Goal: Task Accomplishment & Management: Manage account settings

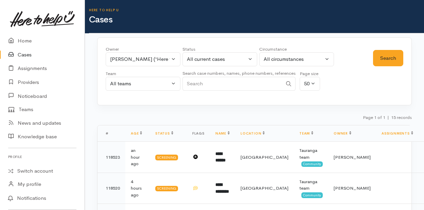
select select "1612"
click at [171, 58] on button "Rachel Proctor ('Here to help u')" at bounding box center [143, 59] width 75 height 14
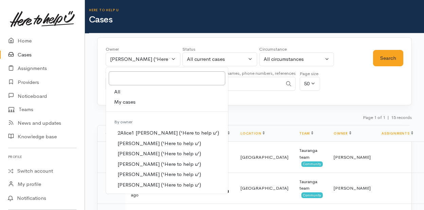
click at [123, 101] on span "My cases" at bounding box center [124, 102] width 21 height 8
select select "205"
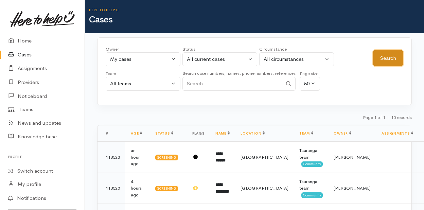
click at [383, 55] on button "Search" at bounding box center [388, 58] width 30 height 17
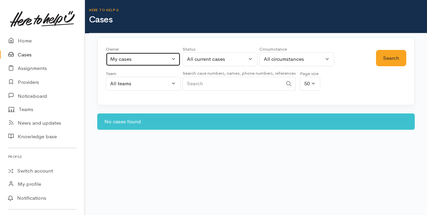
click at [173, 59] on button "My cases" at bounding box center [143, 59] width 75 height 14
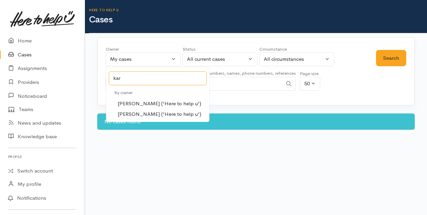
type input "kar"
click at [129, 101] on span "Karli Morris ('Here to help u')" at bounding box center [160, 104] width 84 height 8
select select "435"
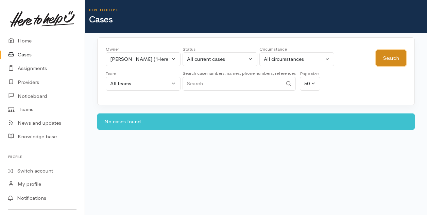
click at [387, 63] on button "Search" at bounding box center [391, 58] width 30 height 17
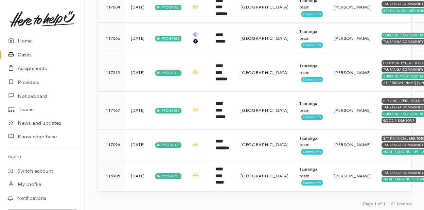
scroll to position [618, 0]
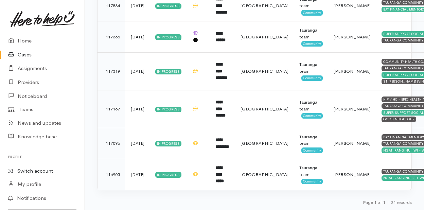
click at [30, 170] on link "Switch account" at bounding box center [42, 170] width 85 height 13
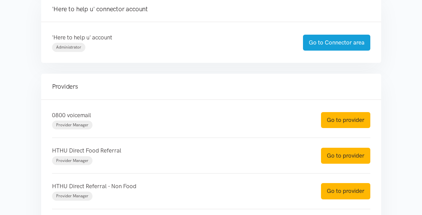
scroll to position [204, 0]
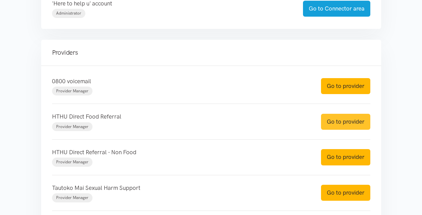
click at [344, 122] on link "Go to provider" at bounding box center [345, 122] width 49 height 16
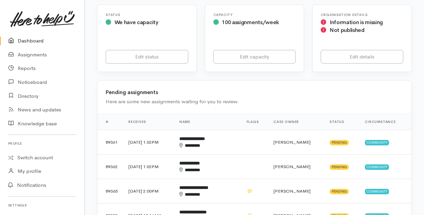
scroll to position [136, 0]
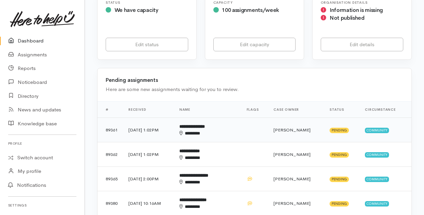
click at [208, 132] on div "********" at bounding box center [202, 133] width 47 height 7
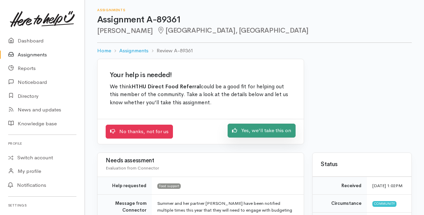
click at [253, 128] on link "Yes, we'll take this on" at bounding box center [262, 131] width 68 height 14
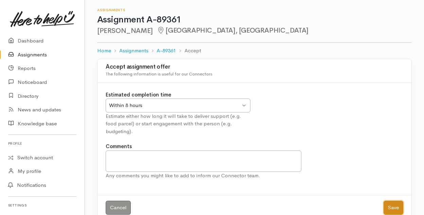
click at [391, 207] on button "Save" at bounding box center [394, 208] width 20 height 14
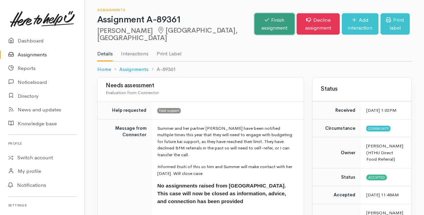
click at [254, 25] on link "Finish assignment" at bounding box center [274, 23] width 40 height 21
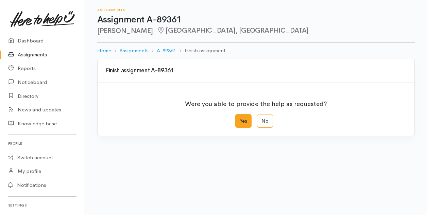
click at [244, 123] on label "Yes" at bounding box center [243, 121] width 16 height 14
click at [240, 119] on input "Yes" at bounding box center [237, 116] width 4 height 4
radio input "true"
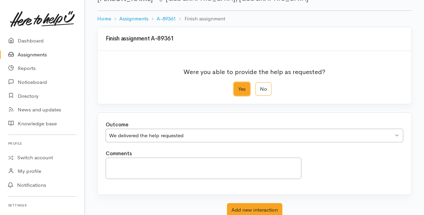
scroll to position [81, 0]
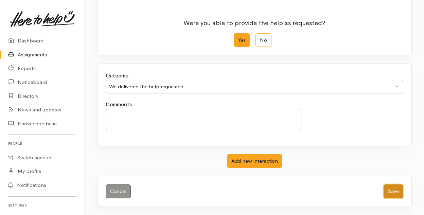
click at [393, 189] on button "Save" at bounding box center [394, 191] width 20 height 14
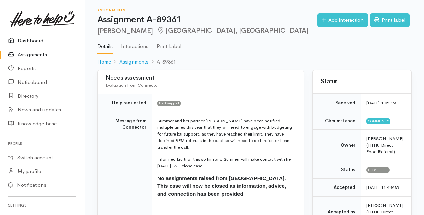
click at [28, 39] on link "Dashboard" at bounding box center [42, 41] width 85 height 14
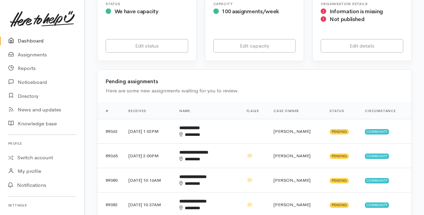
scroll to position [136, 0]
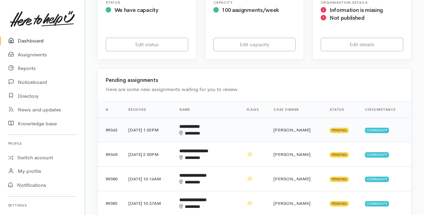
click at [200, 127] on b "**********" at bounding box center [189, 126] width 20 height 4
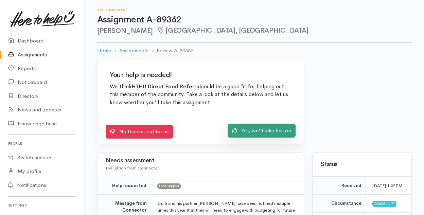
click at [261, 131] on link "Yes, we'll take this on" at bounding box center [262, 131] width 68 height 14
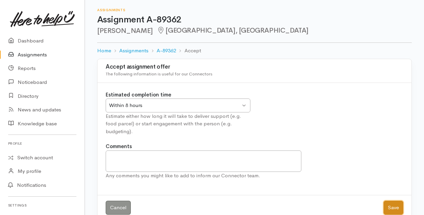
click at [394, 207] on button "Save" at bounding box center [394, 208] width 20 height 14
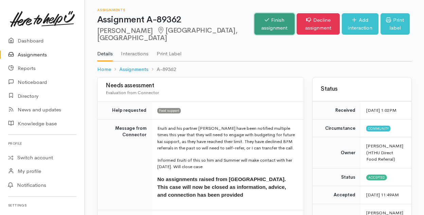
click at [254, 21] on link "Finish assignment" at bounding box center [274, 23] width 40 height 21
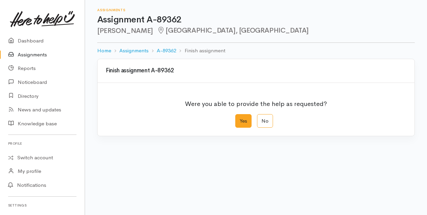
click at [243, 119] on label "Yes" at bounding box center [243, 121] width 16 height 14
click at [240, 119] on input "Yes" at bounding box center [237, 116] width 4 height 4
radio input "true"
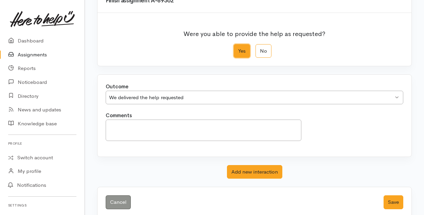
scroll to position [81, 0]
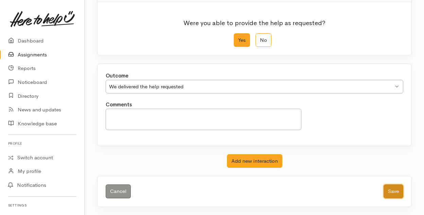
click at [390, 190] on button "Save" at bounding box center [394, 191] width 20 height 14
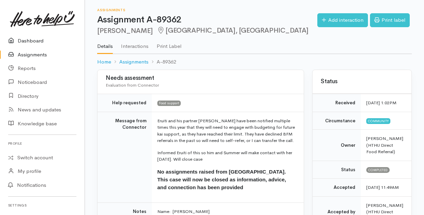
click at [31, 41] on link "Dashboard" at bounding box center [42, 41] width 85 height 14
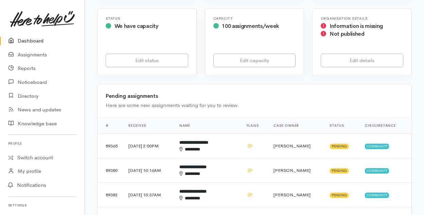
scroll to position [136, 0]
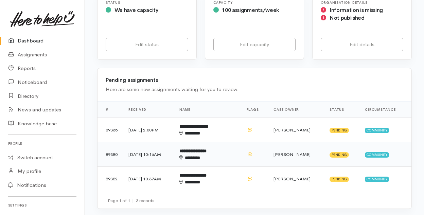
click at [210, 157] on div "********" at bounding box center [202, 158] width 47 height 7
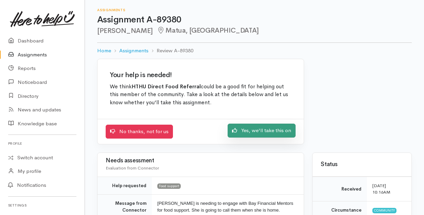
click at [257, 127] on link "Yes, we'll take this on" at bounding box center [262, 131] width 68 height 14
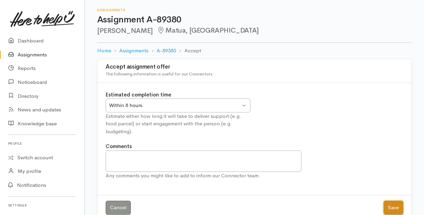
click at [392, 205] on button "Save" at bounding box center [394, 208] width 20 height 14
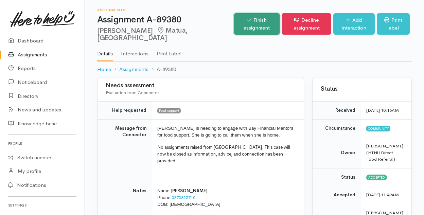
click at [234, 21] on link "Finish assignment" at bounding box center [257, 23] width 46 height 21
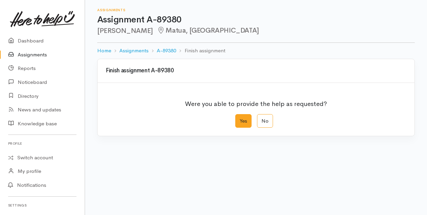
click at [244, 122] on label "Yes" at bounding box center [243, 121] width 16 height 14
click at [240, 119] on input "Yes" at bounding box center [237, 116] width 4 height 4
radio input "true"
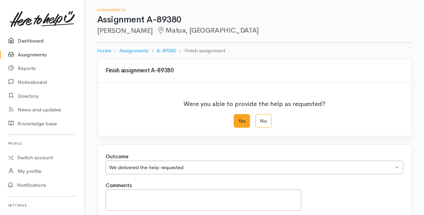
click at [27, 39] on link "Dashboard" at bounding box center [42, 41] width 85 height 14
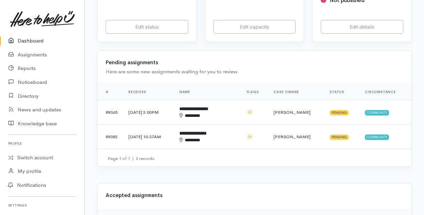
scroll to position [170, 0]
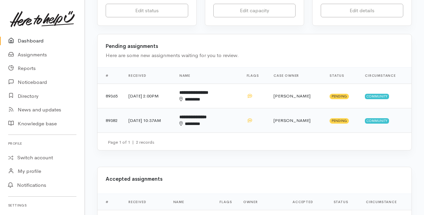
click at [207, 119] on b "**********" at bounding box center [192, 117] width 27 height 4
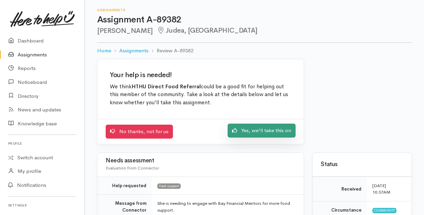
click at [253, 131] on link "Yes, we'll take this on" at bounding box center [262, 131] width 68 height 14
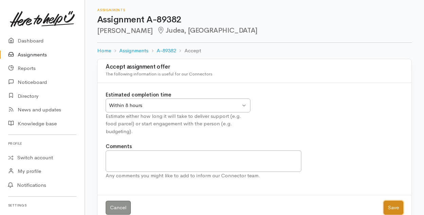
click at [391, 208] on button "Save" at bounding box center [394, 208] width 20 height 14
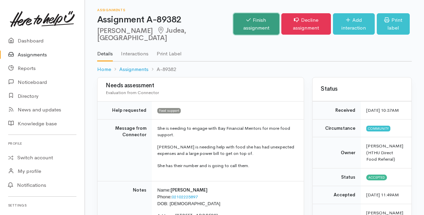
click at [244, 22] on link "Finish assignment" at bounding box center [256, 23] width 46 height 21
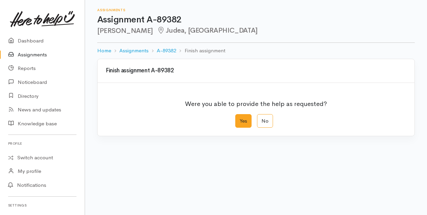
click at [244, 120] on label "Yes" at bounding box center [243, 121] width 16 height 14
click at [240, 119] on input "Yes" at bounding box center [237, 116] width 4 height 4
radio input "true"
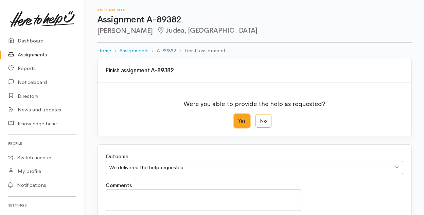
scroll to position [81, 0]
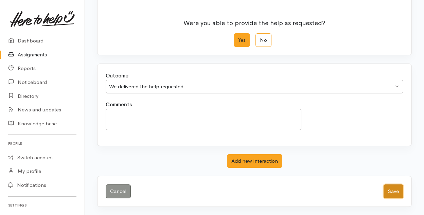
click at [390, 190] on button "Save" at bounding box center [394, 191] width 20 height 14
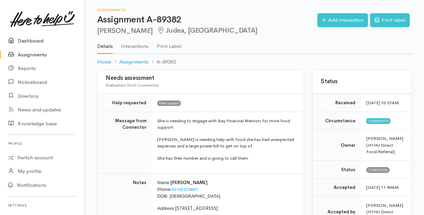
click at [22, 40] on link "Dashboard" at bounding box center [42, 41] width 85 height 14
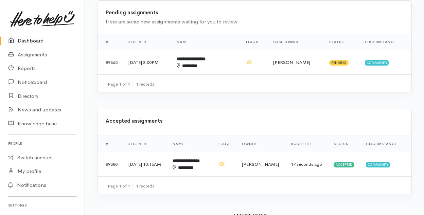
scroll to position [204, 0]
click at [205, 165] on div "********" at bounding box center [190, 167] width 34 height 7
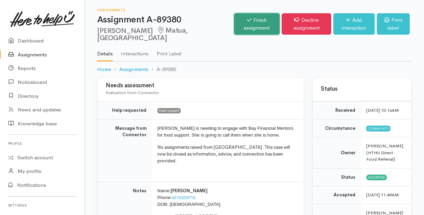
click at [234, 31] on link "Finish assignment" at bounding box center [257, 23] width 46 height 21
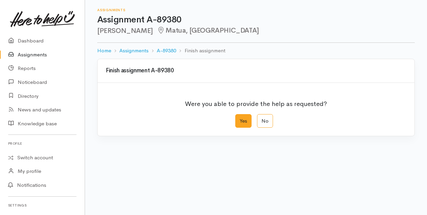
click at [246, 124] on label "Yes" at bounding box center [243, 121] width 16 height 14
click at [240, 119] on input "Yes" at bounding box center [237, 116] width 4 height 4
radio input "true"
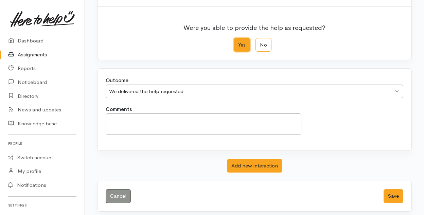
scroll to position [81, 0]
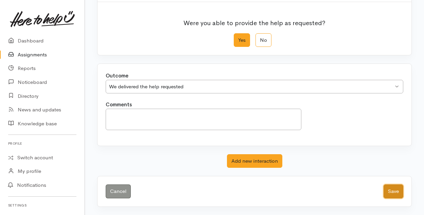
click at [394, 193] on button "Save" at bounding box center [394, 191] width 20 height 14
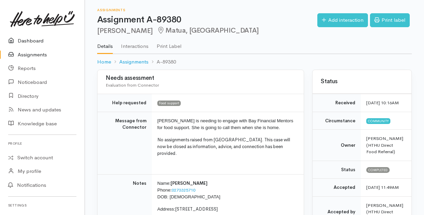
click at [23, 38] on link "Dashboard" at bounding box center [42, 41] width 85 height 14
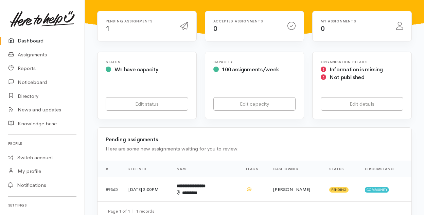
scroll to position [68, 0]
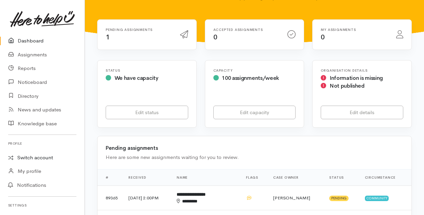
click at [33, 159] on link "Switch account" at bounding box center [42, 157] width 85 height 13
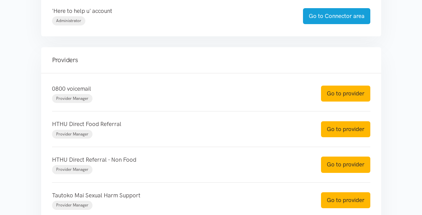
scroll to position [204, 0]
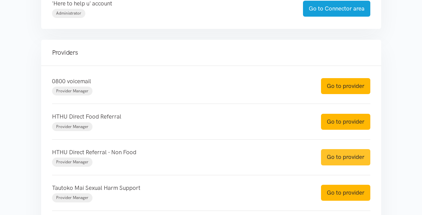
click at [347, 156] on link "Go to provider" at bounding box center [345, 157] width 49 height 16
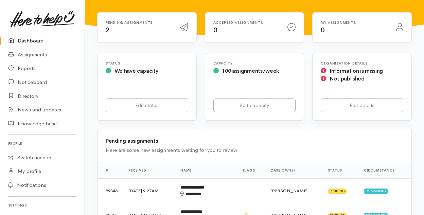
scroll to position [102, 0]
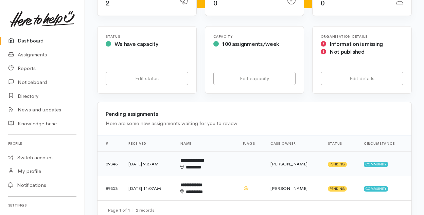
click at [213, 164] on div "********" at bounding box center [200, 167] width 41 height 7
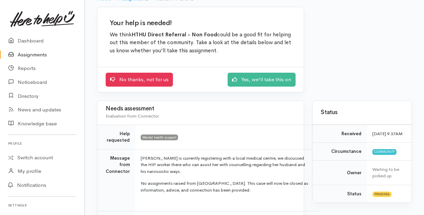
scroll to position [68, 0]
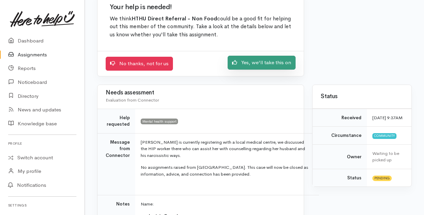
click at [257, 64] on link "Yes, we'll take this on" at bounding box center [262, 63] width 68 height 14
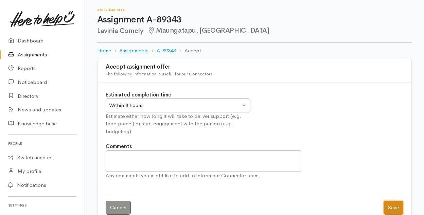
click at [394, 208] on button "Save" at bounding box center [394, 208] width 20 height 14
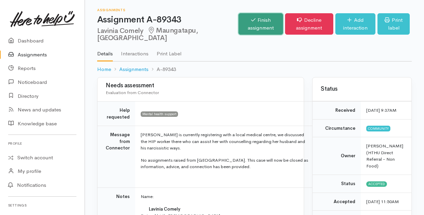
click at [238, 16] on link "Finish assignment" at bounding box center [260, 23] width 45 height 21
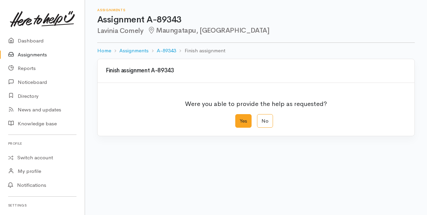
click at [245, 122] on label "Yes" at bounding box center [243, 121] width 16 height 14
click at [240, 119] on input "Yes" at bounding box center [237, 116] width 4 height 4
radio input "true"
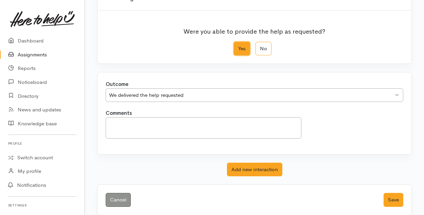
scroll to position [81, 0]
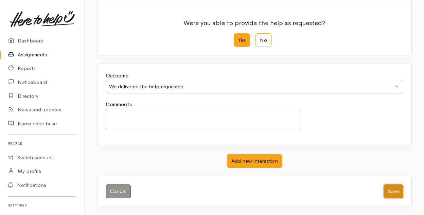
click at [389, 190] on button "Save" at bounding box center [394, 191] width 20 height 14
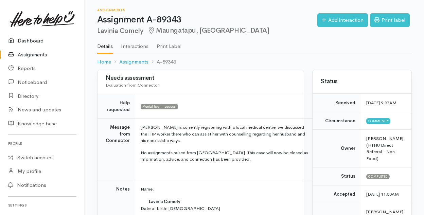
click at [26, 40] on link "Dashboard" at bounding box center [42, 41] width 85 height 14
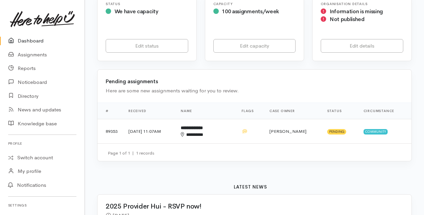
scroll to position [136, 0]
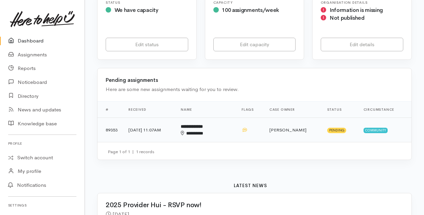
click at [203, 129] on b "**********" at bounding box center [192, 126] width 22 height 4
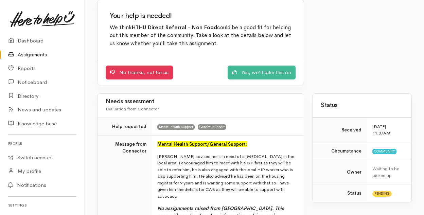
scroll to position [68, 0]
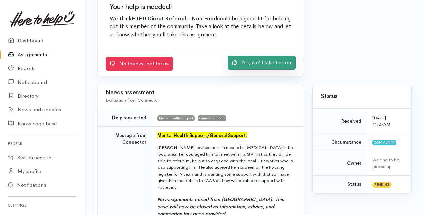
click at [255, 60] on link "Yes, we'll take this on" at bounding box center [262, 63] width 68 height 14
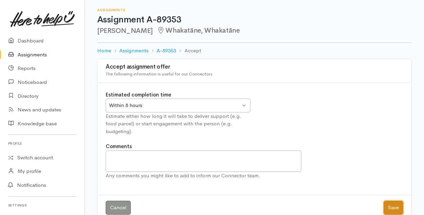
click at [392, 207] on button "Save" at bounding box center [394, 208] width 20 height 14
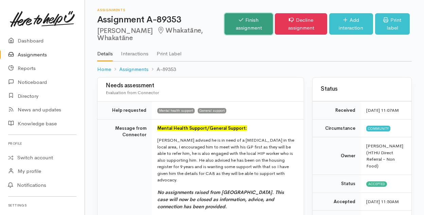
click at [237, 22] on link "Finish assignment" at bounding box center [249, 23] width 48 height 21
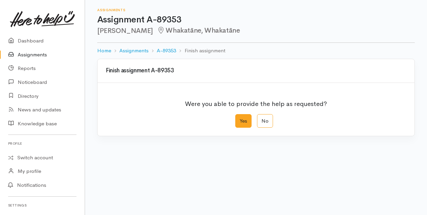
click at [244, 120] on label "Yes" at bounding box center [243, 121] width 16 height 14
click at [240, 119] on input "Yes" at bounding box center [237, 116] width 4 height 4
radio input "true"
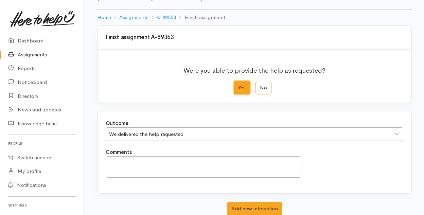
scroll to position [81, 0]
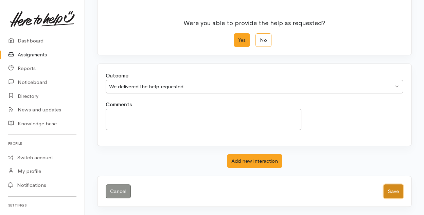
click at [391, 190] on button "Save" at bounding box center [394, 191] width 20 height 14
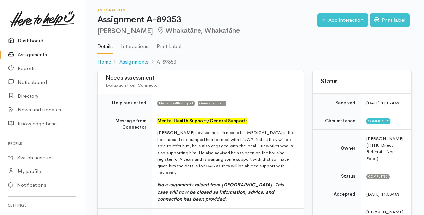
click at [26, 42] on link "Dashboard" at bounding box center [42, 41] width 85 height 14
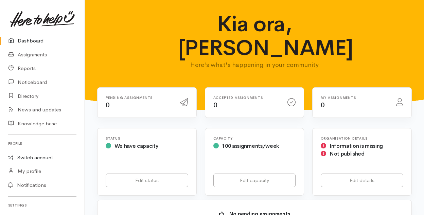
click at [28, 158] on link "Switch account" at bounding box center [42, 157] width 85 height 13
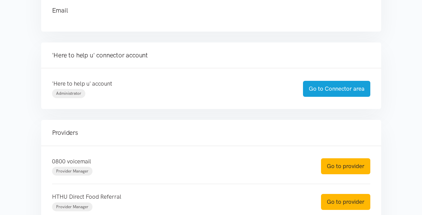
scroll to position [102, 0]
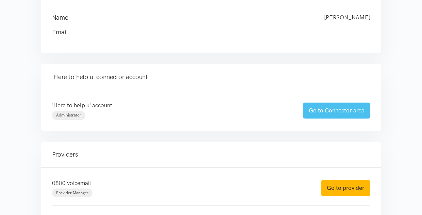
click at [332, 110] on link "Go to Connector area" at bounding box center [336, 111] width 67 height 16
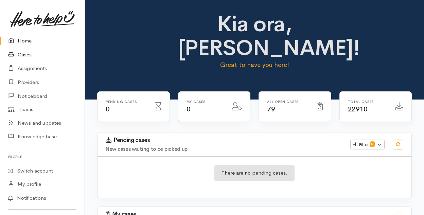
click at [23, 53] on link "Cases" at bounding box center [42, 55] width 85 height 14
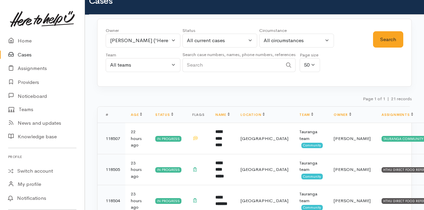
scroll to position [34, 0]
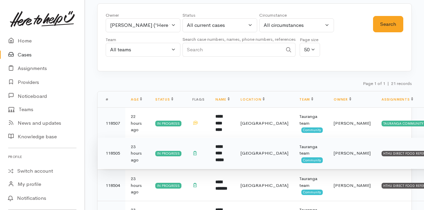
click at [224, 155] on b "**********" at bounding box center [219, 153] width 8 height 18
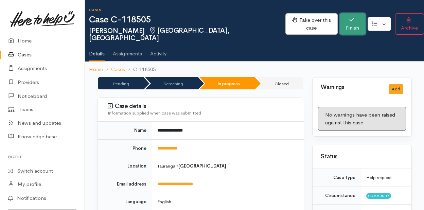
click at [340, 16] on button "Finish" at bounding box center [353, 23] width 26 height 21
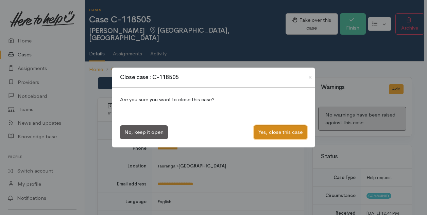
click at [272, 132] on button "Yes, close this case" at bounding box center [280, 132] width 53 height 14
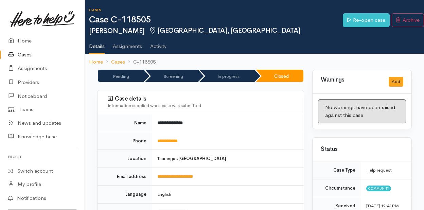
click at [29, 54] on link "Cases" at bounding box center [42, 55] width 85 height 14
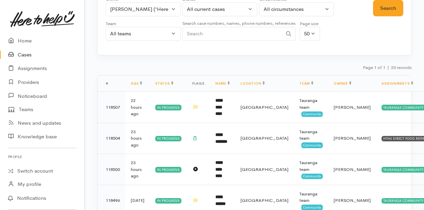
scroll to position [68, 0]
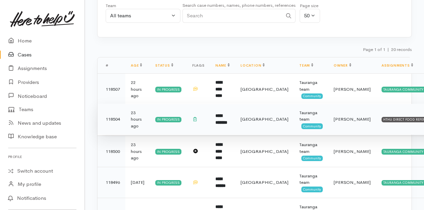
click at [233, 116] on td "**********" at bounding box center [222, 119] width 25 height 31
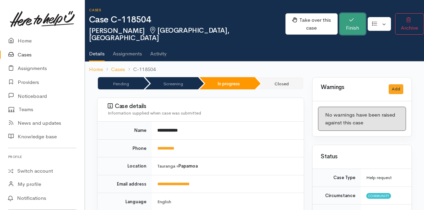
click at [340, 20] on button "Finish" at bounding box center [353, 23] width 26 height 21
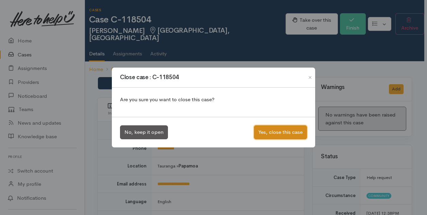
click at [276, 134] on button "Yes, close this case" at bounding box center [280, 132] width 53 height 14
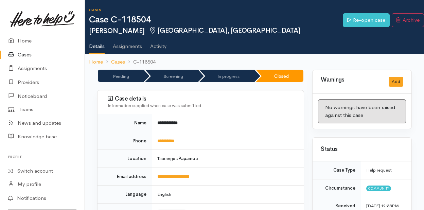
click at [21, 53] on link "Cases" at bounding box center [42, 55] width 85 height 14
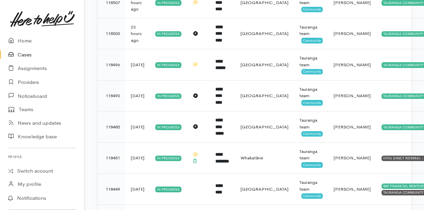
scroll to position [170, 0]
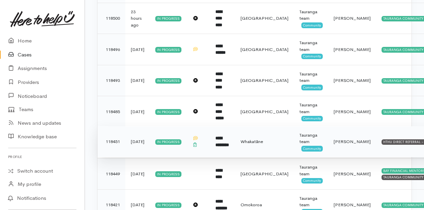
click at [226, 143] on b "**********" at bounding box center [222, 141] width 14 height 11
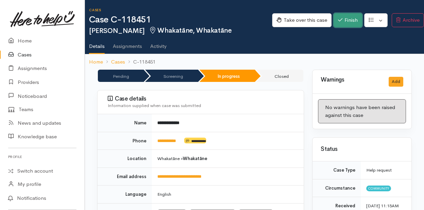
click at [339, 18] on icon "button" at bounding box center [340, 19] width 4 height 5
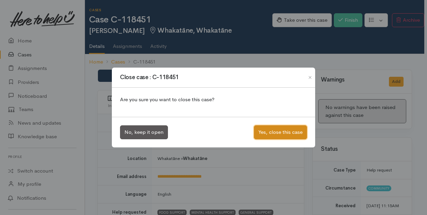
click at [285, 129] on button "Yes, close this case" at bounding box center [280, 132] width 53 height 14
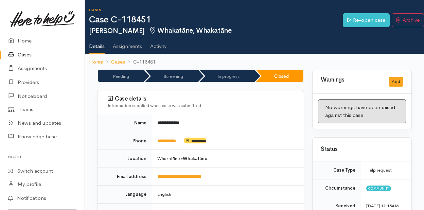
click at [22, 54] on link "Cases" at bounding box center [42, 55] width 85 height 14
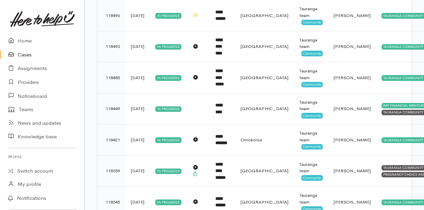
scroll to position [238, 0]
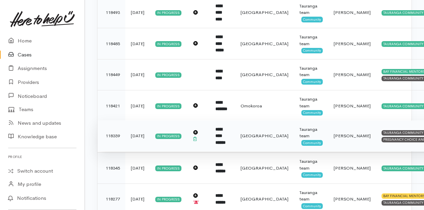
click at [229, 136] on td "**********" at bounding box center [222, 135] width 25 height 31
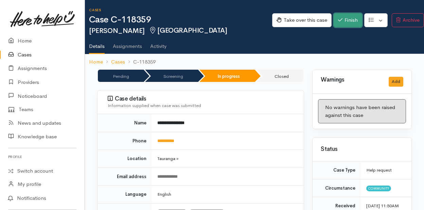
click at [345, 20] on button "Finish" at bounding box center [348, 20] width 29 height 14
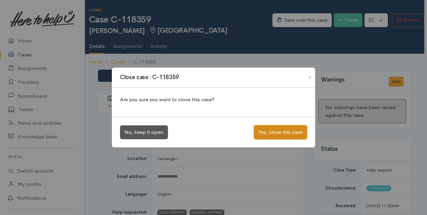
click at [278, 134] on button "Yes, close this case" at bounding box center [280, 132] width 53 height 14
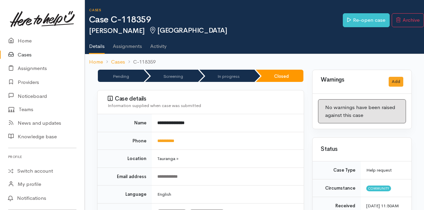
click at [25, 54] on link "Cases" at bounding box center [42, 55] width 85 height 14
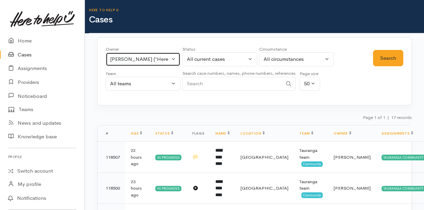
click at [172, 56] on button "Karli Morris ('Here to help u')" at bounding box center [143, 59] width 75 height 14
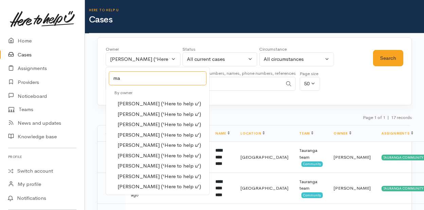
type input "ma"
click at [130, 164] on span "Malia Stowers ('Here to help u')" at bounding box center [160, 166] width 84 height 8
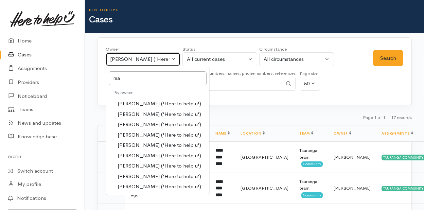
select select "1613"
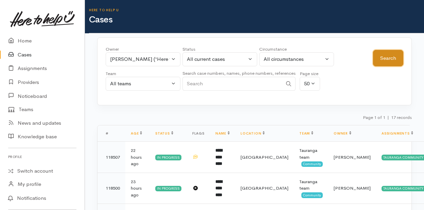
click at [386, 58] on button "Search" at bounding box center [388, 58] width 30 height 17
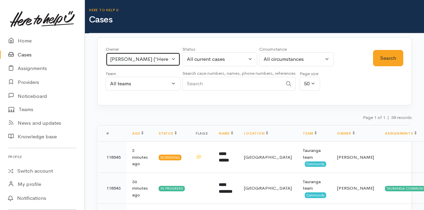
click at [170, 58] on button "Malia Stowers ('Here to help u')" at bounding box center [143, 59] width 75 height 14
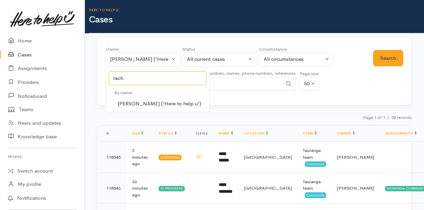
type input "rach"
click at [136, 106] on span "Rachel Proctor ('Here to help u')" at bounding box center [160, 104] width 84 height 8
select select "1612"
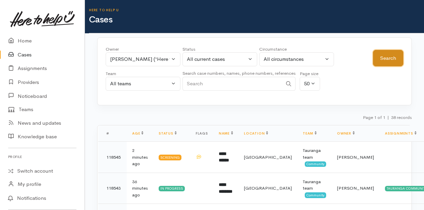
click at [390, 54] on button "Search" at bounding box center [388, 58] width 30 height 17
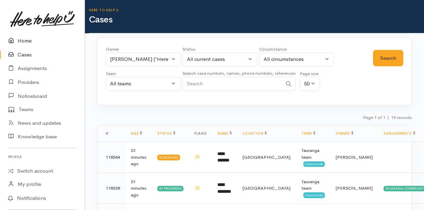
click at [25, 42] on link "Home" at bounding box center [42, 41] width 85 height 14
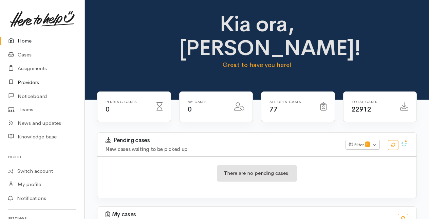
click at [27, 81] on link "Providers" at bounding box center [42, 82] width 85 height 14
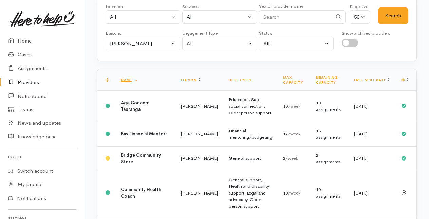
scroll to position [68, 0]
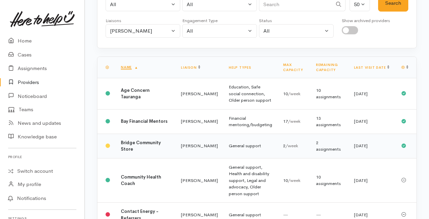
click at [131, 152] on b "Bridge Community Store" at bounding box center [141, 146] width 40 height 13
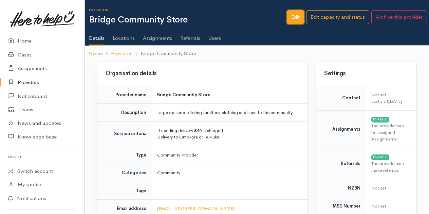
click at [295, 18] on link "Edit" at bounding box center [295, 17] width 17 height 14
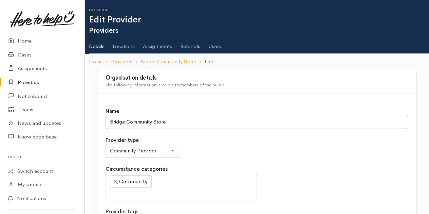
select select
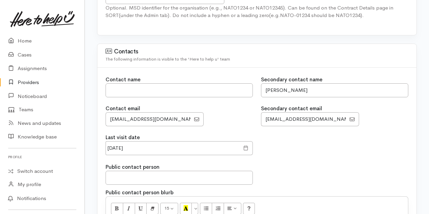
scroll to position [578, 0]
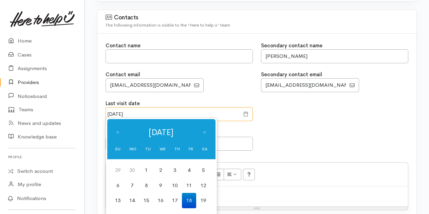
click at [138, 108] on input "18 Jul 2025" at bounding box center [173, 114] width 134 height 14
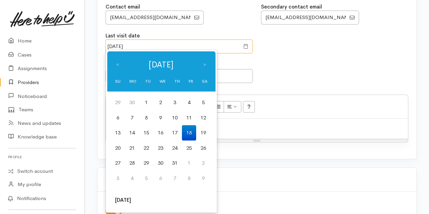
scroll to position [646, 0]
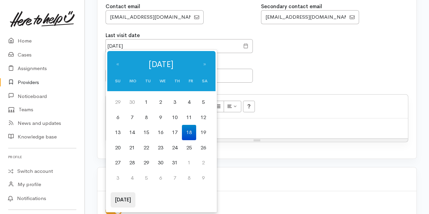
click at [122, 201] on th "[DATE]" at bounding box center [123, 199] width 25 height 15
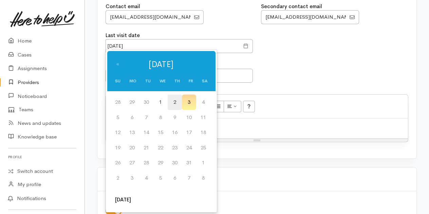
click at [177, 101] on td "2" at bounding box center [175, 101] width 14 height 15
type input "02 Oct 2025"
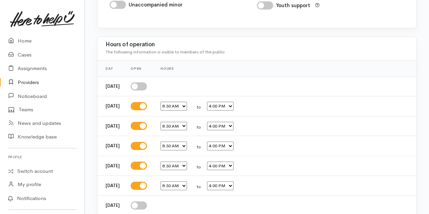
scroll to position [1235, 0]
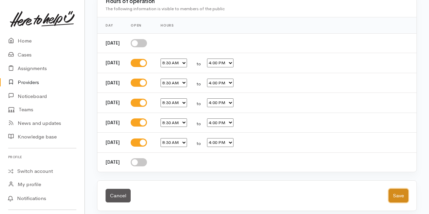
click at [399, 190] on button "Save" at bounding box center [399, 196] width 20 height 14
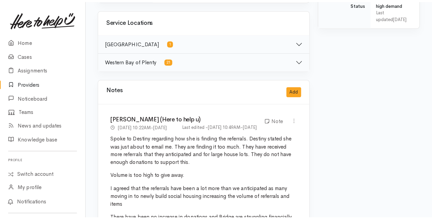
scroll to position [374, 0]
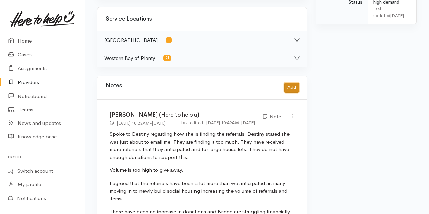
click at [294, 83] on button "Add" at bounding box center [292, 88] width 15 height 10
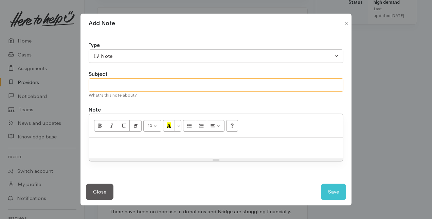
click at [111, 83] on input "text" at bounding box center [216, 85] width 255 height 14
type input "Provider Catch Up"
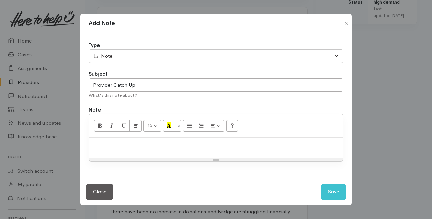
click at [106, 144] on p at bounding box center [215, 145] width 247 height 8
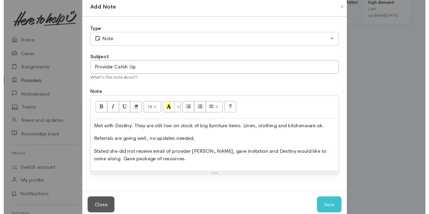
scroll to position [25, 0]
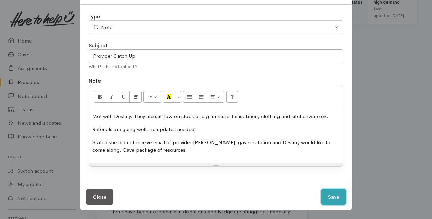
click at [331, 193] on button "Save" at bounding box center [333, 197] width 25 height 17
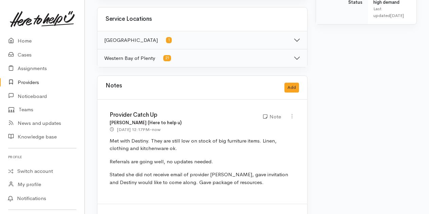
click at [32, 82] on link "Providers" at bounding box center [42, 82] width 85 height 14
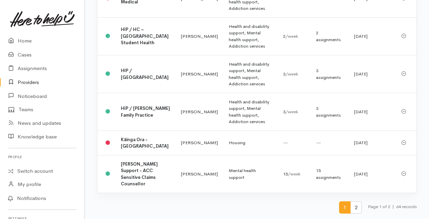
scroll to position [1898, 0]
click at [354, 206] on span "2" at bounding box center [357, 207] width 12 height 13
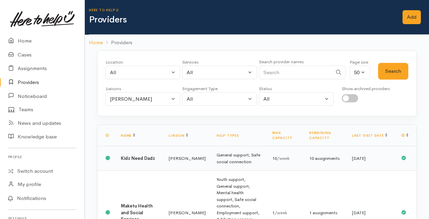
click at [128, 155] on b "Kidz Need Dadz" at bounding box center [138, 158] width 34 height 6
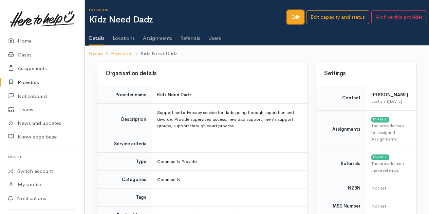
click at [296, 17] on link "Edit" at bounding box center [295, 17] width 17 height 14
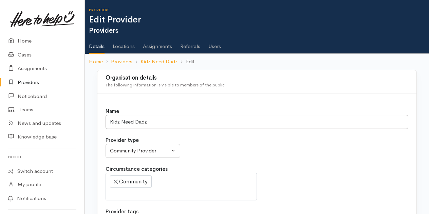
select select
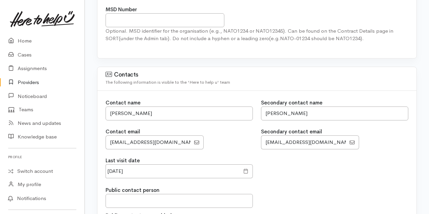
scroll to position [544, 0]
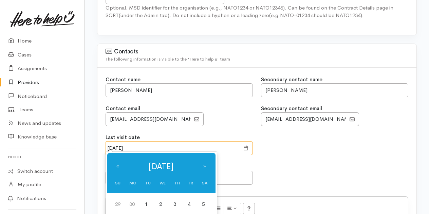
click at [148, 142] on input "16 Jul 2025" at bounding box center [173, 148] width 134 height 14
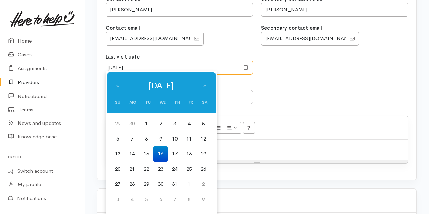
scroll to position [646, 0]
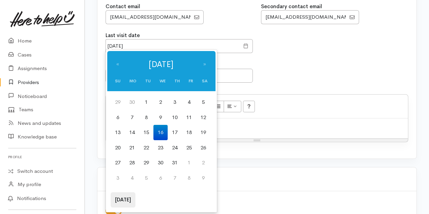
click at [122, 202] on th "Today" at bounding box center [123, 199] width 25 height 15
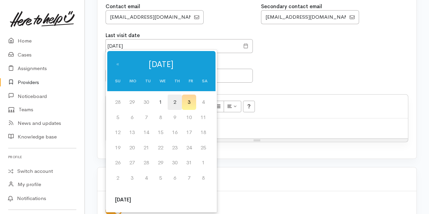
click at [179, 100] on td "2" at bounding box center [175, 101] width 14 height 15
type input "02 Oct 2025"
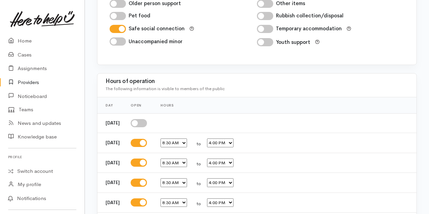
scroll to position [1235, 0]
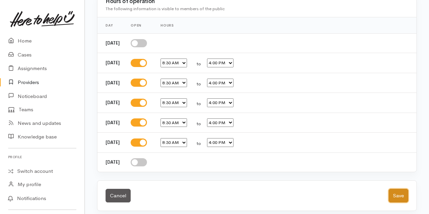
click at [399, 192] on button "Save" at bounding box center [399, 196] width 20 height 14
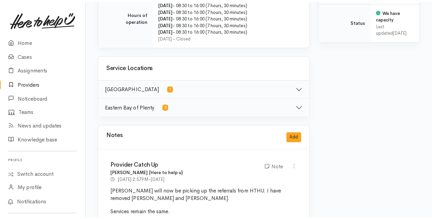
scroll to position [374, 0]
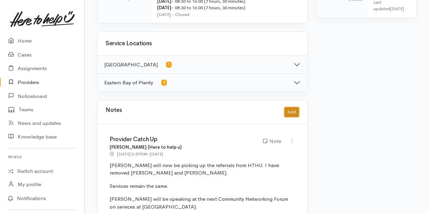
click at [294, 109] on button "Add" at bounding box center [292, 112] width 15 height 10
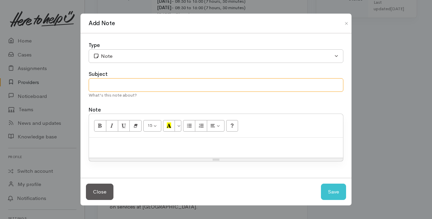
click at [126, 86] on input "text" at bounding box center [216, 85] width 255 height 14
type input "Provider Catch up"
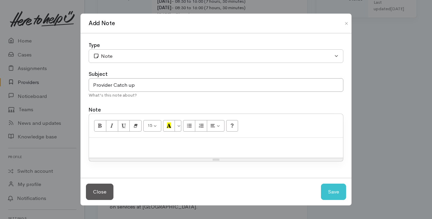
click at [98, 141] on p at bounding box center [215, 145] width 247 height 8
click at [96, 145] on p "met with [PERSON_NAME]." at bounding box center [215, 145] width 247 height 8
click at [140, 144] on p "Met with [PERSON_NAME]." at bounding box center [215, 145] width 247 height 8
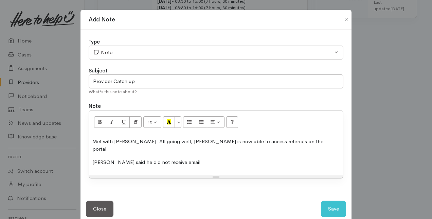
click at [175, 158] on div "Met with [PERSON_NAME]. All going well, [PERSON_NAME] is now able to access ref…" at bounding box center [216, 154] width 254 height 41
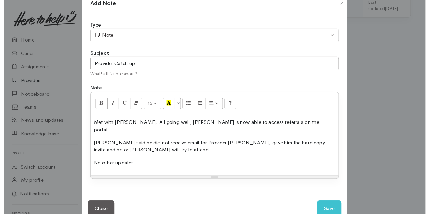
scroll to position [25, 0]
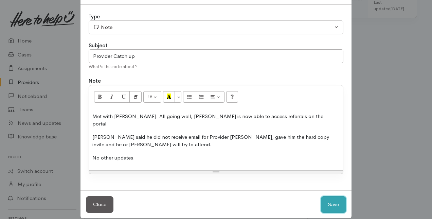
click at [333, 196] on button "Save" at bounding box center [333, 204] width 25 height 17
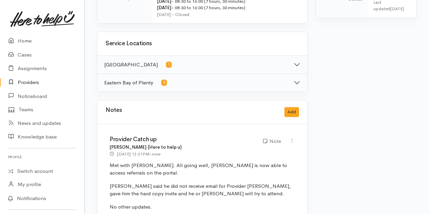
click at [34, 81] on link "Providers" at bounding box center [42, 82] width 85 height 14
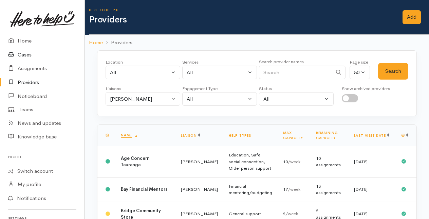
click at [30, 52] on link "Cases" at bounding box center [42, 55] width 85 height 14
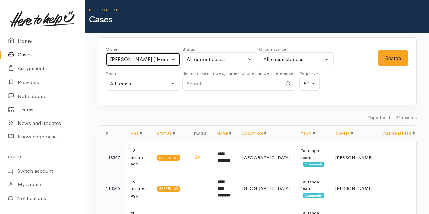
click at [168, 58] on div "Rachel Proctor ('Here to help u')" at bounding box center [140, 59] width 60 height 8
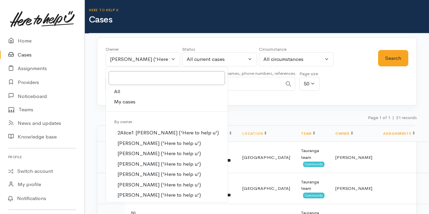
click at [134, 101] on span "My cases" at bounding box center [124, 102] width 21 height 8
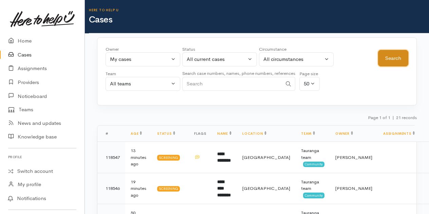
click at [393, 55] on button "Search" at bounding box center [393, 58] width 30 height 17
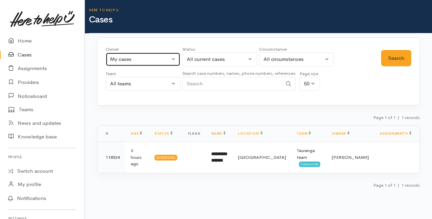
click at [172, 57] on button "My cases" at bounding box center [143, 59] width 75 height 14
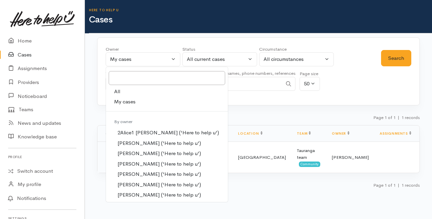
click at [126, 87] on link "All" at bounding box center [167, 91] width 122 height 11
select select "-1"
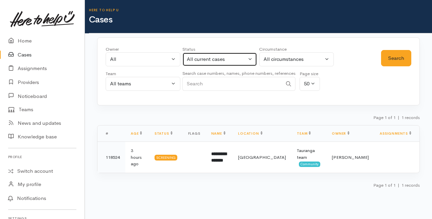
click at [253, 57] on button "All current cases" at bounding box center [219, 59] width 75 height 14
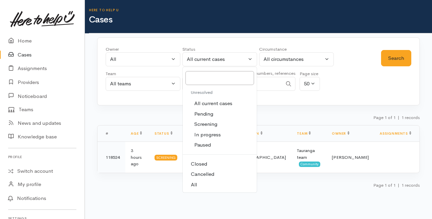
click at [199, 183] on link "All" at bounding box center [220, 184] width 74 height 11
select select "All"
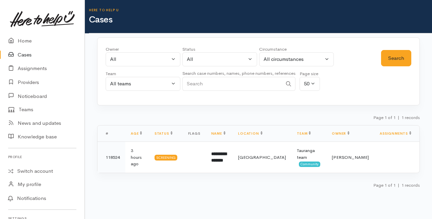
click at [205, 83] on input "Search" at bounding box center [232, 84] width 100 height 14
click at [401, 54] on button "Search" at bounding box center [396, 58] width 30 height 17
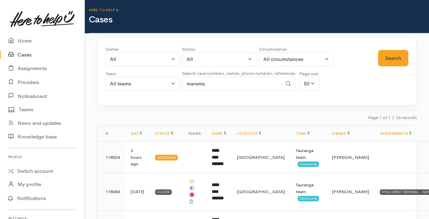
click at [210, 82] on input "marama" at bounding box center [232, 84] width 100 height 14
type input "m"
click at [175, 56] on button "All" at bounding box center [143, 59] width 75 height 14
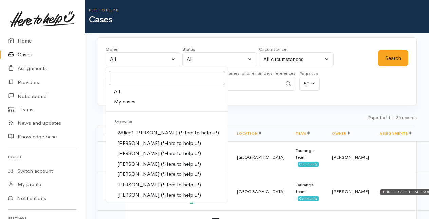
click at [123, 98] on span "My cases" at bounding box center [124, 102] width 21 height 8
select select "205"
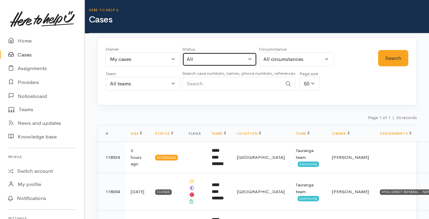
click at [253, 58] on button "All" at bounding box center [219, 59] width 75 height 14
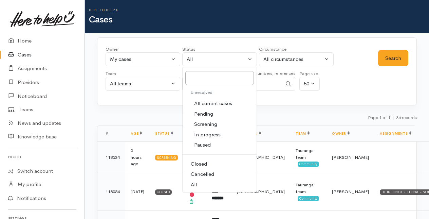
click at [206, 103] on span "All current cases" at bounding box center [213, 104] width 38 height 8
select select "Unresolved"
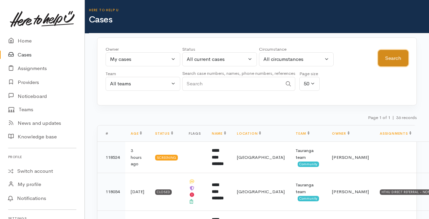
click at [387, 58] on button "Search" at bounding box center [393, 58] width 30 height 17
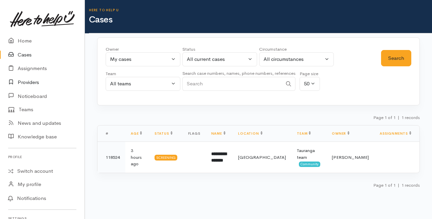
click at [26, 81] on link "Providers" at bounding box center [42, 82] width 85 height 14
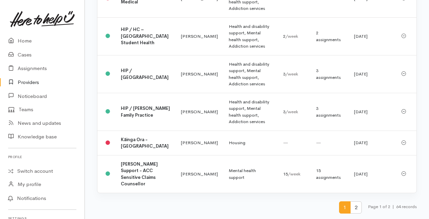
scroll to position [1898, 0]
click at [353, 206] on span "2" at bounding box center [357, 207] width 12 height 13
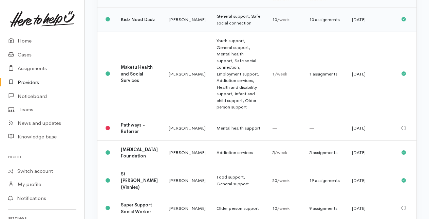
scroll to position [0, 0]
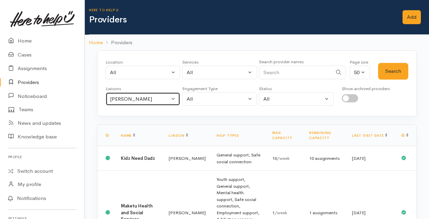
click at [173, 96] on button "[PERSON_NAME]" at bounding box center [143, 99] width 75 height 14
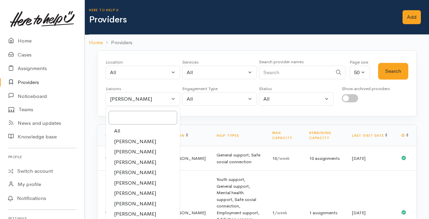
click at [129, 171] on span "[PERSON_NAME]" at bounding box center [135, 173] width 42 height 8
select select "435"
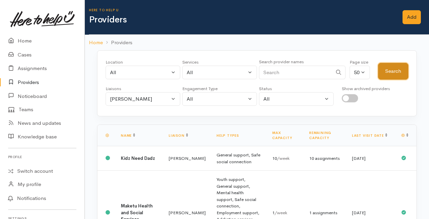
click at [389, 71] on button "Search" at bounding box center [393, 71] width 30 height 17
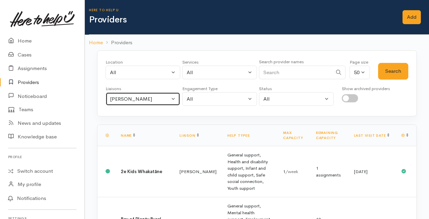
click at [175, 97] on button "[PERSON_NAME]" at bounding box center [143, 99] width 75 height 14
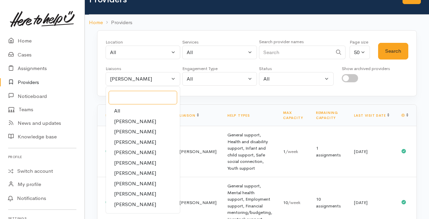
scroll to position [34, 0]
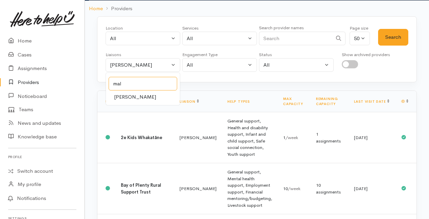
type input "mal"
click at [135, 95] on span "[PERSON_NAME]" at bounding box center [135, 97] width 42 height 8
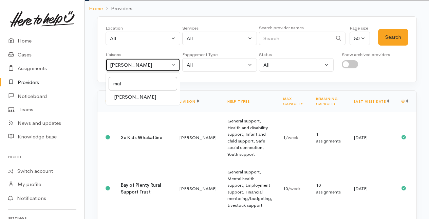
select select "1613"
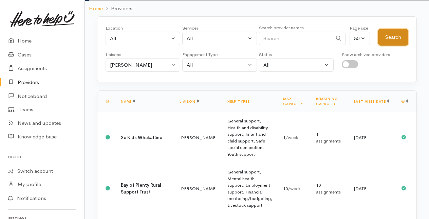
click at [399, 34] on button "Search" at bounding box center [393, 37] width 30 height 17
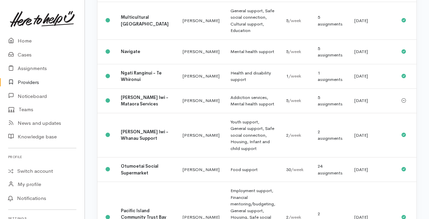
scroll to position [510, 0]
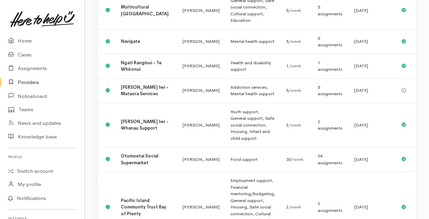
click at [177, 103] on td "[PERSON_NAME]" at bounding box center [201, 90] width 48 height 24
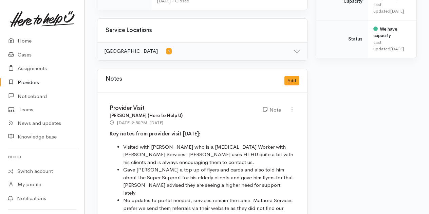
scroll to position [340, 0]
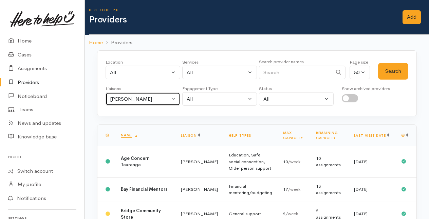
click at [173, 94] on button "Amanda Gabb" at bounding box center [143, 99] width 75 height 14
select select "205"
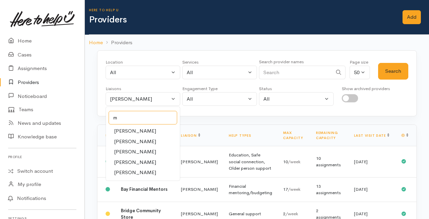
type input "m"
click at [122, 169] on span "[PERSON_NAME]" at bounding box center [135, 173] width 42 height 8
select select "1613"
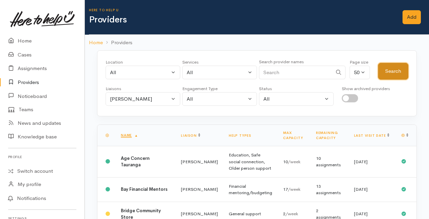
click at [399, 65] on button "Search" at bounding box center [393, 71] width 30 height 17
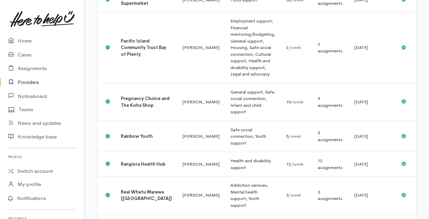
scroll to position [679, 0]
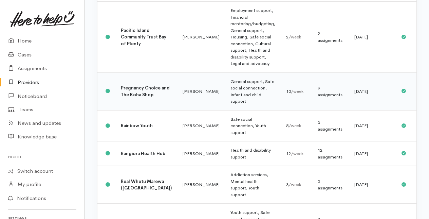
click at [141, 98] on b "Pregnancy Choice and The Koha Shop" at bounding box center [145, 91] width 49 height 13
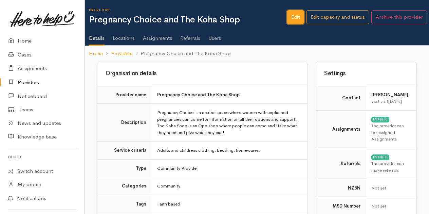
click at [300, 16] on link "Edit" at bounding box center [295, 17] width 17 height 14
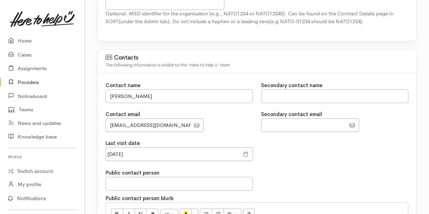
scroll to position [578, 0]
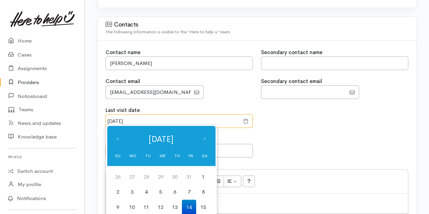
click at [142, 116] on input "[DATE]" at bounding box center [173, 121] width 134 height 14
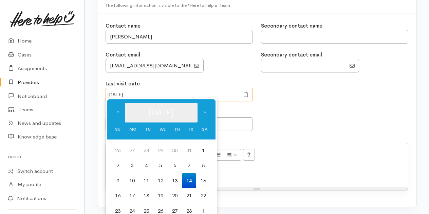
scroll to position [646, 0]
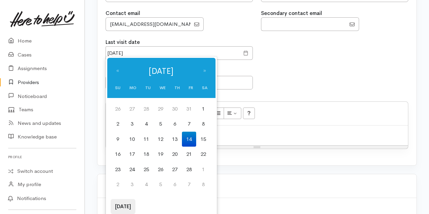
click at [123, 207] on th "[DATE]" at bounding box center [123, 206] width 25 height 15
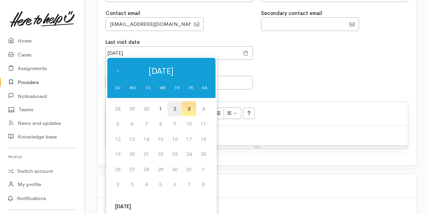
click at [177, 110] on td "2" at bounding box center [175, 108] width 14 height 15
type input "02 Oct 2025"
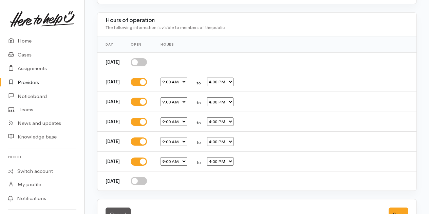
scroll to position [1241, 0]
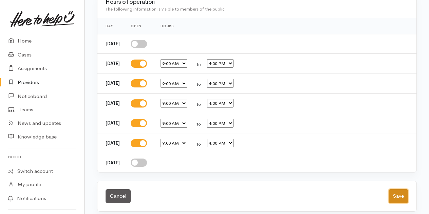
click at [398, 192] on button "Save" at bounding box center [399, 196] width 20 height 14
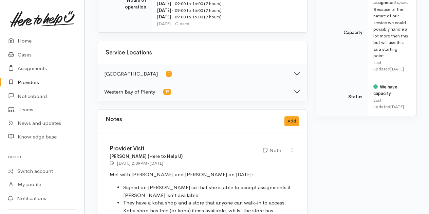
scroll to position [340, 0]
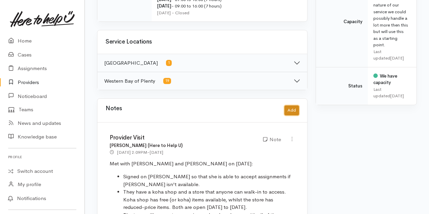
click at [296, 106] on button "Add" at bounding box center [292, 110] width 15 height 10
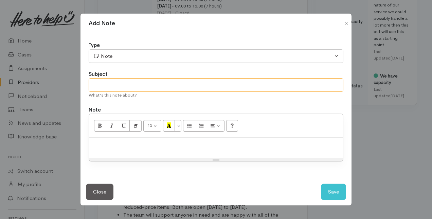
click at [124, 87] on input "text" at bounding box center [216, 85] width 255 height 14
type input "Provider Catch up"
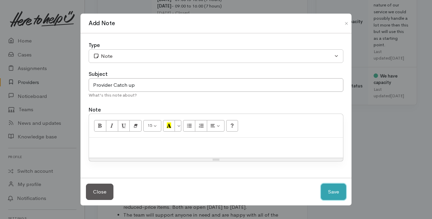
click at [329, 192] on button "Save" at bounding box center [333, 191] width 25 height 17
click at [331, 191] on button "Save" at bounding box center [333, 191] width 25 height 17
click at [117, 140] on div at bounding box center [216, 148] width 254 height 20
click at [331, 189] on button "Save" at bounding box center [333, 191] width 25 height 17
click at [102, 192] on button "Close" at bounding box center [100, 191] width 28 height 17
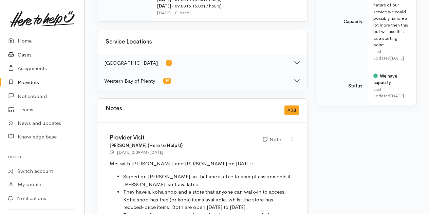
click at [25, 52] on link "Cases" at bounding box center [42, 55] width 85 height 14
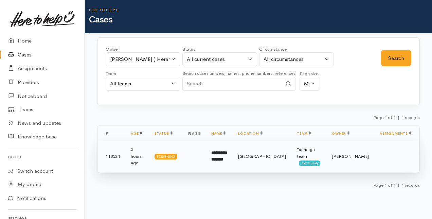
click at [233, 153] on td "**********" at bounding box center [219, 156] width 27 height 31
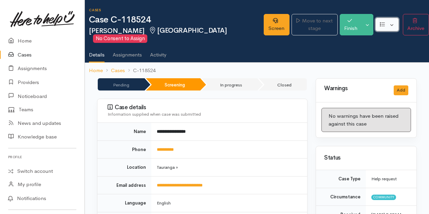
click at [388, 23] on button "button" at bounding box center [387, 25] width 23 height 14
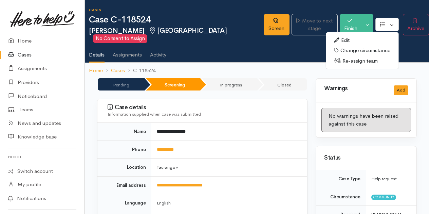
click at [350, 58] on link "Re-assign team" at bounding box center [362, 61] width 73 height 11
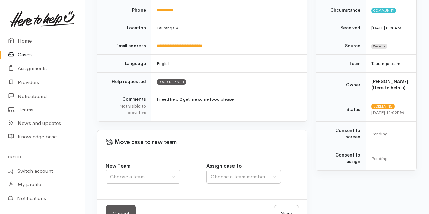
scroll to position [131, 0]
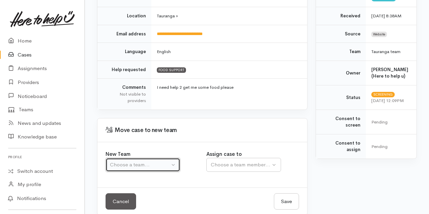
click at [175, 158] on button "Choose a team..." at bounding box center [143, 165] width 75 height 14
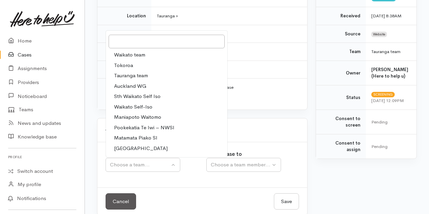
click at [128, 72] on span "Tauranga team" at bounding box center [131, 76] width 34 height 8
select select "3"
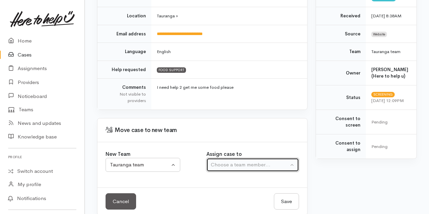
click at [278, 161] on div "Choose a team member..." at bounding box center [250, 165] width 78 height 8
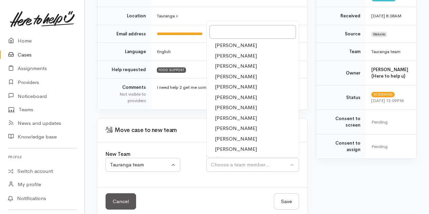
click at [233, 145] on span "[PERSON_NAME]" at bounding box center [236, 149] width 42 height 8
select select "1612"
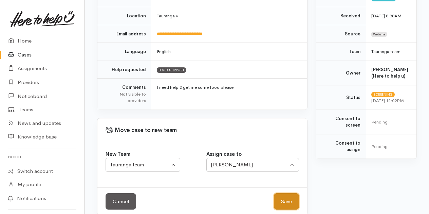
click at [291, 193] on button "Save" at bounding box center [286, 201] width 25 height 17
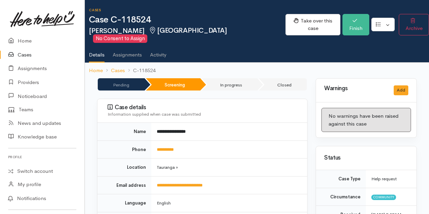
click at [26, 53] on link "Cases" at bounding box center [42, 55] width 85 height 14
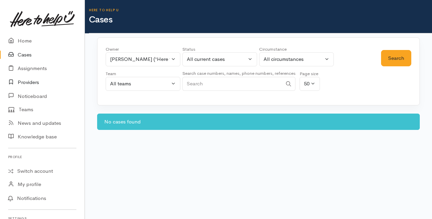
click at [32, 82] on link "Providers" at bounding box center [42, 82] width 85 height 14
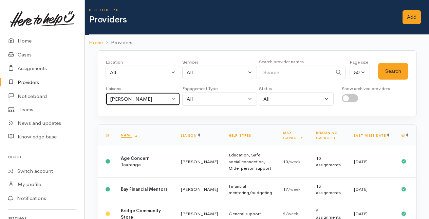
click at [174, 95] on button "[PERSON_NAME]" at bounding box center [143, 99] width 75 height 14
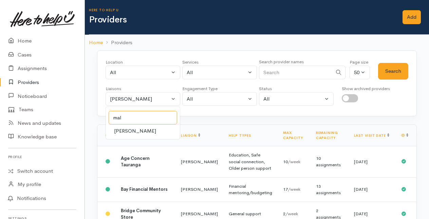
type input "mal"
click at [121, 131] on span "[PERSON_NAME]" at bounding box center [135, 131] width 42 height 8
select select "1613"
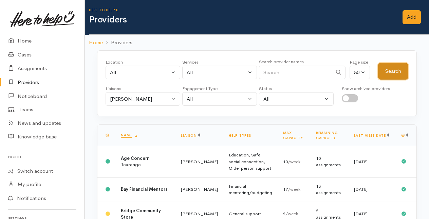
click at [393, 75] on button "Search" at bounding box center [393, 71] width 30 height 17
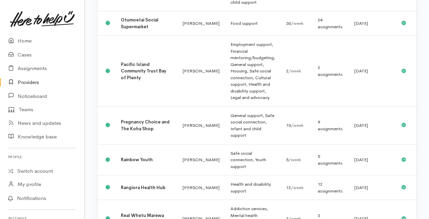
scroll to position [679, 0]
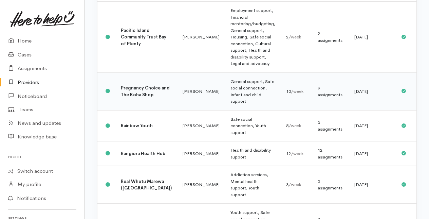
click at [132, 98] on b "Pregnancy Choice and The Koha Shop" at bounding box center [145, 91] width 49 height 13
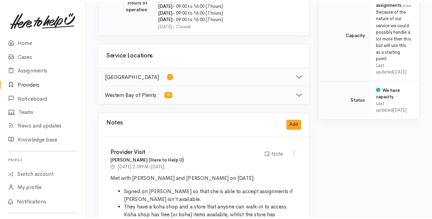
scroll to position [340, 0]
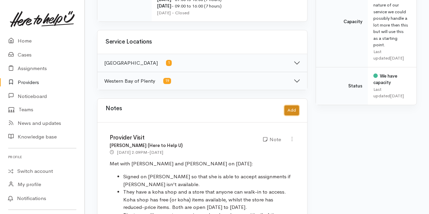
click at [291, 105] on button "Add" at bounding box center [292, 110] width 15 height 10
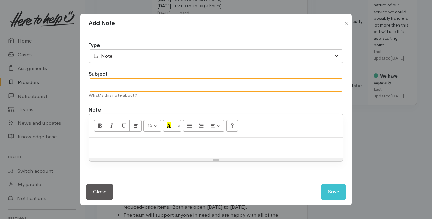
click at [102, 87] on input "text" at bounding box center [216, 85] width 255 height 14
type input "Provider Catch Up"
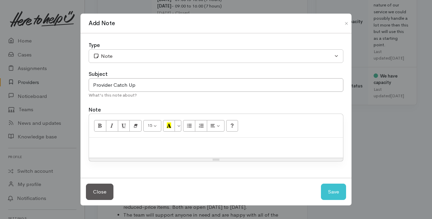
click at [104, 144] on p at bounding box center [215, 145] width 247 height 8
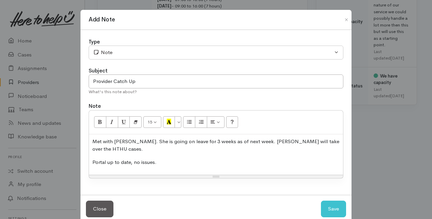
click at [336, 140] on p "Met with Alison. She is going on leave for 3 weeks as of next week. Tamryn will…" at bounding box center [215, 145] width 247 height 15
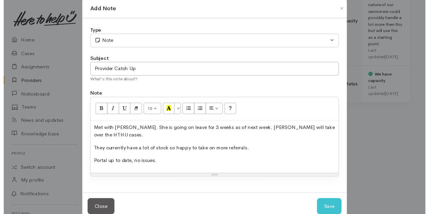
scroll to position [17, 0]
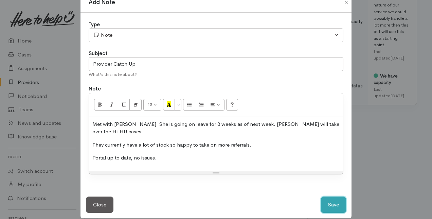
click at [334, 196] on button "Save" at bounding box center [333, 204] width 25 height 17
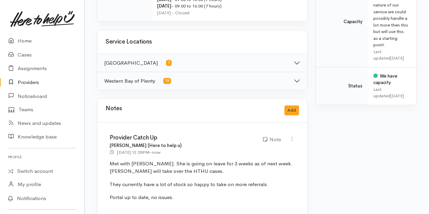
drag, startPoint x: 33, startPoint y: 82, endPoint x: 37, endPoint y: 82, distance: 4.1
click at [33, 82] on link "Providers" at bounding box center [42, 82] width 85 height 14
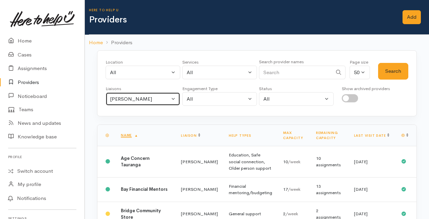
click at [173, 96] on button "Amanda Gabb" at bounding box center [143, 99] width 75 height 14
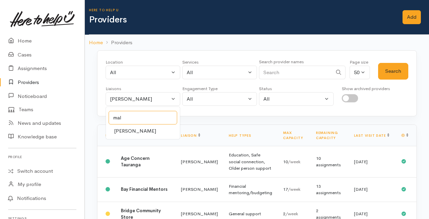
type input "mal"
click at [118, 130] on span "Malia Stowers" at bounding box center [135, 131] width 42 height 8
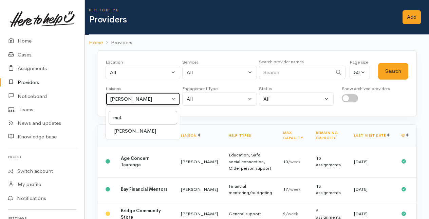
select select "1613"
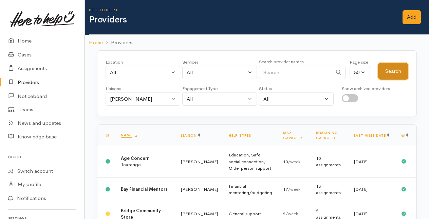
click at [393, 68] on button "Search" at bounding box center [393, 71] width 30 height 17
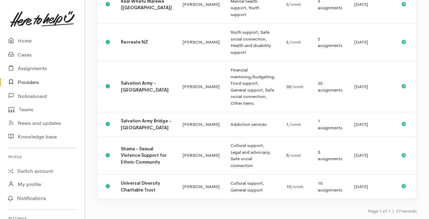
scroll to position [961, 0]
click at [126, 180] on b "Universal Diversity Charitable Trust" at bounding box center [140, 186] width 39 height 13
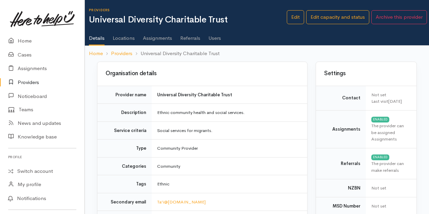
click at [26, 82] on link "Providers" at bounding box center [42, 82] width 85 height 14
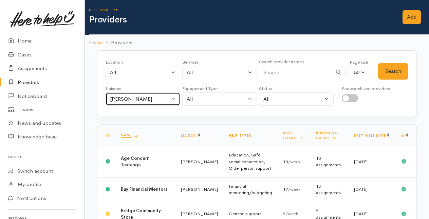
click at [175, 96] on button "Amanda Gabb" at bounding box center [143, 99] width 75 height 14
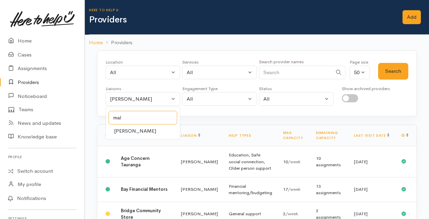
type input "mal"
click at [127, 131] on span "Malia Stowers" at bounding box center [135, 131] width 42 height 8
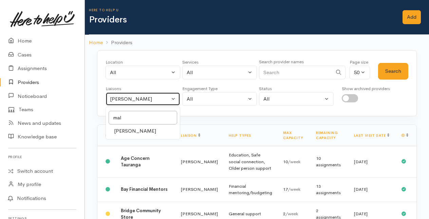
select select "1613"
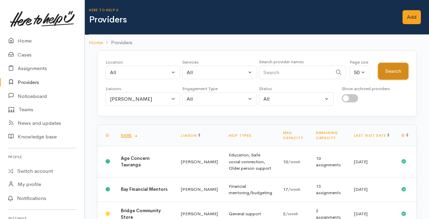
click at [396, 70] on button "Search" at bounding box center [393, 71] width 30 height 17
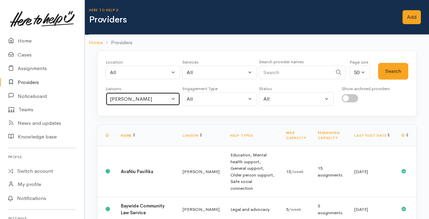
click at [173, 98] on button "Malia Stowers" at bounding box center [143, 99] width 75 height 14
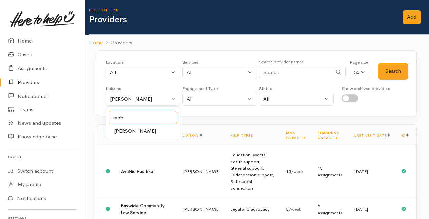
type input "rach"
click at [125, 131] on span "[PERSON_NAME]" at bounding box center [135, 131] width 42 height 8
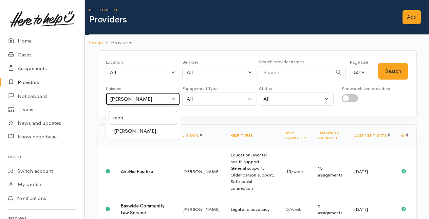
select select "1612"
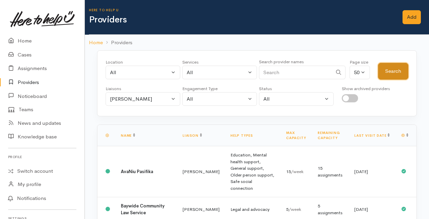
click at [386, 72] on button "Search" at bounding box center [393, 71] width 30 height 17
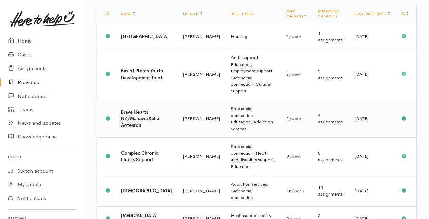
scroll to position [136, 0]
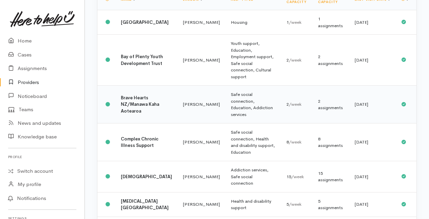
click at [142, 107] on b "Brave Hearts NZ/Manawa Kaha Aotearoa" at bounding box center [140, 104] width 38 height 19
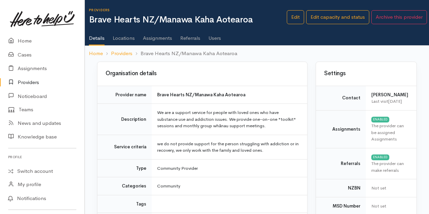
click at [30, 82] on link "Providers" at bounding box center [42, 82] width 85 height 14
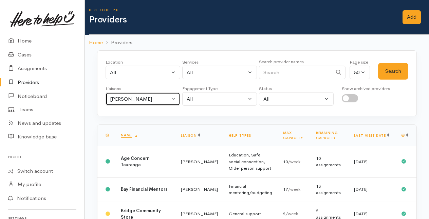
click at [173, 95] on button "Amanda Gabb" at bounding box center [143, 99] width 75 height 14
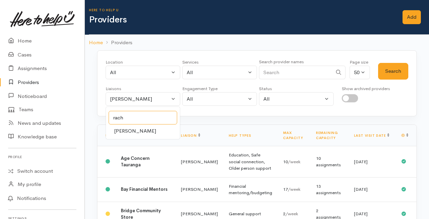
type input "rach"
click at [131, 129] on span "Rachel Proctor" at bounding box center [135, 131] width 42 height 8
select select "1612"
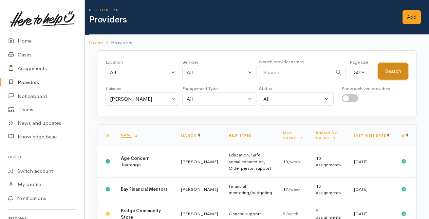
click at [403, 68] on button "Search" at bounding box center [393, 71] width 30 height 17
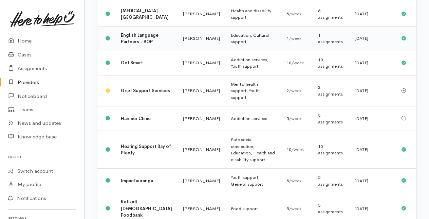
scroll to position [323, 0]
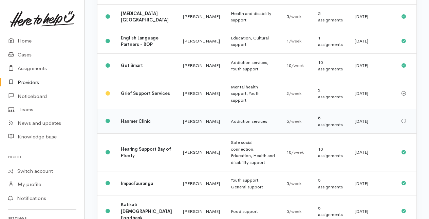
click at [125, 124] on b "Hanmer Clinic" at bounding box center [136, 121] width 30 height 6
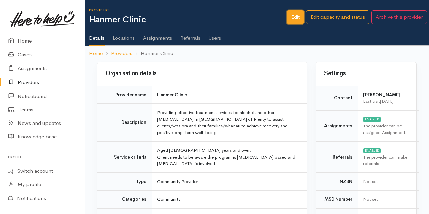
click at [293, 15] on link "Edit" at bounding box center [295, 17] width 17 height 14
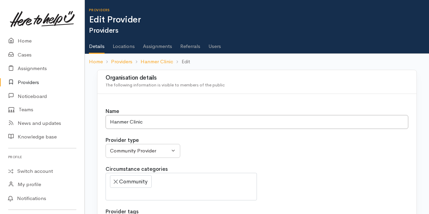
select select
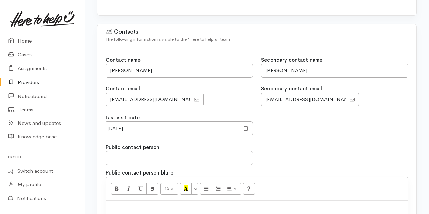
scroll to position [578, 0]
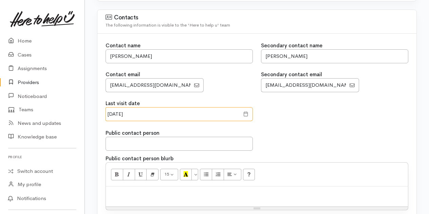
click at [136, 108] on input "[DATE]" at bounding box center [173, 114] width 134 height 14
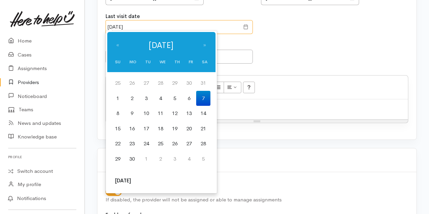
scroll to position [679, 0]
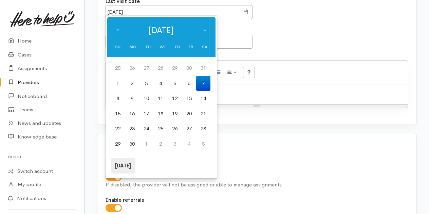
click at [126, 165] on th "Today" at bounding box center [123, 165] width 25 height 15
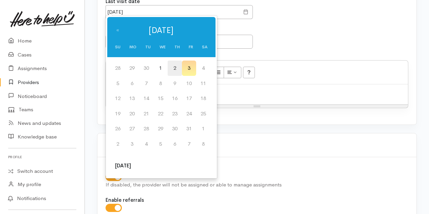
click at [175, 68] on td "2" at bounding box center [175, 67] width 14 height 15
type input "[DATE]"
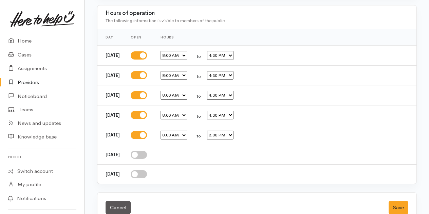
scroll to position [1235, 0]
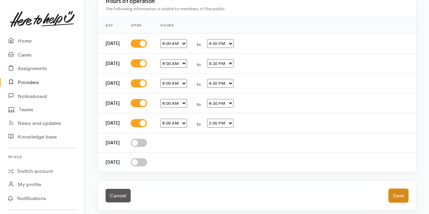
click at [396, 192] on button "Save" at bounding box center [399, 196] width 20 height 14
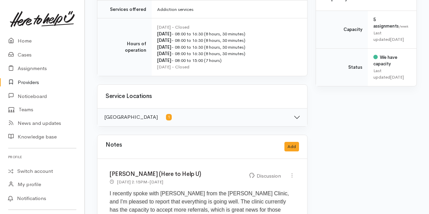
scroll to position [306, 0]
click at [295, 143] on button "Add" at bounding box center [292, 146] width 15 height 10
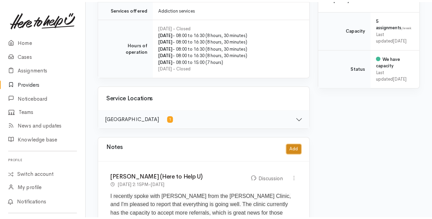
scroll to position [299, 0]
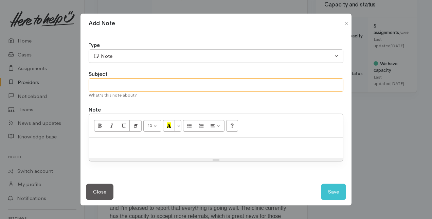
click at [106, 85] on input "text" at bounding box center [216, 85] width 255 height 14
type input "Provider Catch up"
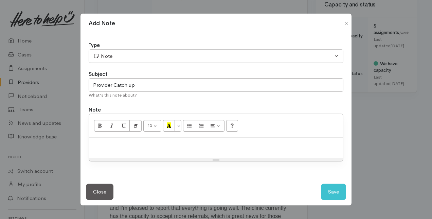
click at [93, 146] on p at bounding box center [215, 145] width 247 height 8
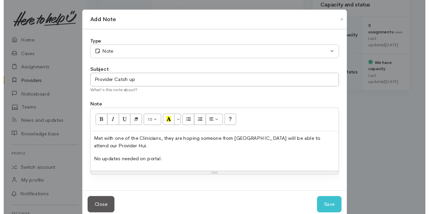
scroll to position [12, 0]
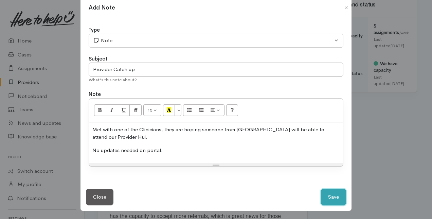
click at [333, 195] on button "Save" at bounding box center [333, 197] width 25 height 17
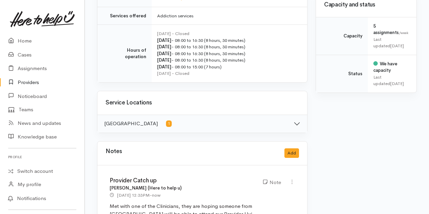
click at [26, 81] on link "Providers" at bounding box center [42, 82] width 85 height 14
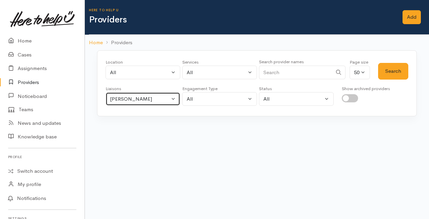
click at [175, 97] on button "[PERSON_NAME]" at bounding box center [143, 99] width 75 height 14
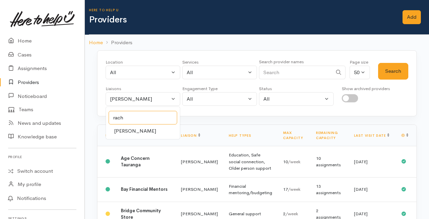
type input "rach"
click at [138, 128] on span "[PERSON_NAME]" at bounding box center [135, 131] width 42 height 8
select select "1612"
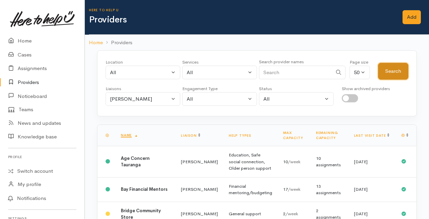
click at [396, 69] on button "Search" at bounding box center [393, 71] width 30 height 17
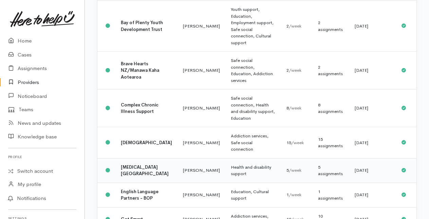
scroll to position [204, 0]
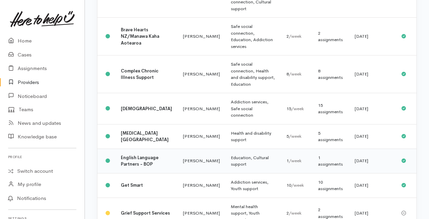
click at [126, 163] on b "English Language Partners - BOP" at bounding box center [140, 161] width 38 height 13
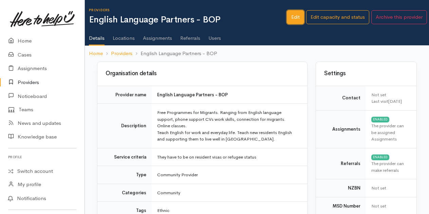
click at [294, 17] on link "Edit" at bounding box center [295, 17] width 17 height 14
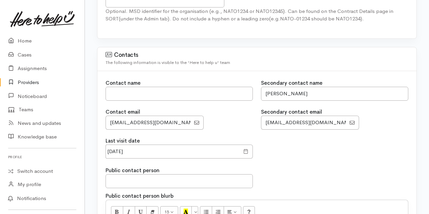
scroll to position [578, 0]
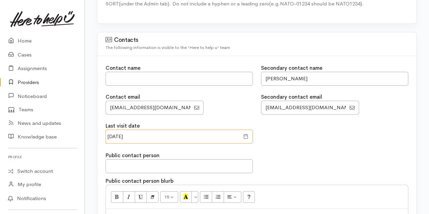
click at [145, 132] on input "29 May 2025" at bounding box center [173, 136] width 134 height 14
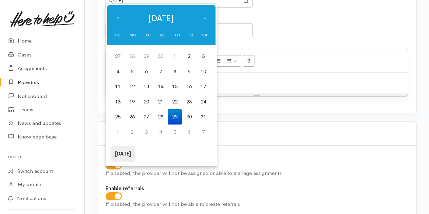
click at [123, 155] on th "Today" at bounding box center [123, 153] width 25 height 15
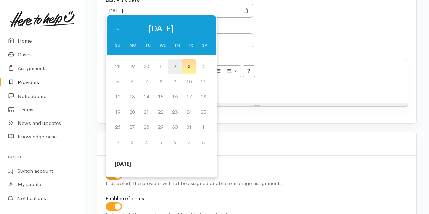
click at [179, 64] on td "2" at bounding box center [175, 66] width 14 height 15
type input "[DATE]"
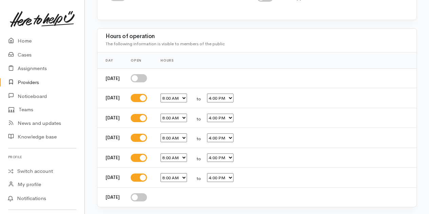
scroll to position [1257, 0]
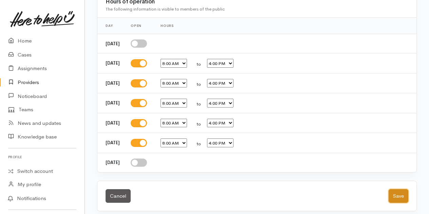
click at [401, 190] on button "Save" at bounding box center [399, 196] width 20 height 14
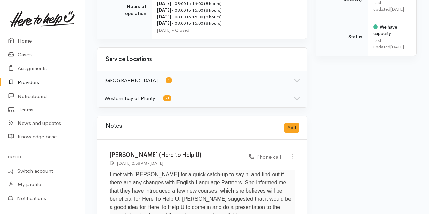
scroll to position [374, 0]
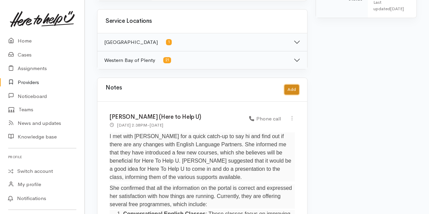
click at [291, 87] on button "Add" at bounding box center [292, 90] width 15 height 10
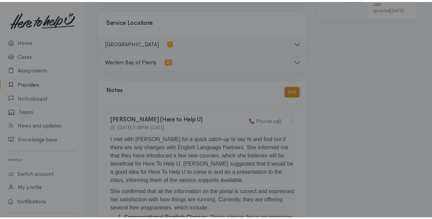
scroll to position [367, 0]
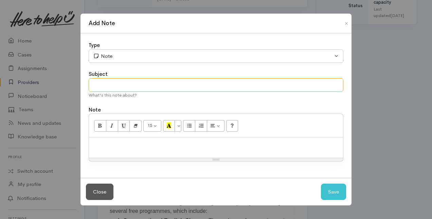
click at [105, 83] on input "text" at bounding box center [216, 85] width 255 height 14
type input "Provider Catch Up"
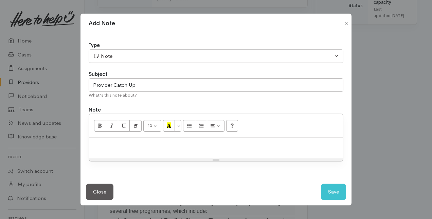
click at [98, 145] on p at bounding box center [215, 145] width 247 height 8
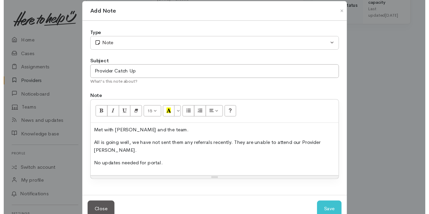
scroll to position [17, 0]
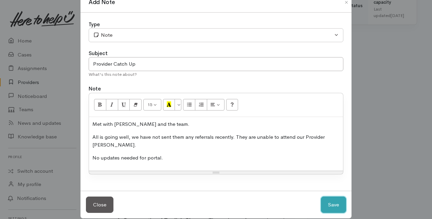
click at [337, 198] on button "Save" at bounding box center [333, 204] width 25 height 17
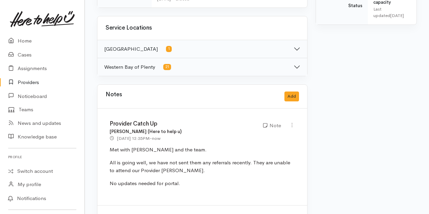
click at [30, 82] on link "Providers" at bounding box center [42, 82] width 85 height 14
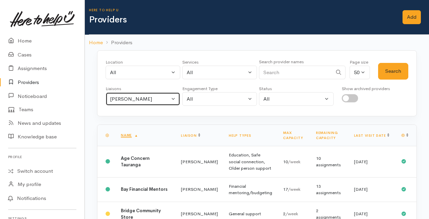
click at [173, 96] on button "[PERSON_NAME]" at bounding box center [143, 99] width 75 height 14
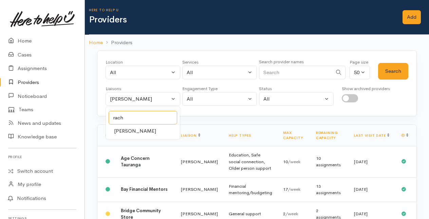
type input "rach"
click at [131, 130] on span "[PERSON_NAME]" at bounding box center [135, 131] width 42 height 8
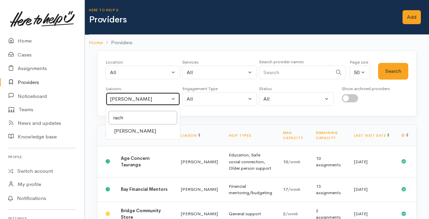
select select "1612"
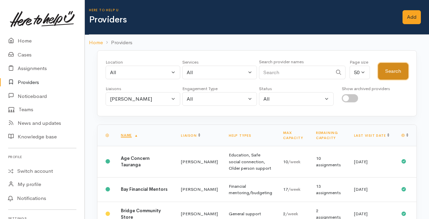
click at [385, 70] on button "Search" at bounding box center [393, 71] width 30 height 17
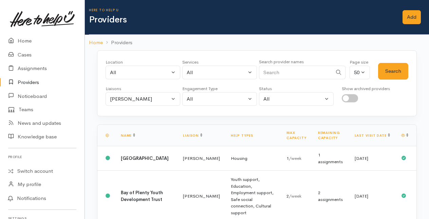
click at [32, 82] on link "Providers" at bounding box center [42, 82] width 85 height 14
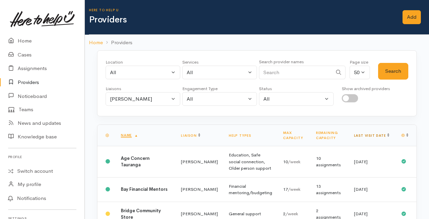
click at [381, 135] on link "Last visit date" at bounding box center [371, 135] width 35 height 4
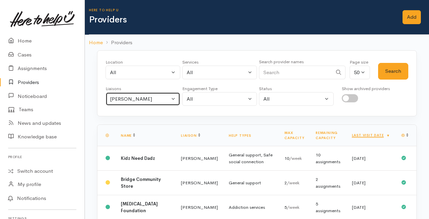
click at [173, 98] on button "[PERSON_NAME]" at bounding box center [143, 99] width 75 height 14
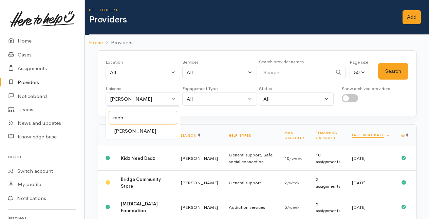
type input "rach"
click at [129, 130] on span "[PERSON_NAME]" at bounding box center [135, 131] width 42 height 8
select select "1612"
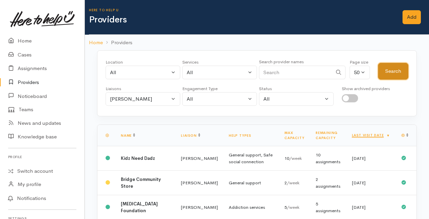
click at [391, 70] on button "Search" at bounding box center [393, 71] width 30 height 17
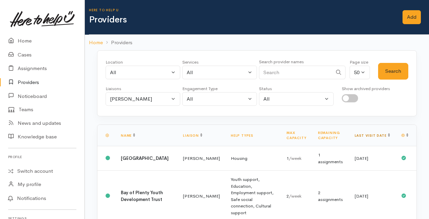
click at [383, 134] on th "Last visit date" at bounding box center [373, 135] width 47 height 21
click at [383, 134] on link "Last visit date" at bounding box center [372, 135] width 35 height 4
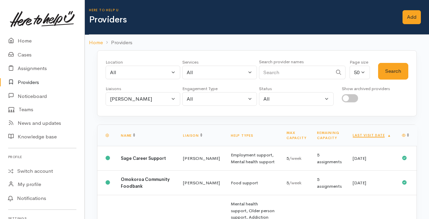
click at [383, 134] on link "Last visit date" at bounding box center [372, 135] width 38 height 4
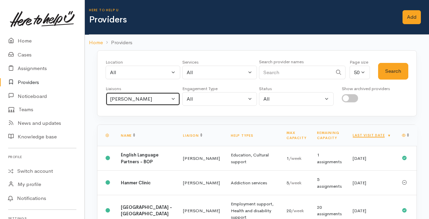
click at [174, 96] on button "[PERSON_NAME]" at bounding box center [143, 99] width 75 height 14
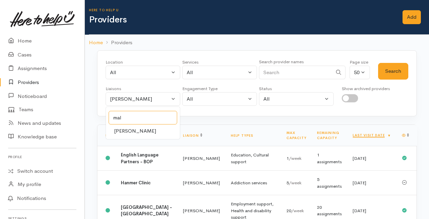
type input "mal"
click at [137, 128] on span "[PERSON_NAME]" at bounding box center [135, 131] width 42 height 8
select select "1613"
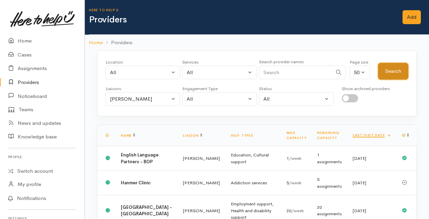
click at [385, 74] on button "Search" at bounding box center [393, 71] width 30 height 17
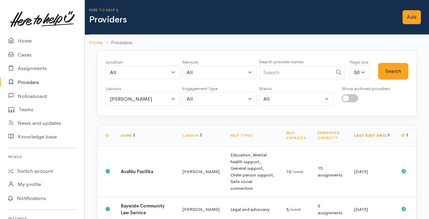
click at [381, 133] on link "Last visit date" at bounding box center [372, 135] width 35 height 4
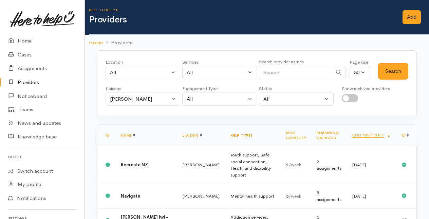
click at [381, 133] on link "Last visit date" at bounding box center [372, 135] width 38 height 4
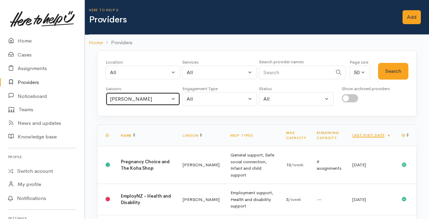
click at [175, 97] on button "[PERSON_NAME]" at bounding box center [143, 99] width 75 height 14
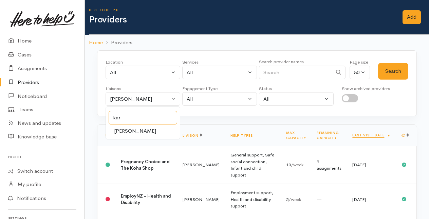
type input "kar"
click at [128, 130] on span "[PERSON_NAME]" at bounding box center [135, 131] width 42 height 8
select select "435"
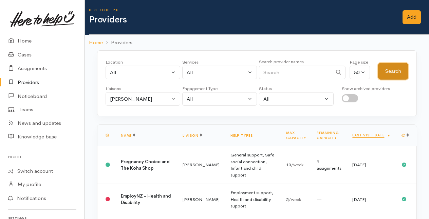
click at [401, 70] on button "Search" at bounding box center [393, 71] width 30 height 17
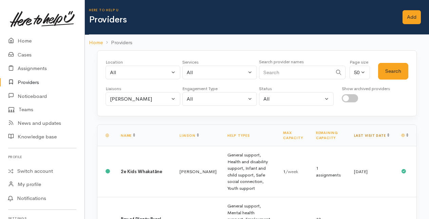
click at [382, 135] on link "Last visit date" at bounding box center [371, 135] width 35 height 4
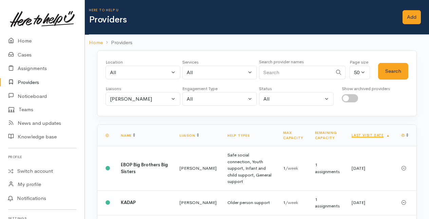
click at [382, 135] on link "Last visit date" at bounding box center [371, 135] width 38 height 4
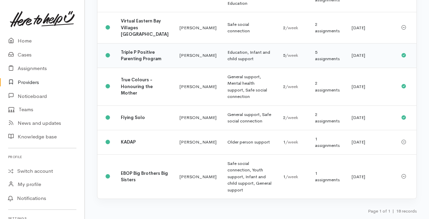
scroll to position [603, 0]
click at [34, 80] on link "Providers" at bounding box center [42, 82] width 85 height 14
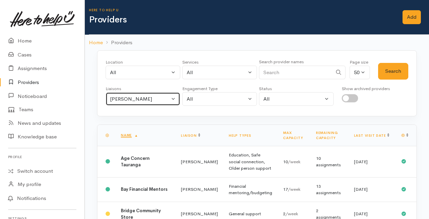
click at [173, 98] on button "[PERSON_NAME]" at bounding box center [143, 99] width 75 height 14
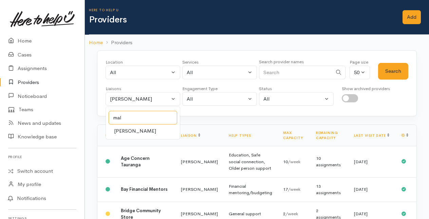
type input "mal"
click at [119, 128] on span "[PERSON_NAME]" at bounding box center [135, 131] width 42 height 8
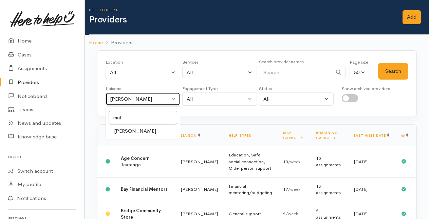
select select "1613"
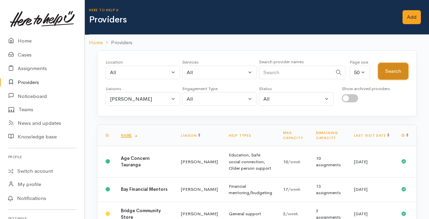
click at [392, 69] on button "Search" at bounding box center [393, 71] width 30 height 17
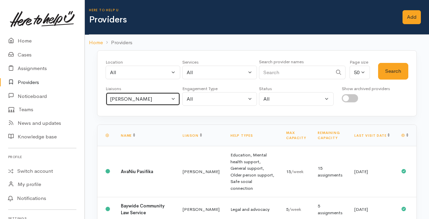
click at [174, 99] on button "Malia Stowers" at bounding box center [143, 99] width 75 height 14
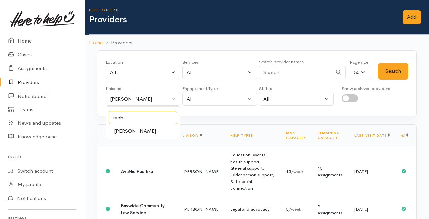
type input "rach"
click at [130, 127] on span "Rachel Proctor" at bounding box center [135, 131] width 42 height 8
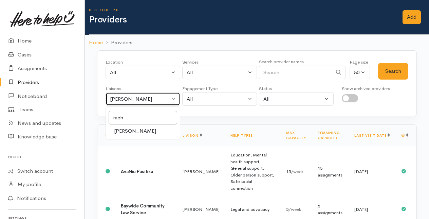
select select "1612"
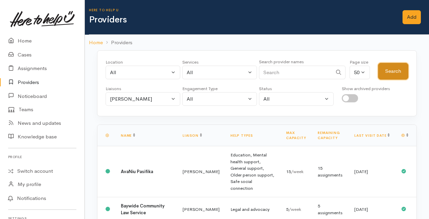
click at [389, 71] on button "Search" at bounding box center [393, 71] width 30 height 17
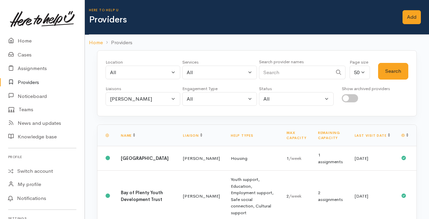
click at [383, 135] on th "Last visit date" at bounding box center [373, 135] width 47 height 21
click at [382, 135] on link "Last visit date" at bounding box center [372, 135] width 35 height 4
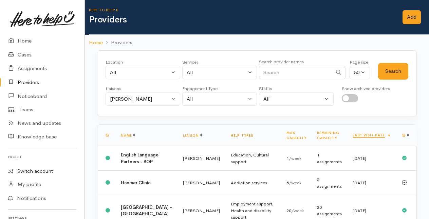
click at [29, 169] on link "Switch account" at bounding box center [42, 170] width 85 height 13
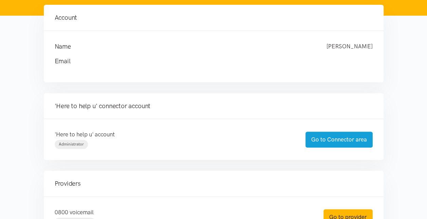
scroll to position [102, 0]
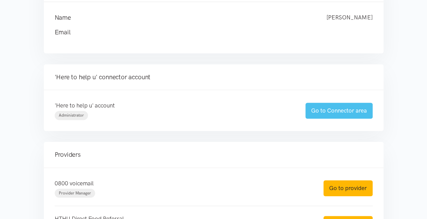
click at [318, 108] on link "Go to Connector area" at bounding box center [338, 111] width 67 height 16
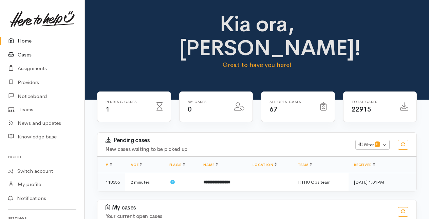
click at [26, 56] on link "Cases" at bounding box center [42, 55] width 85 height 14
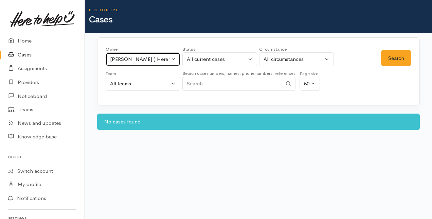
click at [174, 58] on button "Amanda Gabb ('Here to help u')" at bounding box center [143, 59] width 75 height 14
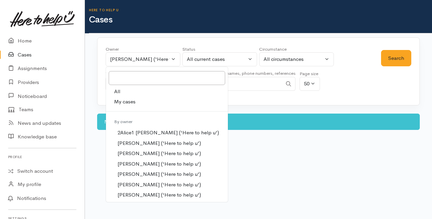
click at [119, 92] on span "All" at bounding box center [117, 92] width 6 height 8
select select "-1"
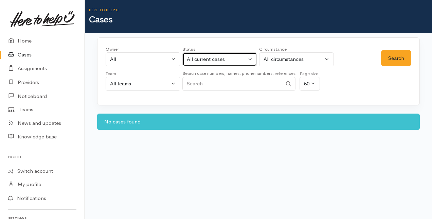
click at [251, 56] on button "All current cases" at bounding box center [219, 59] width 75 height 14
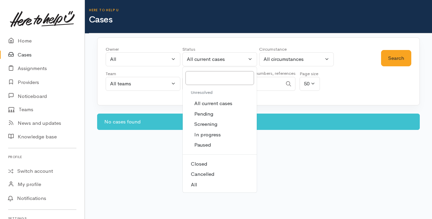
click at [196, 184] on span "All" at bounding box center [194, 185] width 6 height 8
select select "All"
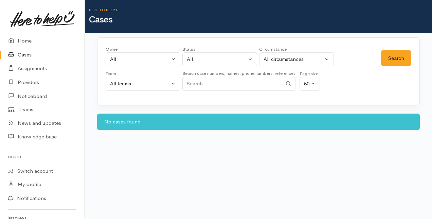
click at [195, 83] on input "Search" at bounding box center [232, 84] width 100 height 14
type input "0204710719"
click at [395, 57] on button "Search" at bounding box center [396, 58] width 30 height 17
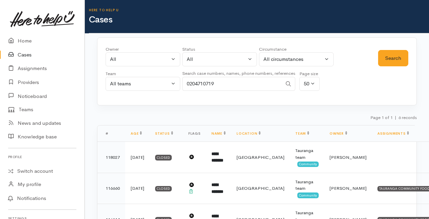
click at [230, 82] on input "0204710719" at bounding box center [232, 84] width 100 height 14
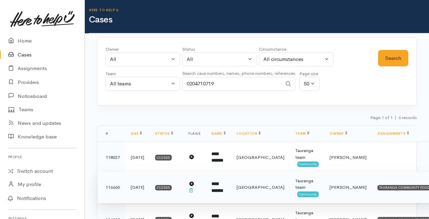
scroll to position [34, 0]
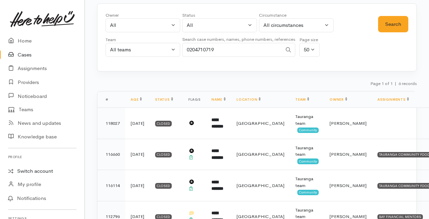
click at [36, 170] on link "Switch account" at bounding box center [42, 170] width 85 height 13
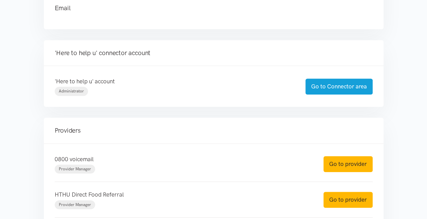
scroll to position [136, 0]
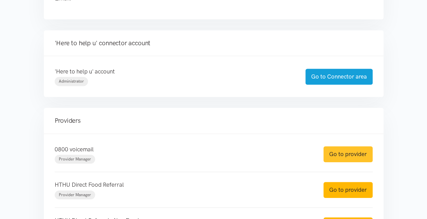
click at [342, 153] on link "Go to provider" at bounding box center [347, 154] width 49 height 16
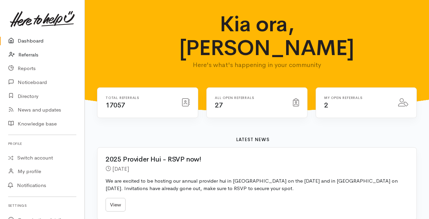
click at [26, 56] on link "Referrals" at bounding box center [42, 55] width 85 height 14
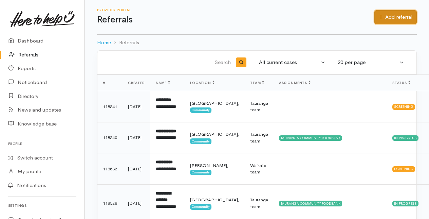
click at [398, 15] on link "Add referral" at bounding box center [396, 17] width 42 height 14
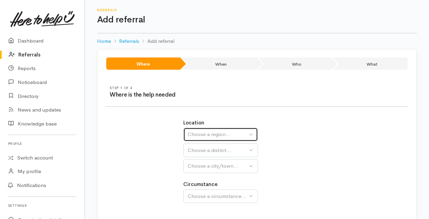
click at [213, 135] on div "Choose a region..." at bounding box center [218, 134] width 60 height 8
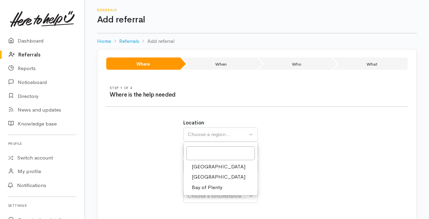
drag, startPoint x: 195, startPoint y: 188, endPoint x: 195, endPoint y: 182, distance: 6.5
click at [195, 188] on span "Bay of Plenty" at bounding box center [207, 187] width 31 height 8
select select "4"
select select
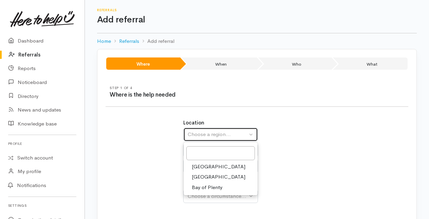
select select
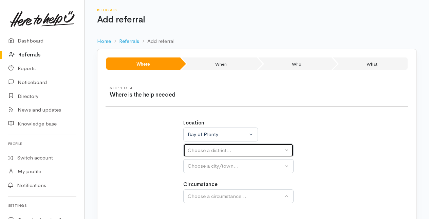
click at [195, 149] on div "Choose a district..." at bounding box center [235, 150] width 95 height 8
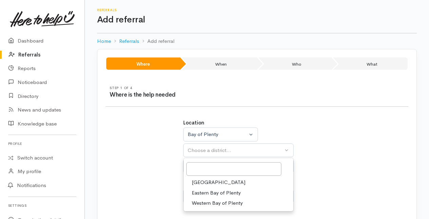
click at [199, 179] on span "[GEOGRAPHIC_DATA]" at bounding box center [219, 182] width 54 height 8
select select "6"
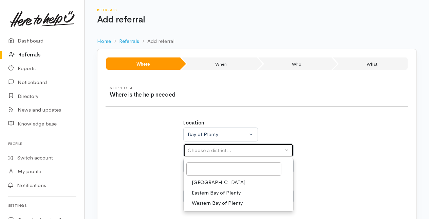
select select
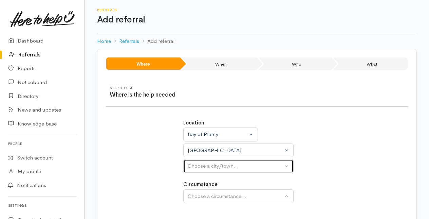
click at [198, 168] on div "Choose a city/town..." at bounding box center [235, 166] width 95 height 8
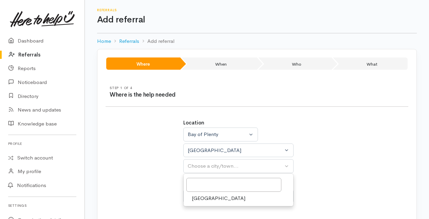
click at [200, 194] on span "Tauranga" at bounding box center [219, 198] width 54 height 8
select select "4"
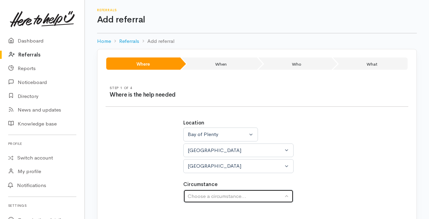
click at [202, 192] on div "Choose a circumstance..." at bounding box center [235, 196] width 95 height 8
click at [199, 192] on div "Choose a circumstance..." at bounding box center [235, 196] width 95 height 8
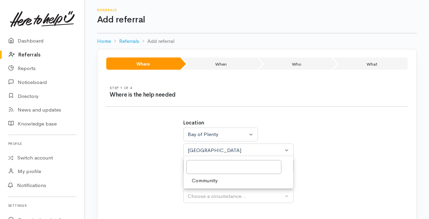
click at [201, 180] on span "Community" at bounding box center [205, 180] width 26 height 8
select select "2"
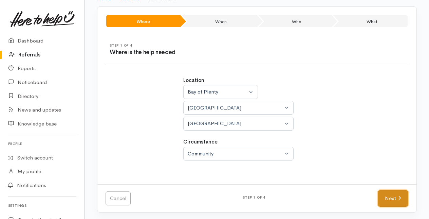
click at [393, 194] on link "Next" at bounding box center [393, 198] width 31 height 17
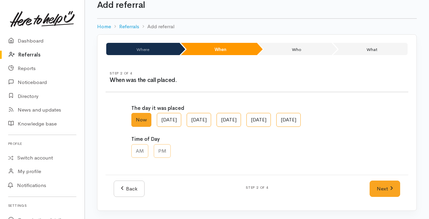
scroll to position [14, 0]
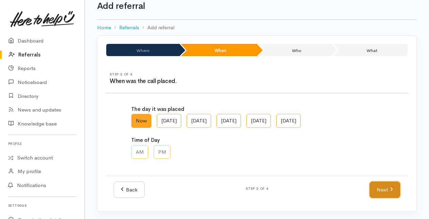
click at [383, 189] on link "Next" at bounding box center [385, 189] width 31 height 17
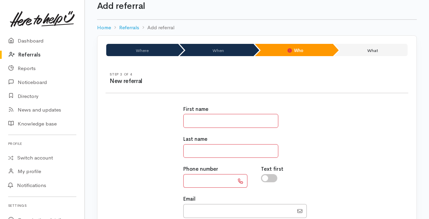
click at [192, 120] on input "text" at bounding box center [230, 121] width 95 height 14
type input "*"
type input "**"
click at [191, 149] on input "text" at bounding box center [230, 151] width 95 height 14
type input "**"
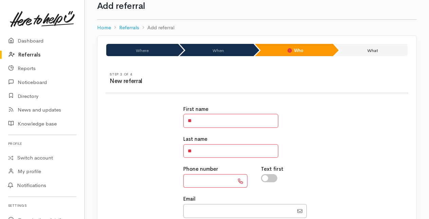
click at [199, 179] on input "text" at bounding box center [208, 181] width 51 height 14
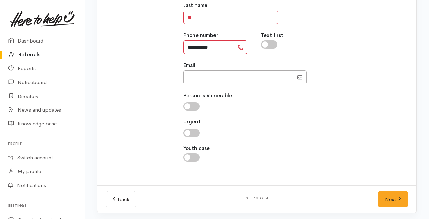
scroll to position [148, 0]
type input "**********"
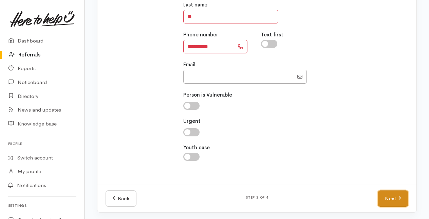
click at [388, 195] on link "Next" at bounding box center [393, 198] width 31 height 17
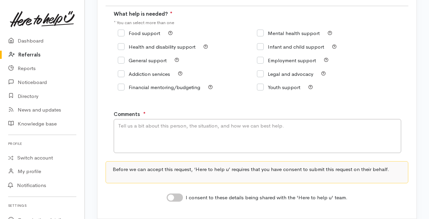
scroll to position [68, 0]
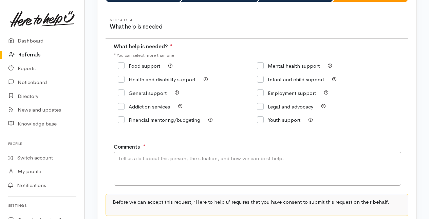
click at [119, 65] on input "Food support" at bounding box center [139, 65] width 42 height 5
checkbox input "true"
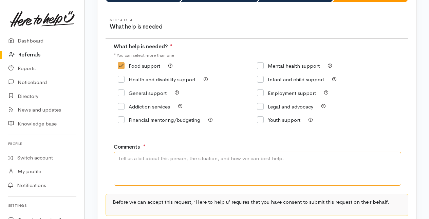
click at [125, 166] on textarea "Comments" at bounding box center [258, 169] width 288 height 34
click at [377, 160] on textarea "Number links to Tulip Tarawa but client gave a different name, sounded like Sha…" at bounding box center [258, 169] width 288 height 34
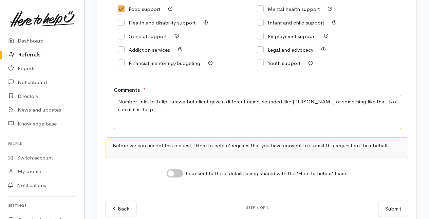
scroll to position [136, 0]
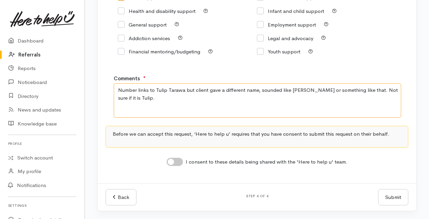
type textarea "Number links to Tulip Tarawa but client gave a different name, sounded like Sha…"
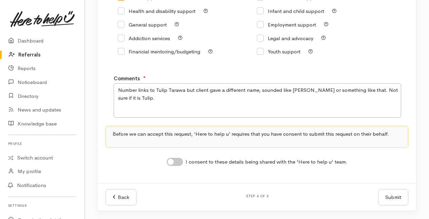
click at [175, 162] on input "I consent to these details being shared with the 'Here to help u' team." at bounding box center [175, 162] width 16 height 8
checkbox input "true"
click at [391, 194] on button "Submit" at bounding box center [393, 197] width 30 height 17
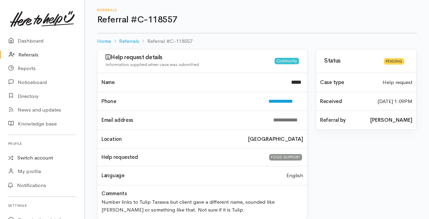
drag, startPoint x: 34, startPoint y: 158, endPoint x: 46, endPoint y: 158, distance: 11.9
click at [34, 158] on link "Switch account" at bounding box center [42, 157] width 85 height 13
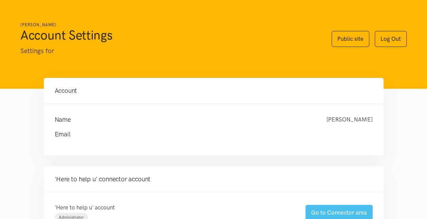
click at [338, 211] on link "Go to Connector area" at bounding box center [338, 213] width 67 height 16
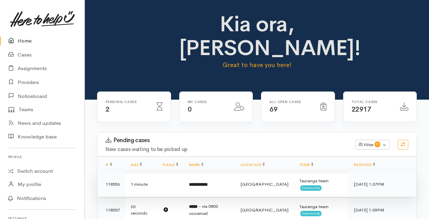
click at [208, 182] on b "**********" at bounding box center [198, 184] width 19 height 4
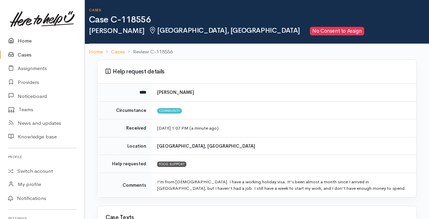
click at [25, 40] on link "Home" at bounding box center [42, 41] width 85 height 14
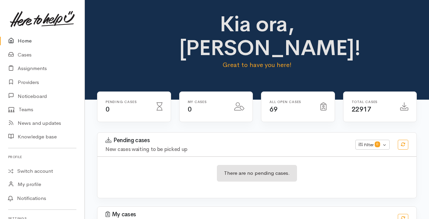
click at [25, 41] on link "Home" at bounding box center [42, 41] width 85 height 14
click at [22, 54] on link "Cases" at bounding box center [42, 55] width 85 height 14
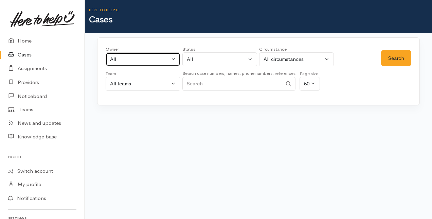
click at [174, 57] on button "All" at bounding box center [143, 59] width 75 height 14
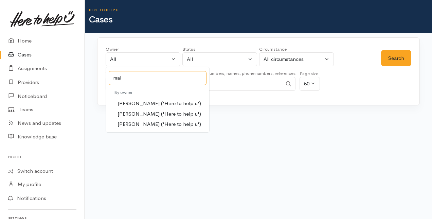
type input "mal"
click at [142, 112] on span "Malia Stowers ('Here to help u')" at bounding box center [160, 114] width 84 height 8
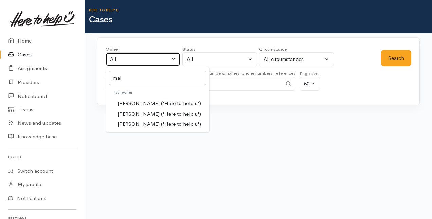
select select "1613"
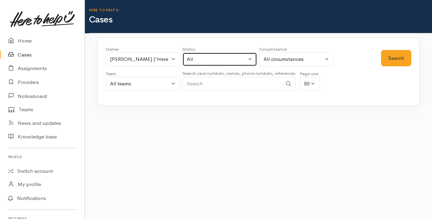
click at [250, 58] on button "All" at bounding box center [219, 59] width 75 height 14
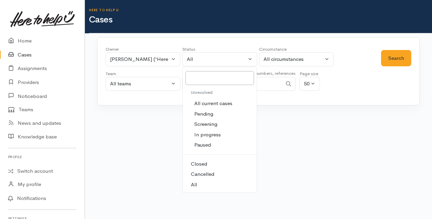
click at [202, 103] on span "All current cases" at bounding box center [213, 104] width 38 height 8
select select "Unresolved"
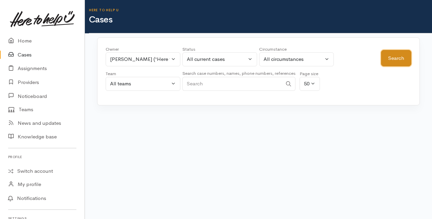
click at [400, 55] on button "Search" at bounding box center [396, 58] width 30 height 17
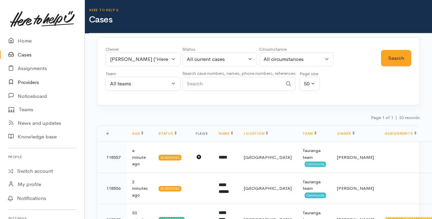
click at [25, 82] on link "Providers" at bounding box center [42, 82] width 85 height 14
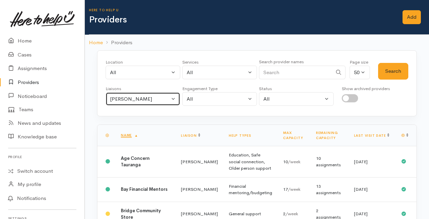
click at [173, 96] on button "[PERSON_NAME]" at bounding box center [143, 99] width 75 height 14
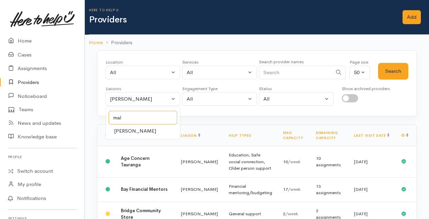
type input "mal"
click at [122, 130] on span "[PERSON_NAME]" at bounding box center [135, 131] width 42 height 8
select select "1613"
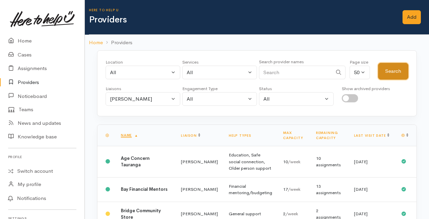
click at [395, 67] on button "Search" at bounding box center [393, 71] width 30 height 17
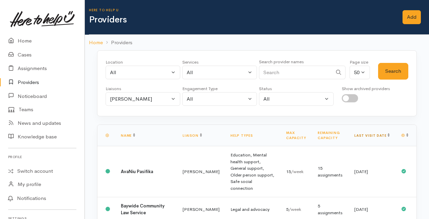
click at [382, 133] on link "Last visit date" at bounding box center [372, 135] width 35 height 4
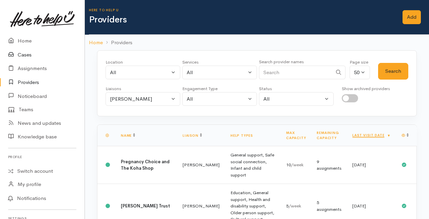
click at [26, 57] on link "Cases" at bounding box center [42, 55] width 85 height 14
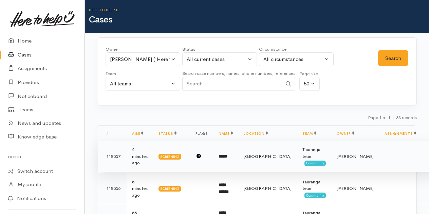
click at [226, 155] on b "*****" at bounding box center [223, 156] width 8 height 4
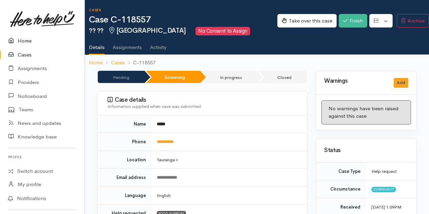
click at [24, 42] on link "Home" at bounding box center [42, 41] width 85 height 14
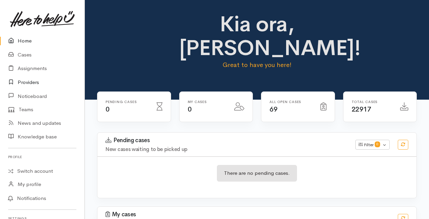
click at [24, 83] on link "Providers" at bounding box center [42, 82] width 85 height 14
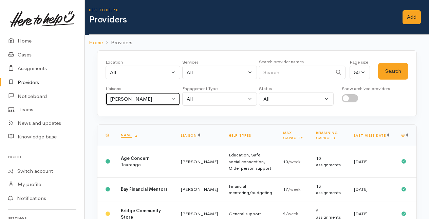
click at [173, 99] on button "[PERSON_NAME]" at bounding box center [143, 99] width 75 height 14
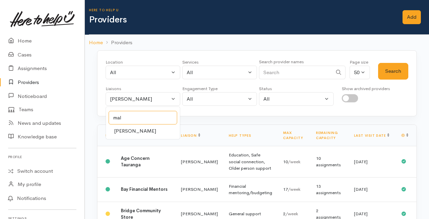
type input "mal"
drag, startPoint x: 134, startPoint y: 130, endPoint x: 232, endPoint y: 105, distance: 101.6
click at [136, 129] on span "Malia Stowers" at bounding box center [135, 131] width 42 height 8
select select "1613"
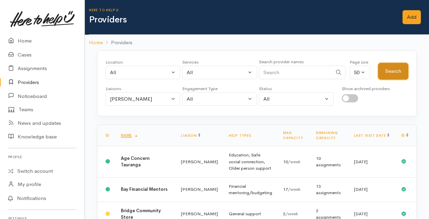
click at [393, 70] on button "Search" at bounding box center [393, 71] width 30 height 17
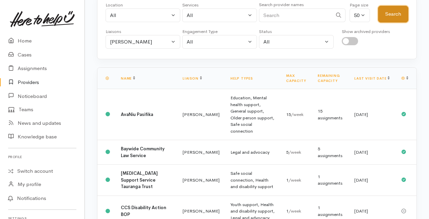
scroll to position [68, 0]
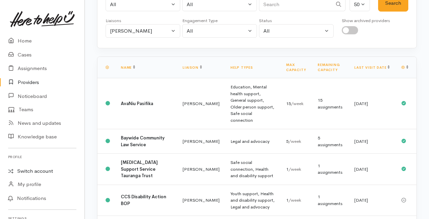
click at [47, 171] on link "Switch account" at bounding box center [42, 170] width 85 height 13
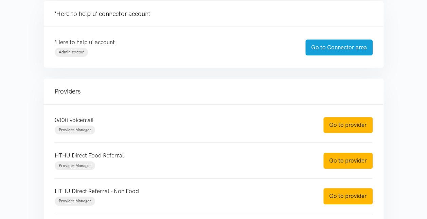
scroll to position [170, 0]
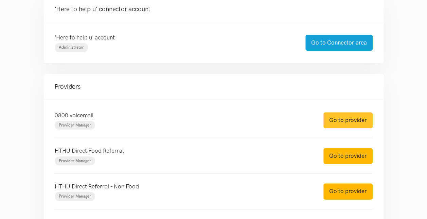
click at [342, 121] on link "Go to provider" at bounding box center [347, 120] width 49 height 16
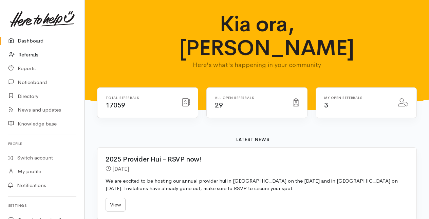
click at [26, 54] on link "Referrals" at bounding box center [42, 55] width 85 height 14
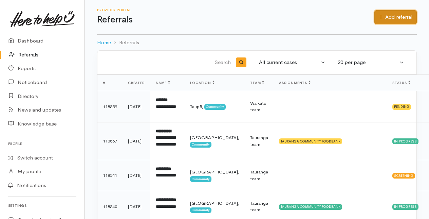
click at [393, 18] on link "Add referral" at bounding box center [396, 17] width 42 height 14
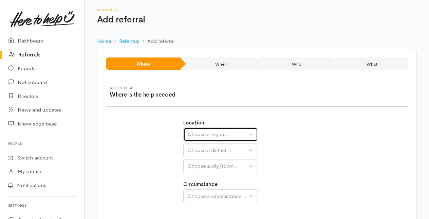
click at [202, 133] on div "Choose a region..." at bounding box center [218, 134] width 60 height 8
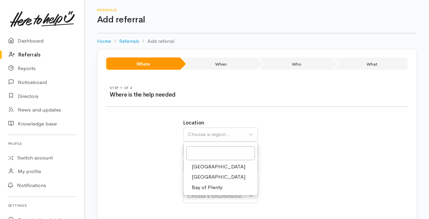
click at [201, 186] on span "Bay of Plenty" at bounding box center [207, 187] width 31 height 8
select select "4"
select select
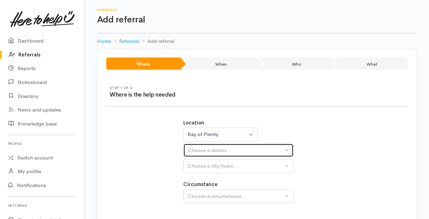
click at [201, 151] on div "Choose a district..." at bounding box center [235, 150] width 95 height 8
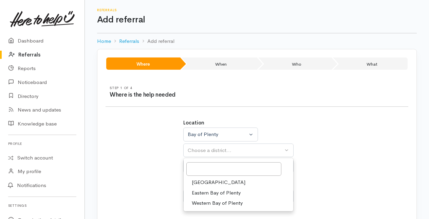
click at [197, 180] on span "[GEOGRAPHIC_DATA]" at bounding box center [219, 182] width 54 height 8
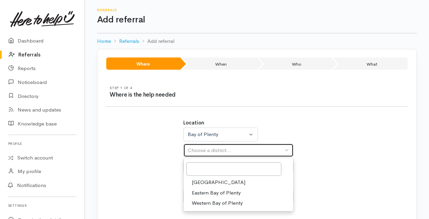
select select "6"
select select
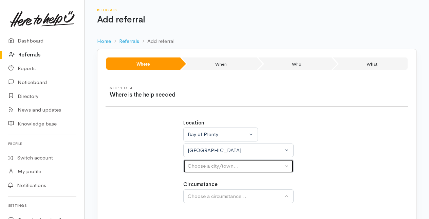
click at [202, 163] on div "Choose a city/town..." at bounding box center [235, 166] width 95 height 8
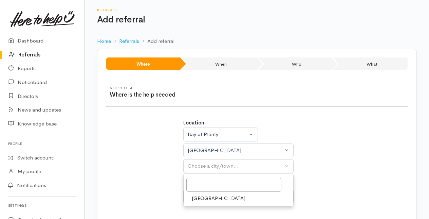
click at [202, 196] on span "[GEOGRAPHIC_DATA]" at bounding box center [219, 198] width 54 height 8
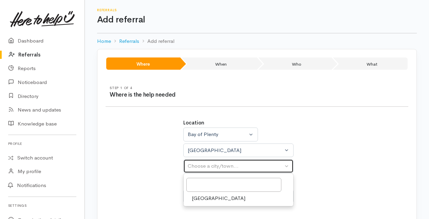
select select "4"
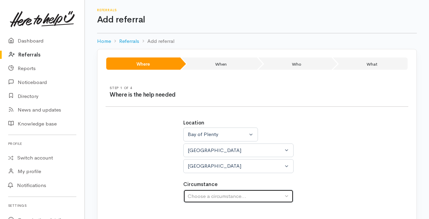
click at [204, 196] on div "Choose a circumstance..." at bounding box center [235, 196] width 95 height 8
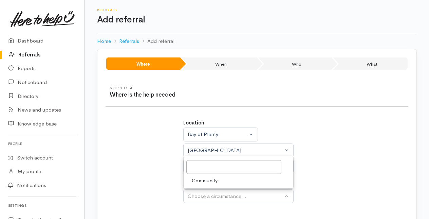
click at [202, 180] on span "Community" at bounding box center [205, 180] width 26 height 8
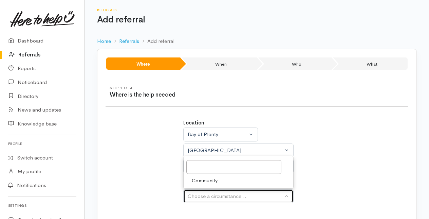
select select "2"
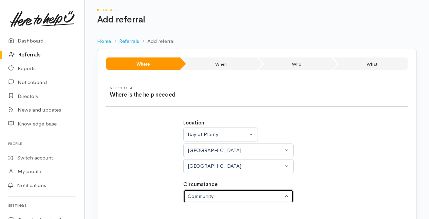
scroll to position [42, 0]
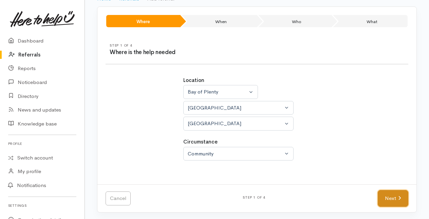
click at [391, 194] on link "Next" at bounding box center [393, 198] width 31 height 17
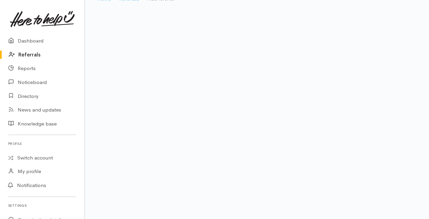
scroll to position [14, 0]
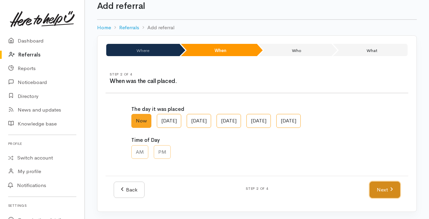
click at [375, 189] on link "Next" at bounding box center [385, 189] width 31 height 17
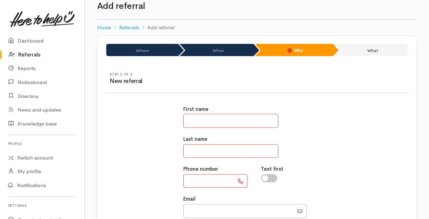
click at [189, 124] on input "text" at bounding box center [230, 121] width 95 height 14
type input "******"
click at [195, 151] on input "text" at bounding box center [230, 151] width 95 height 14
type input "****"
click at [196, 178] on input "text" at bounding box center [208, 181] width 51 height 14
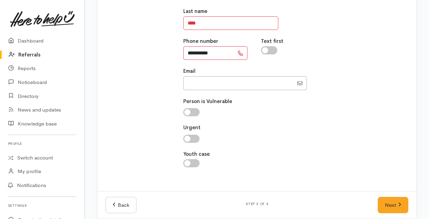
scroll to position [148, 0]
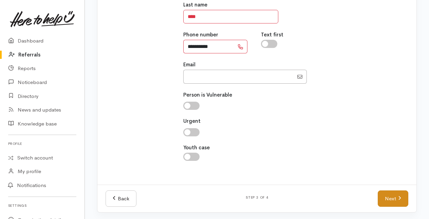
type input "**********"
click at [395, 195] on link "Next" at bounding box center [393, 198] width 31 height 17
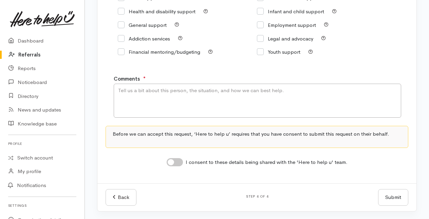
scroll to position [102, 0]
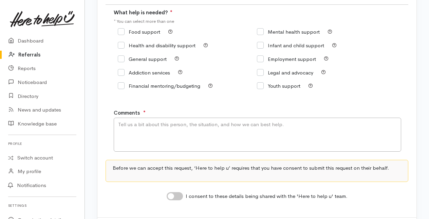
click at [121, 30] on input "Food support" at bounding box center [139, 31] width 42 height 5
checkbox input "true"
click at [125, 123] on textarea "Comments" at bounding box center [258, 135] width 288 height 34
type textarea "Food support"
click at [176, 195] on input "I consent to these details being shared with the 'Here to help u' team." at bounding box center [175, 196] width 16 height 8
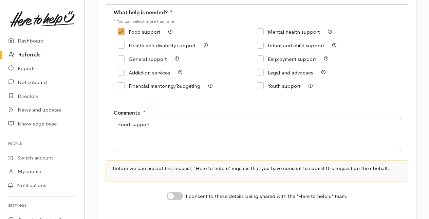
checkbox input "true"
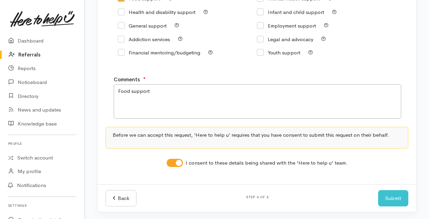
scroll to position [136, 0]
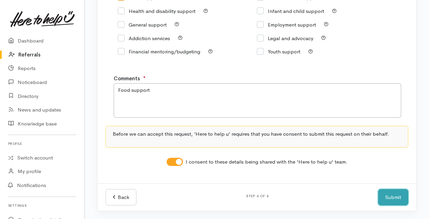
click at [390, 197] on button "Submit" at bounding box center [393, 197] width 30 height 17
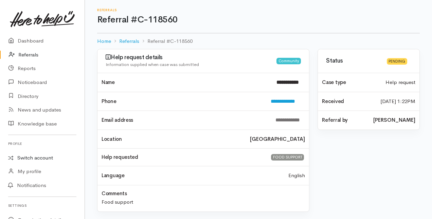
click at [36, 157] on link "Switch account" at bounding box center [42, 157] width 85 height 13
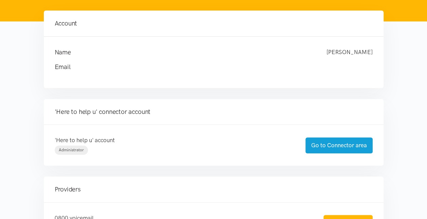
scroll to position [68, 0]
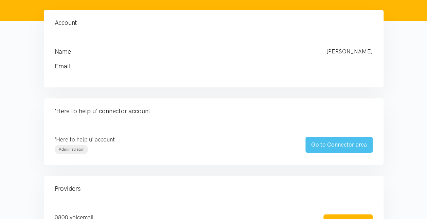
click at [331, 145] on link "Go to Connector area" at bounding box center [338, 145] width 67 height 16
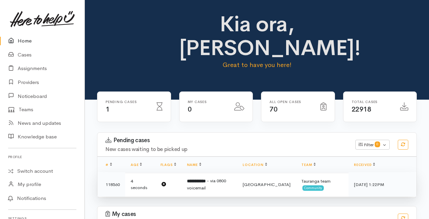
click at [209, 184] on td "**********" at bounding box center [210, 184] width 56 height 25
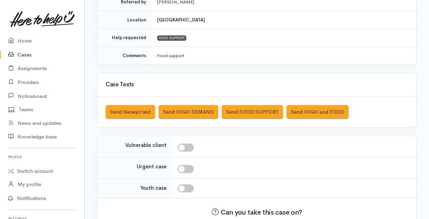
scroll to position [200, 0]
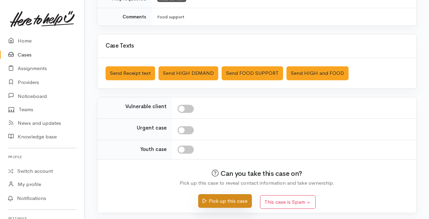
click at [220, 198] on button "Pick up this case" at bounding box center [224, 201] width 53 height 14
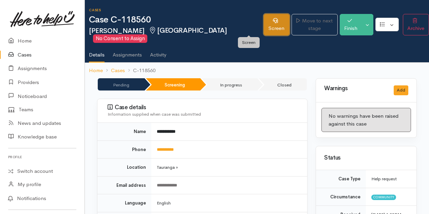
click at [273, 19] on icon at bounding box center [275, 20] width 5 height 5
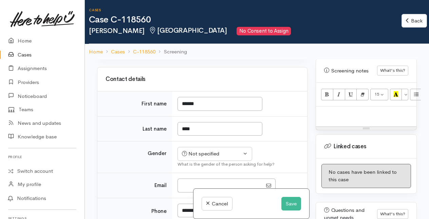
scroll to position [442, 0]
click at [328, 115] on p at bounding box center [367, 113] width 94 height 8
paste div
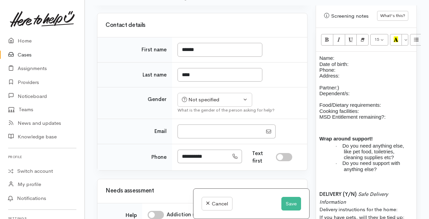
scroll to position [478, 0]
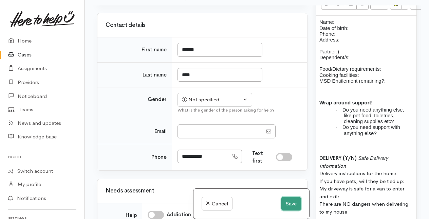
click at [289, 202] on button "Save" at bounding box center [292, 204] width 20 height 14
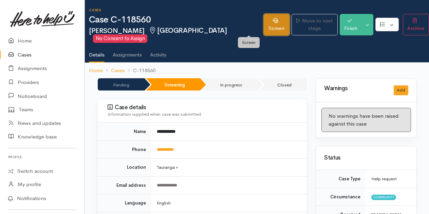
click at [264, 24] on link "Screen" at bounding box center [277, 24] width 26 height 21
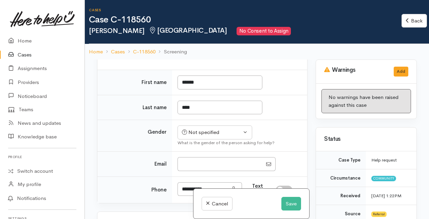
scroll to position [102, 0]
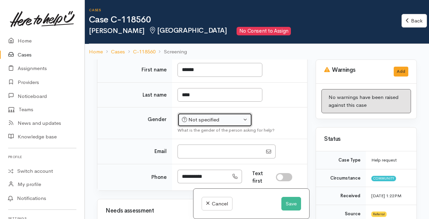
click at [215, 116] on div "Not specified" at bounding box center [212, 120] width 60 height 8
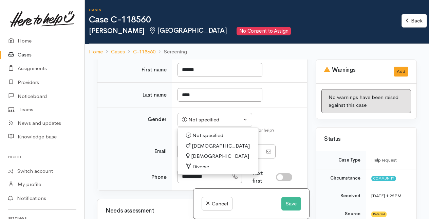
click at [196, 155] on span "[DEMOGRAPHIC_DATA]" at bounding box center [220, 156] width 58 height 8
select select "[DEMOGRAPHIC_DATA]"
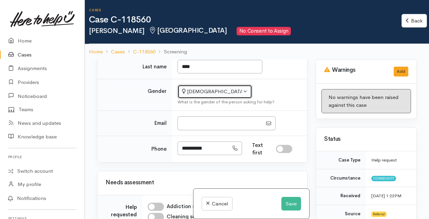
scroll to position [170, 0]
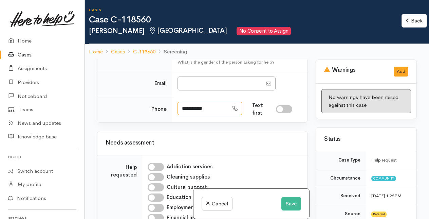
drag, startPoint x: 181, startPoint y: 106, endPoint x: 216, endPoint y: 107, distance: 34.7
click at [216, 107] on input "**********" at bounding box center [203, 109] width 51 height 14
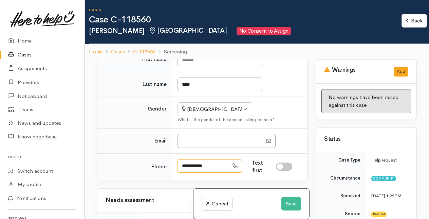
scroll to position [102, 0]
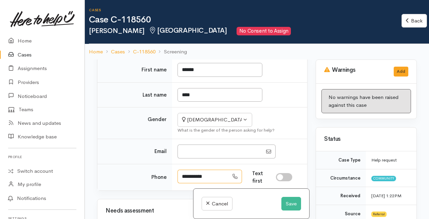
click at [216, 171] on input "**********" at bounding box center [203, 177] width 51 height 14
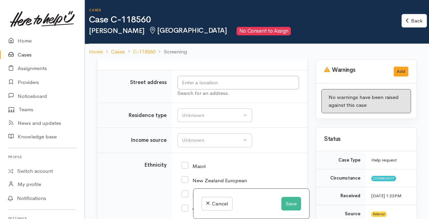
scroll to position [747, 0]
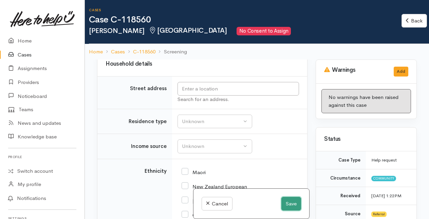
click at [289, 205] on button "Save" at bounding box center [292, 204] width 20 height 14
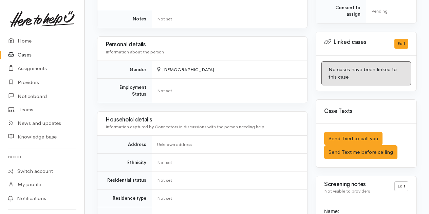
scroll to position [374, 0]
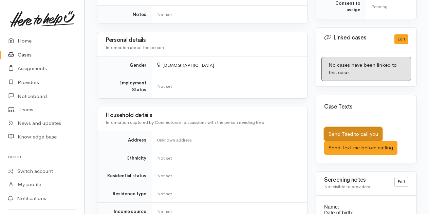
click at [350, 128] on button "Send Tried to call you" at bounding box center [353, 134] width 58 height 14
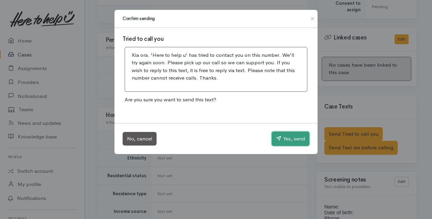
click at [284, 138] on button "Yes, send" at bounding box center [291, 138] width 38 height 14
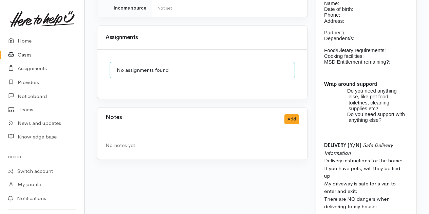
scroll to position [578, 0]
click at [293, 113] on button "Add" at bounding box center [292, 118] width 15 height 10
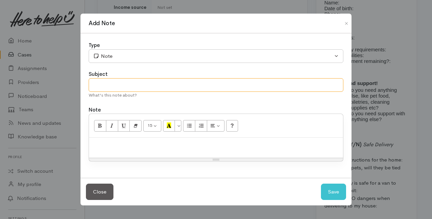
click at [102, 84] on input "text" at bounding box center [216, 85] width 255 height 14
type input "Attempt to contact"
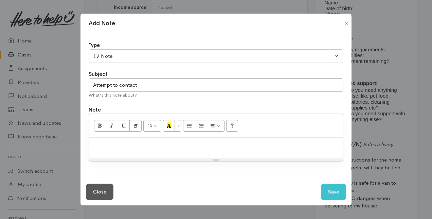
click at [100, 148] on p at bounding box center [215, 145] width 247 height 8
click at [332, 191] on button "Save" at bounding box center [333, 191] width 25 height 17
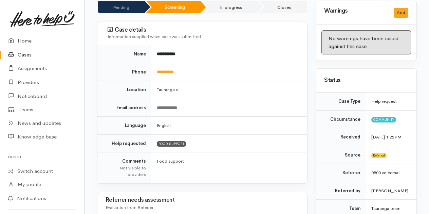
scroll to position [68, 0]
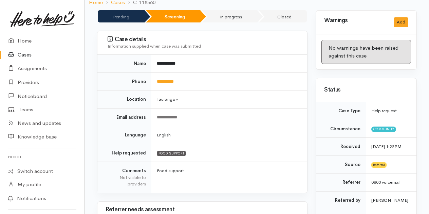
click at [25, 55] on link "Cases" at bounding box center [42, 55] width 85 height 14
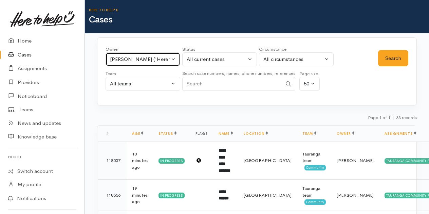
click at [175, 56] on button "[PERSON_NAME] ('Here to help u')" at bounding box center [143, 59] width 75 height 14
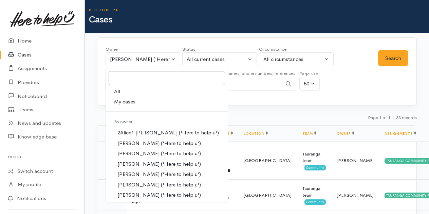
click at [125, 100] on span "My cases" at bounding box center [124, 102] width 21 height 8
select select "205"
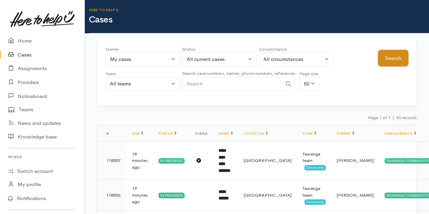
click at [394, 54] on button "Search" at bounding box center [393, 58] width 30 height 17
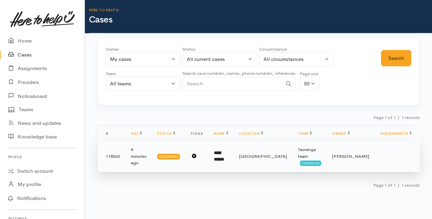
click at [224, 151] on b "**********" at bounding box center [219, 156] width 10 height 11
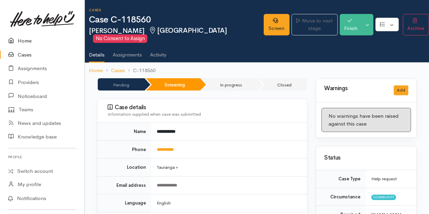
click at [26, 40] on link "Home" at bounding box center [42, 41] width 85 height 14
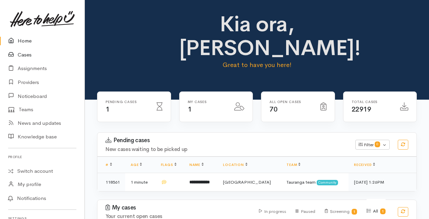
click at [21, 55] on link "Cases" at bounding box center [42, 55] width 85 height 14
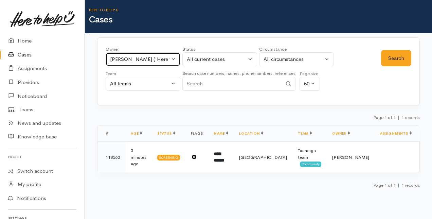
click at [175, 60] on button "Amanda Gabb ('Here to help u')" at bounding box center [143, 59] width 75 height 14
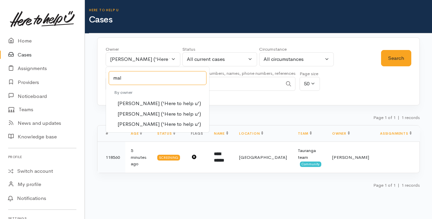
type input "mal"
click at [143, 113] on span "[PERSON_NAME] ('Here to help u')" at bounding box center [160, 114] width 84 height 8
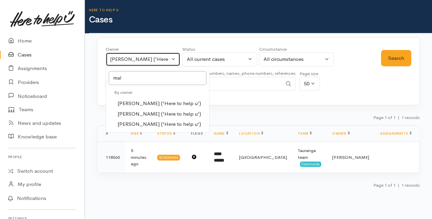
select select "1613"
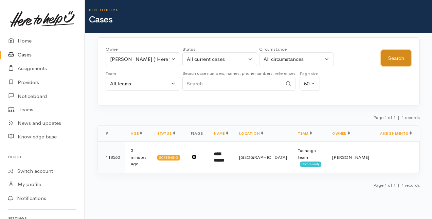
click at [397, 55] on button "Search" at bounding box center [396, 58] width 30 height 17
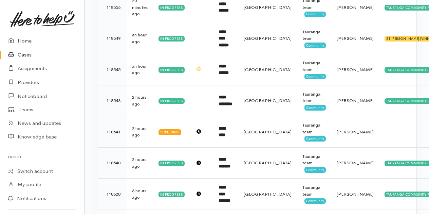
scroll to position [204, 0]
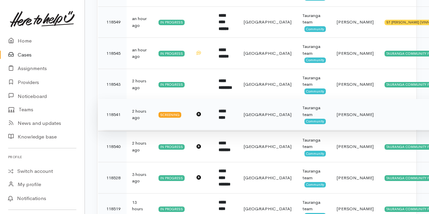
click at [225, 109] on b "*********" at bounding box center [222, 114] width 7 height 11
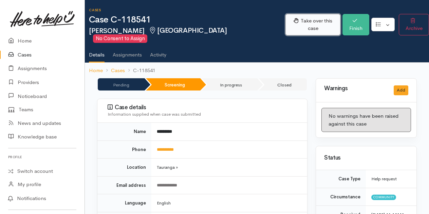
click at [306, 18] on button "Take over this case" at bounding box center [313, 24] width 55 height 21
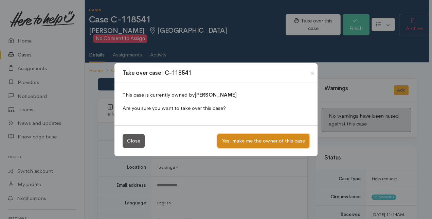
click at [247, 140] on button "Yes, make me the owner of this case" at bounding box center [263, 141] width 92 height 14
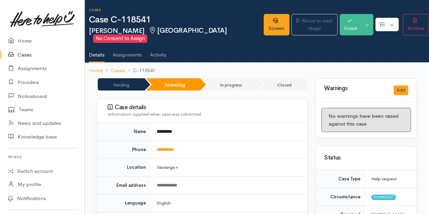
click at [24, 54] on link "Cases" at bounding box center [42, 55] width 85 height 14
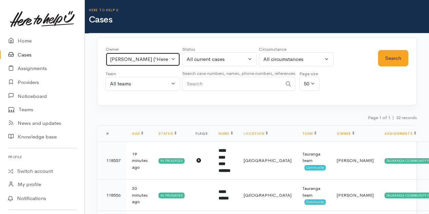
click at [175, 56] on button "[PERSON_NAME] ('Here to help u')" at bounding box center [143, 59] width 75 height 14
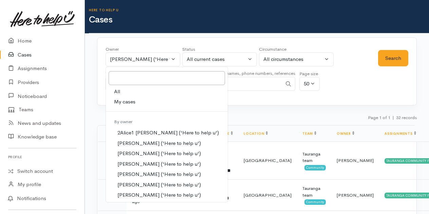
click at [126, 101] on span "My cases" at bounding box center [124, 102] width 21 height 8
select select "205"
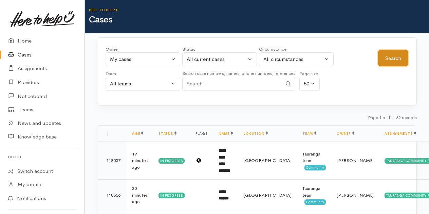
click at [390, 54] on button "Search" at bounding box center [393, 58] width 30 height 17
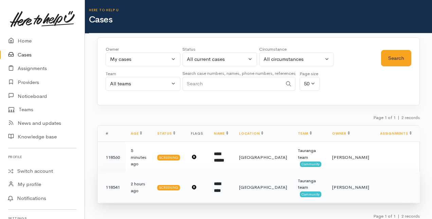
click at [221, 181] on b "*********" at bounding box center [217, 186] width 7 height 11
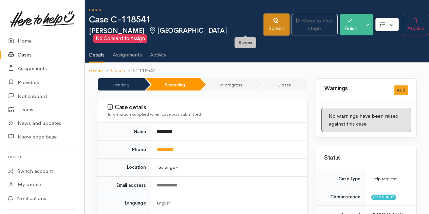
click at [264, 29] on link "Screen" at bounding box center [277, 24] width 26 height 21
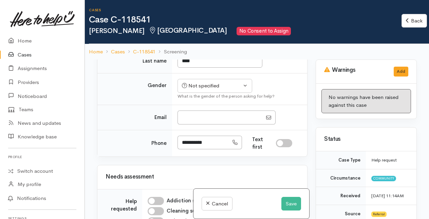
scroll to position [170, 0]
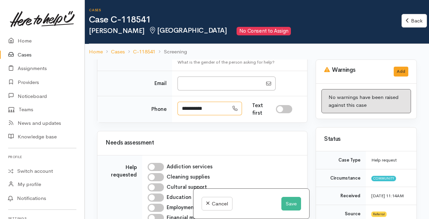
drag, startPoint x: 182, startPoint y: 105, endPoint x: 214, endPoint y: 106, distance: 32.3
click at [214, 106] on input "**********" at bounding box center [203, 109] width 51 height 14
click at [217, 103] on input "**********" at bounding box center [203, 109] width 51 height 14
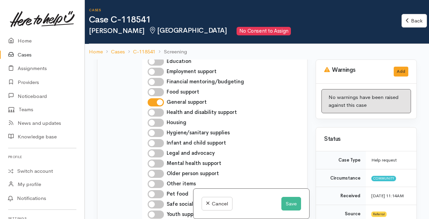
scroll to position [442, 0]
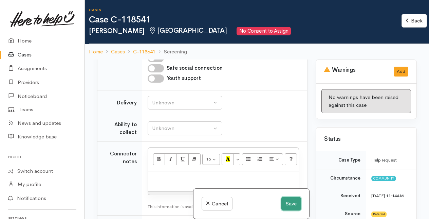
click at [287, 204] on button "Save" at bounding box center [292, 204] width 20 height 14
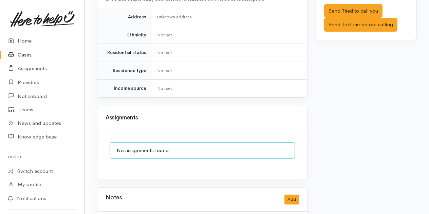
scroll to position [563, 0]
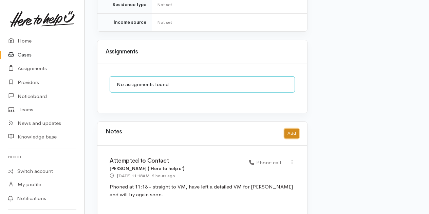
click at [292, 128] on button "Add" at bounding box center [292, 133] width 15 height 10
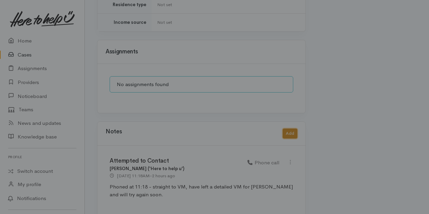
scroll to position [550, 0]
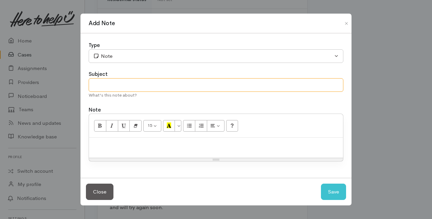
click at [99, 86] on input "text" at bounding box center [216, 85] width 255 height 14
type input "Attempt to contact"
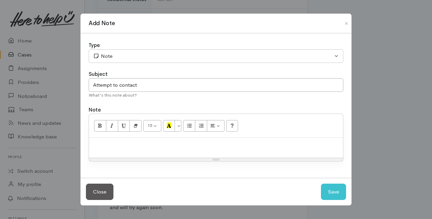
click at [99, 143] on p at bounding box center [215, 145] width 247 height 8
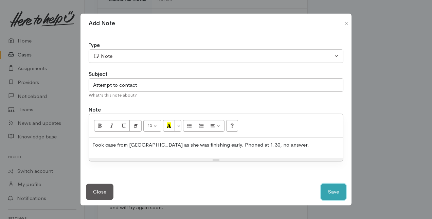
click at [336, 189] on button "Save" at bounding box center [333, 191] width 25 height 17
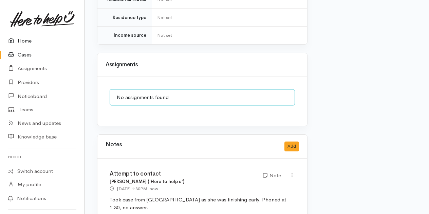
click at [25, 41] on link "Home" at bounding box center [42, 41] width 85 height 14
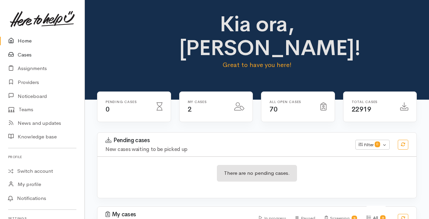
click at [24, 54] on link "Cases" at bounding box center [42, 55] width 85 height 14
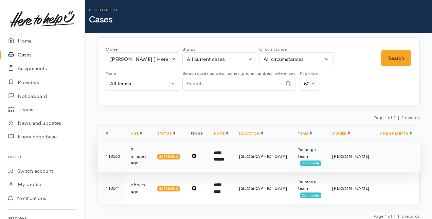
click at [224, 151] on b "**********" at bounding box center [219, 156] width 10 height 11
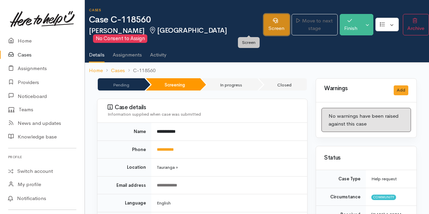
click at [264, 24] on link "Screen" at bounding box center [277, 24] width 26 height 21
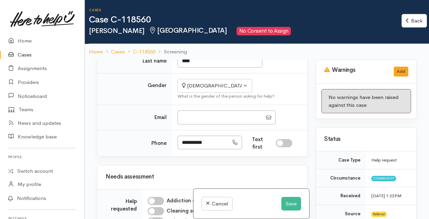
scroll to position [170, 0]
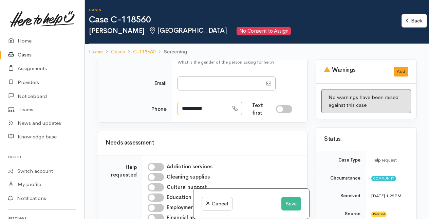
drag, startPoint x: 180, startPoint y: 105, endPoint x: 222, endPoint y: 105, distance: 41.8
click at [222, 105] on input "**********" at bounding box center [203, 109] width 51 height 14
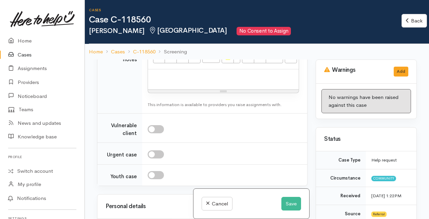
scroll to position [612, 0]
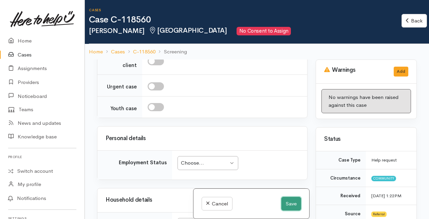
click at [290, 203] on button "Save" at bounding box center [292, 204] width 20 height 14
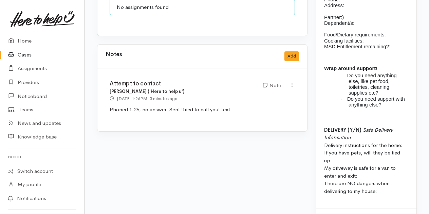
scroll to position [650, 0]
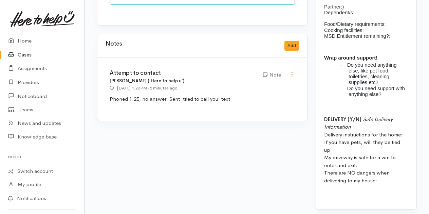
click at [293, 71] on icon at bounding box center [292, 74] width 6 height 6
click at [253, 82] on link "Edit" at bounding box center [268, 87] width 54 height 11
type input "Attempt to contact"
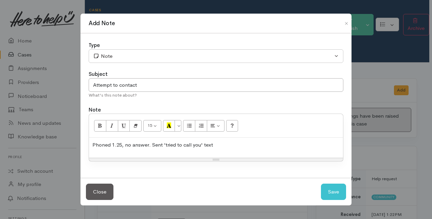
click at [222, 145] on p "Phoned 1.25, no answer. Sent 'tried to call you' text" at bounding box center [215, 145] width 247 height 8
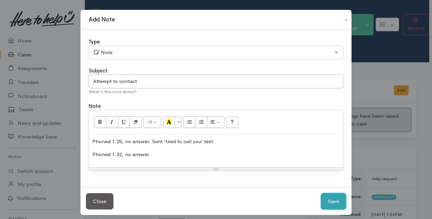
click at [333, 197] on button "Save" at bounding box center [333, 201] width 25 height 17
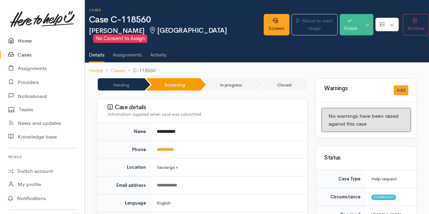
click at [25, 40] on link "Home" at bounding box center [42, 41] width 85 height 14
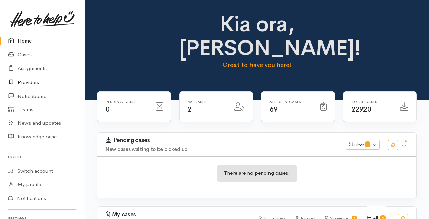
click at [31, 81] on link "Providers" at bounding box center [42, 82] width 85 height 14
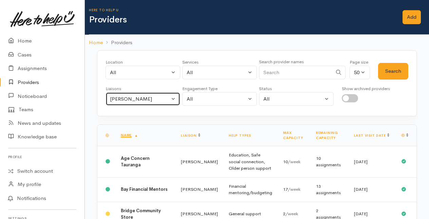
click at [173, 96] on button "[PERSON_NAME]" at bounding box center [143, 99] width 75 height 14
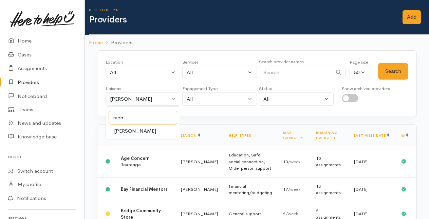
type input "rach"
click at [134, 130] on span "[PERSON_NAME]" at bounding box center [135, 131] width 42 height 8
select select "1612"
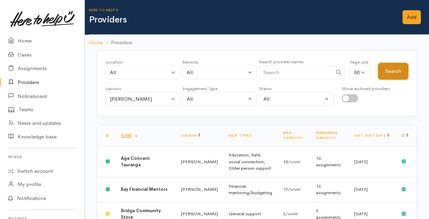
click at [389, 70] on button "Search" at bounding box center [393, 71] width 30 height 17
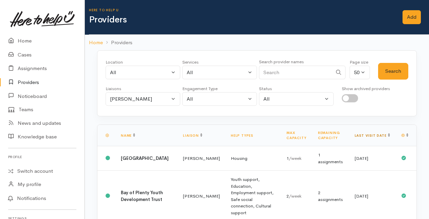
click at [383, 134] on link "Last visit date" at bounding box center [372, 135] width 35 height 4
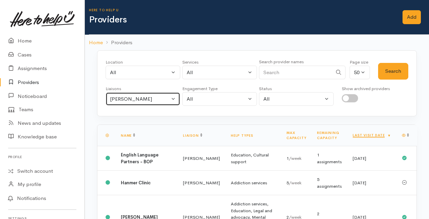
click at [174, 98] on button "[PERSON_NAME]" at bounding box center [143, 99] width 75 height 14
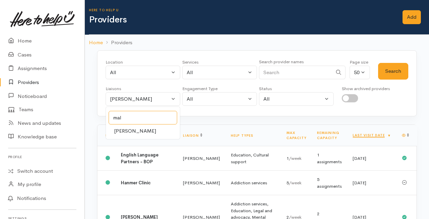
type input "mal"
click at [137, 129] on span "[PERSON_NAME]" at bounding box center [135, 131] width 42 height 8
select select "1613"
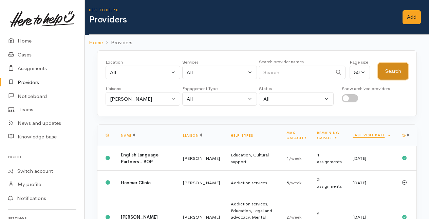
click at [394, 72] on button "Search" at bounding box center [393, 71] width 30 height 17
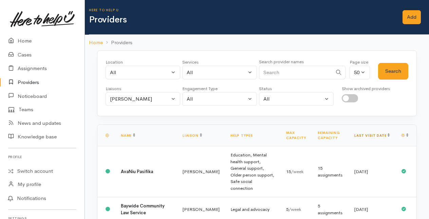
click at [382, 135] on link "Last visit date" at bounding box center [372, 135] width 35 height 4
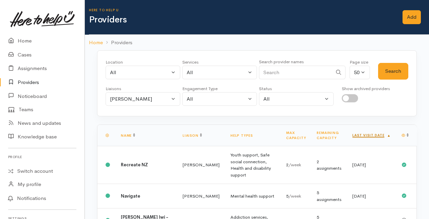
click at [383, 134] on link "Last visit date" at bounding box center [372, 135] width 38 height 4
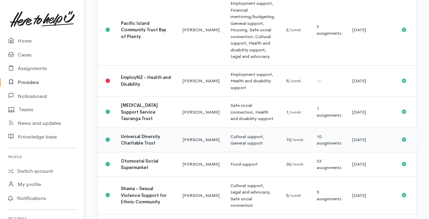
scroll to position [340, 0]
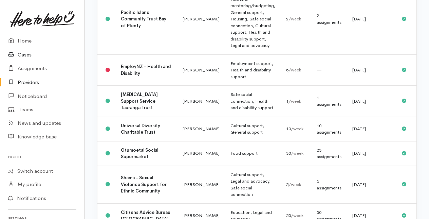
click at [23, 53] on link "Cases" at bounding box center [42, 55] width 85 height 14
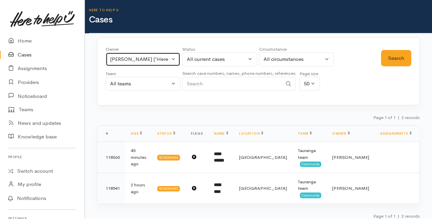
click at [172, 58] on button "Amanda Gabb ('Here to help u')" at bounding box center [143, 59] width 75 height 14
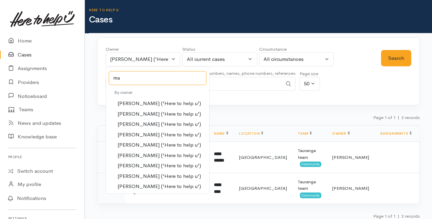
type input "m"
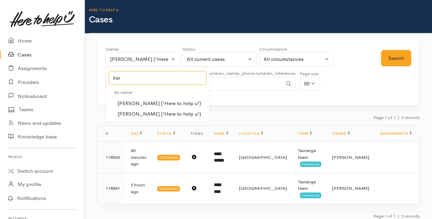
type input "kar"
click at [137, 100] on span "Karli Morris ('Here to help u')" at bounding box center [160, 104] width 84 height 8
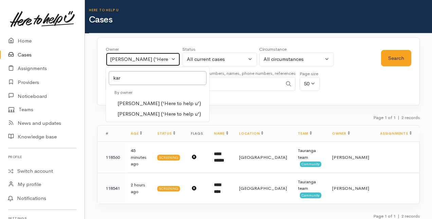
select select "435"
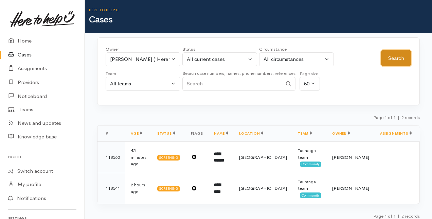
click at [388, 56] on button "Search" at bounding box center [396, 58] width 30 height 17
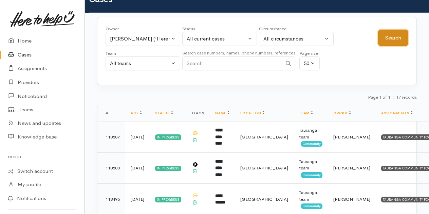
scroll to position [34, 0]
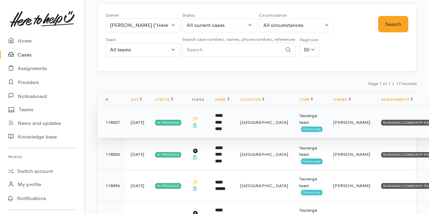
click at [222, 120] on b "**********" at bounding box center [218, 122] width 7 height 18
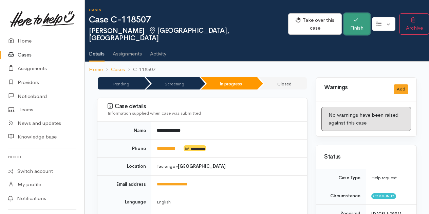
click at [344, 23] on button "Finish" at bounding box center [357, 23] width 26 height 21
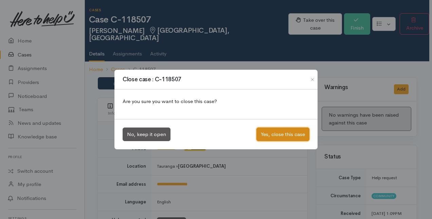
click at [289, 132] on button "Yes, close this case" at bounding box center [283, 134] width 53 height 14
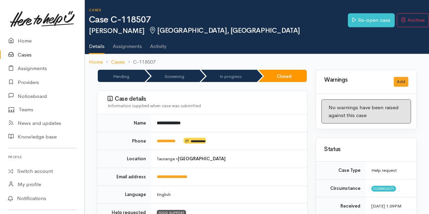
click at [20, 55] on link "Cases" at bounding box center [42, 55] width 85 height 14
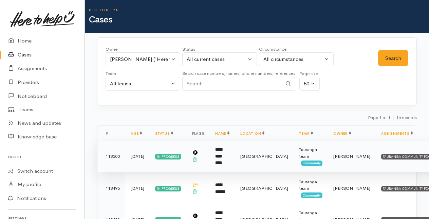
click at [218, 152] on b "**********" at bounding box center [218, 156] width 7 height 18
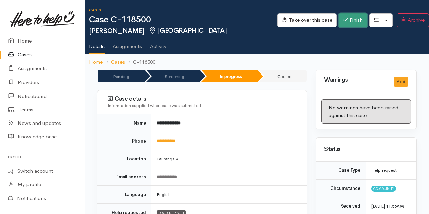
click at [345, 18] on icon "button" at bounding box center [345, 19] width 4 height 5
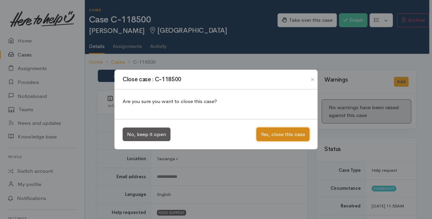
click at [277, 135] on button "Yes, close this case" at bounding box center [283, 134] width 53 height 14
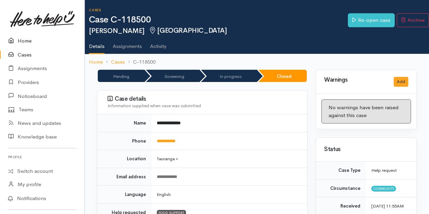
click at [22, 41] on link "Home" at bounding box center [42, 41] width 85 height 14
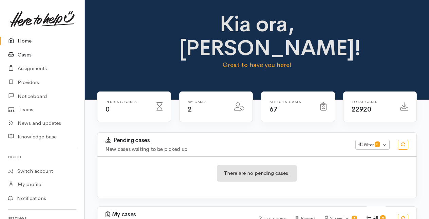
click at [30, 53] on link "Cases" at bounding box center [42, 55] width 85 height 14
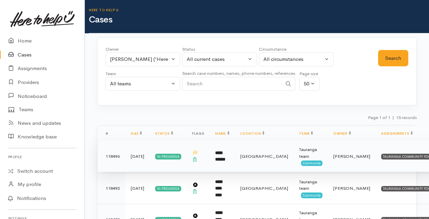
click at [220, 154] on b "**********" at bounding box center [220, 156] width 10 height 11
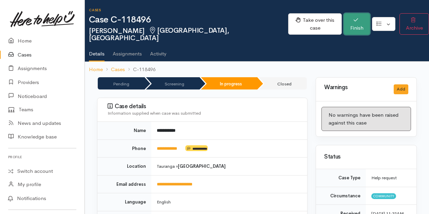
click at [354, 18] on icon "button" at bounding box center [356, 19] width 4 height 5
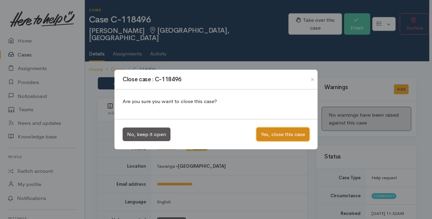
click at [281, 133] on button "Yes, close this case" at bounding box center [283, 134] width 53 height 14
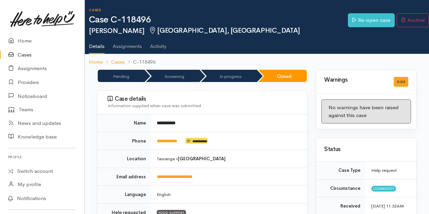
click at [25, 53] on link "Cases" at bounding box center [42, 55] width 85 height 14
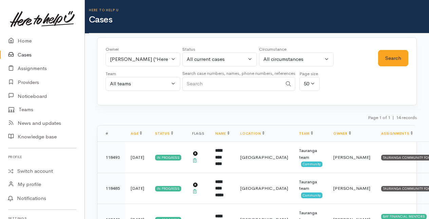
scroll to position [34, 0]
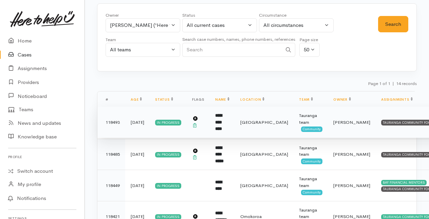
click at [222, 119] on b "**********" at bounding box center [218, 122] width 7 height 18
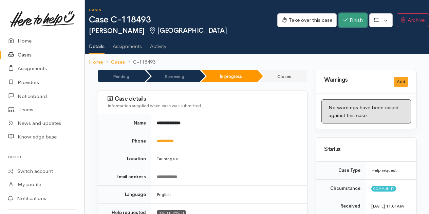
click at [342, 16] on button "Finish" at bounding box center [353, 20] width 29 height 14
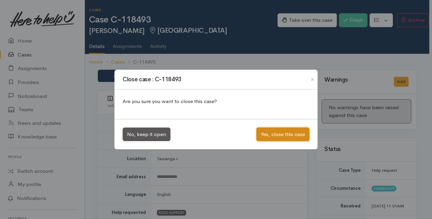
click at [275, 131] on button "Yes, close this case" at bounding box center [283, 134] width 53 height 14
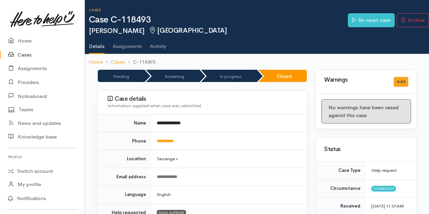
click at [21, 53] on link "Cases" at bounding box center [42, 55] width 85 height 14
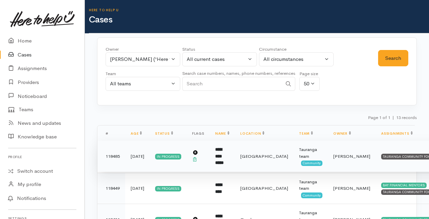
click at [221, 155] on td "**********" at bounding box center [222, 156] width 25 height 31
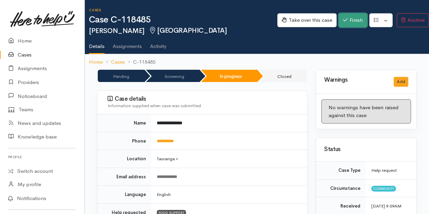
click at [348, 19] on button "Finish" at bounding box center [353, 20] width 29 height 14
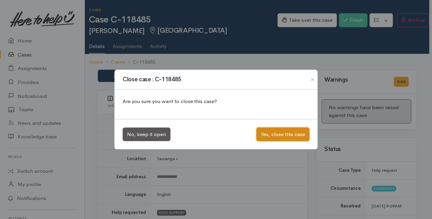
click at [291, 132] on button "Yes, close this case" at bounding box center [283, 134] width 53 height 14
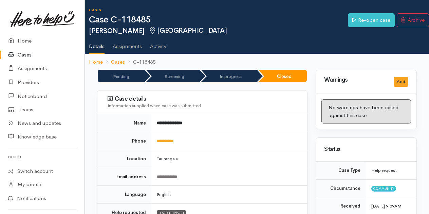
click at [29, 54] on link "Cases" at bounding box center [42, 55] width 85 height 14
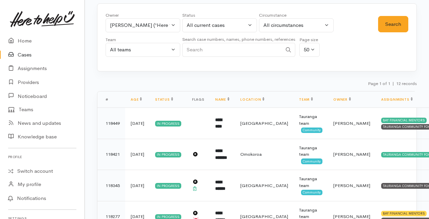
scroll to position [68, 0]
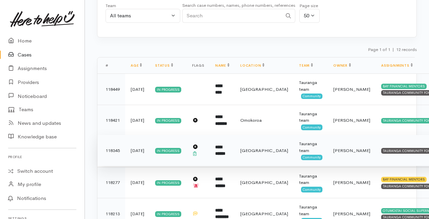
click at [218, 148] on b "**********" at bounding box center [220, 150] width 10 height 11
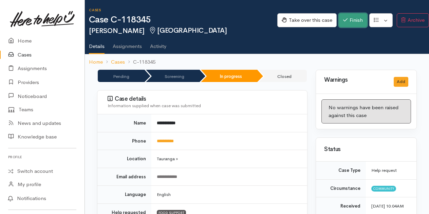
click at [343, 22] on icon "button" at bounding box center [345, 19] width 4 height 5
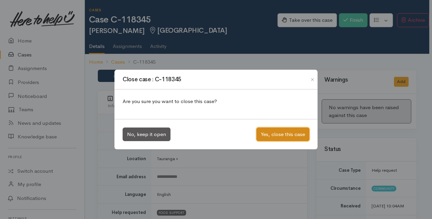
click at [274, 135] on button "Yes, close this case" at bounding box center [283, 134] width 53 height 14
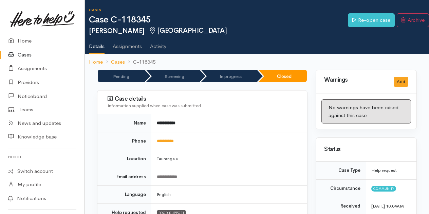
click at [24, 52] on link "Cases" at bounding box center [42, 55] width 85 height 14
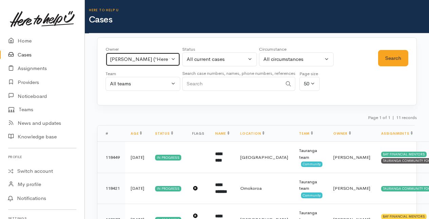
click at [175, 58] on button "Karli Morris ('Here to help u')" at bounding box center [143, 59] width 75 height 14
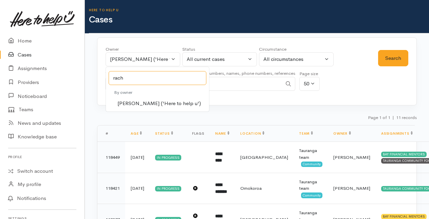
type input "rach"
click at [142, 104] on span "Rachel Proctor ('Here to help u')" at bounding box center [160, 104] width 84 height 8
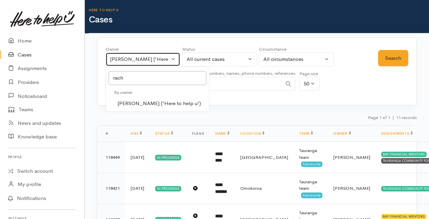
select select "1612"
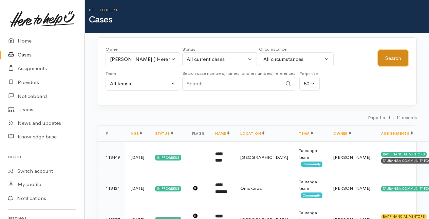
click at [392, 62] on button "Search" at bounding box center [393, 58] width 30 height 17
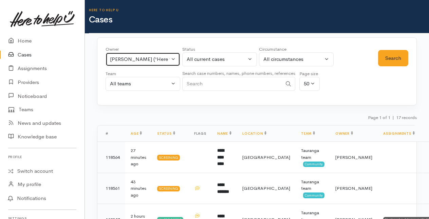
click at [176, 58] on button "[PERSON_NAME] ('Here to help u')" at bounding box center [143, 59] width 75 height 14
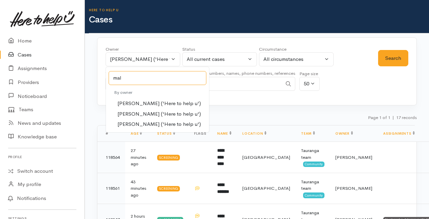
type input "mal"
click at [127, 111] on span "[PERSON_NAME] ('Here to help u')" at bounding box center [160, 114] width 84 height 8
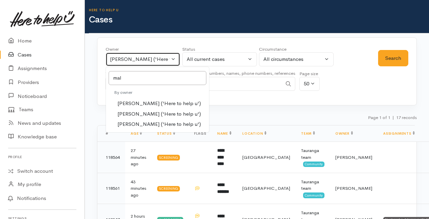
select select "1613"
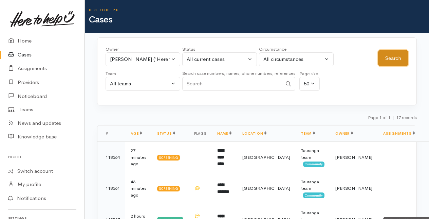
click at [388, 58] on button "Search" at bounding box center [393, 58] width 30 height 17
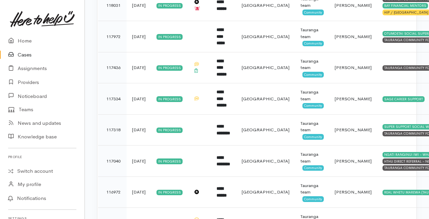
scroll to position [933, 0]
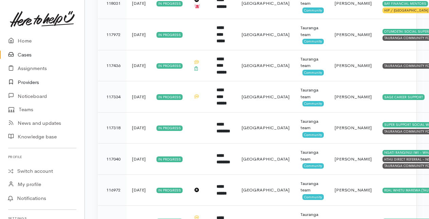
click at [27, 82] on link "Providers" at bounding box center [42, 82] width 85 height 14
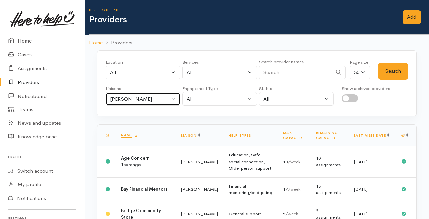
click at [172, 96] on button "[PERSON_NAME]" at bounding box center [143, 99] width 75 height 14
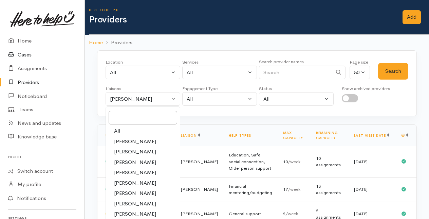
click at [24, 55] on link "Cases" at bounding box center [42, 55] width 85 height 14
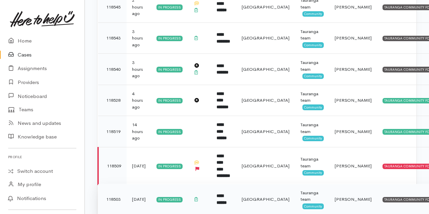
scroll to position [238, 0]
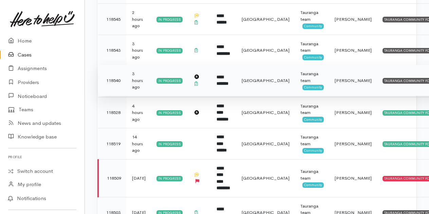
click at [224, 65] on td "**********" at bounding box center [223, 80] width 25 height 31
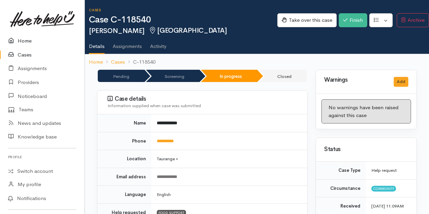
click at [22, 41] on link "Home" at bounding box center [42, 41] width 85 height 14
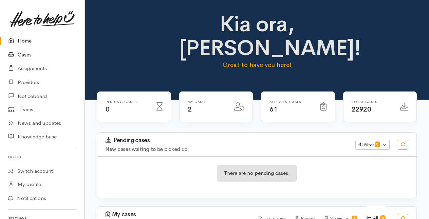
click at [26, 56] on link "Cases" at bounding box center [42, 55] width 85 height 14
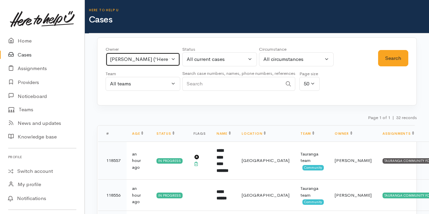
click at [176, 58] on button "Malia Stowers ('Here to help u')" at bounding box center [143, 59] width 75 height 14
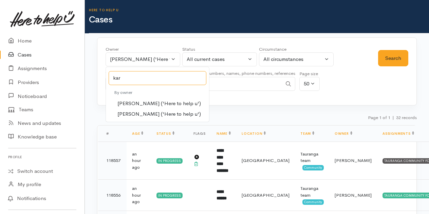
type input "kar"
click at [132, 104] on span "Karli Morris ('Here to help u')" at bounding box center [160, 104] width 84 height 8
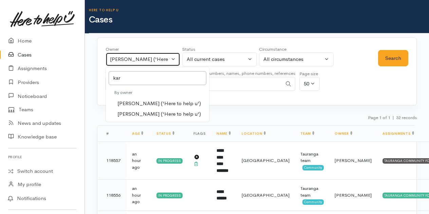
select select "435"
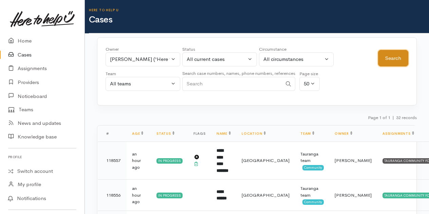
click at [398, 54] on button "Search" at bounding box center [393, 58] width 30 height 17
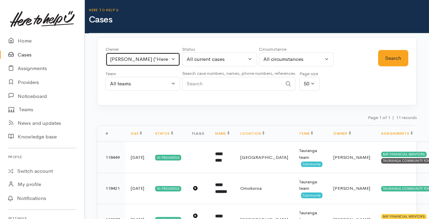
click at [173, 56] on button "Karli Morris ('Here to help u')" at bounding box center [143, 59] width 75 height 14
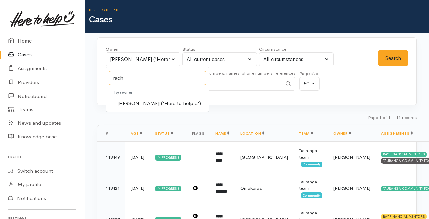
type input "rach"
click at [145, 101] on span "Rachel Proctor ('Here to help u')" at bounding box center [160, 104] width 84 height 8
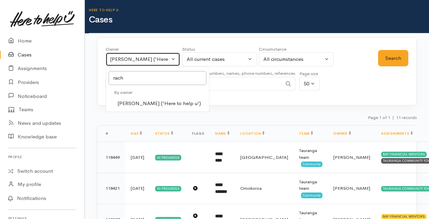
select select "1612"
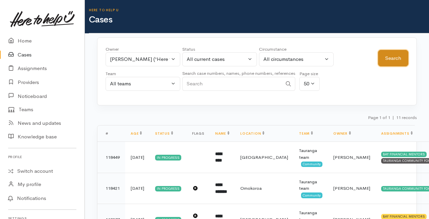
click at [393, 60] on button "Search" at bounding box center [393, 58] width 30 height 17
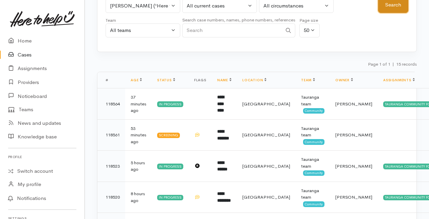
scroll to position [68, 0]
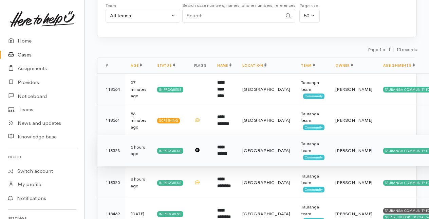
click at [226, 148] on b "**********" at bounding box center [222, 150] width 10 height 11
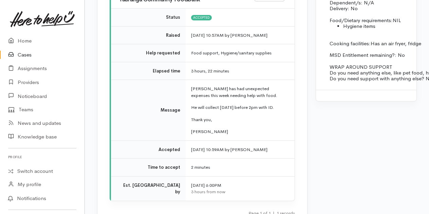
scroll to position [781, 0]
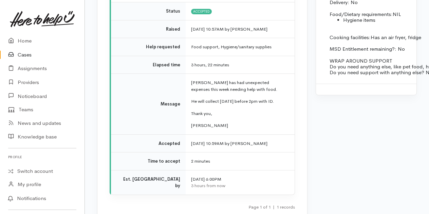
click at [26, 56] on link "Cases" at bounding box center [42, 55] width 85 height 14
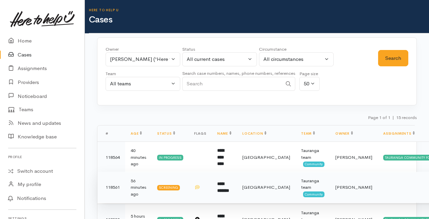
click at [226, 185] on b "**********" at bounding box center [223, 186] width 12 height 11
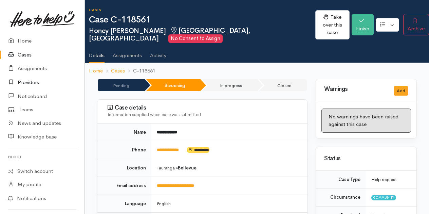
click at [24, 83] on link "Providers" at bounding box center [42, 82] width 85 height 14
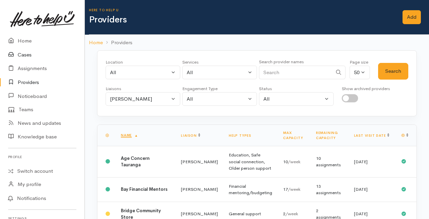
click at [24, 53] on link "Cases" at bounding box center [42, 55] width 85 height 14
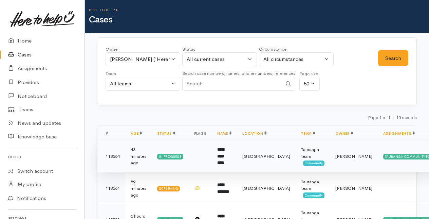
scroll to position [34, 0]
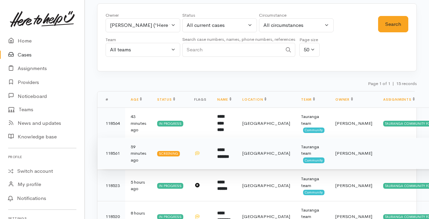
click at [227, 149] on b "**********" at bounding box center [223, 152] width 12 height 11
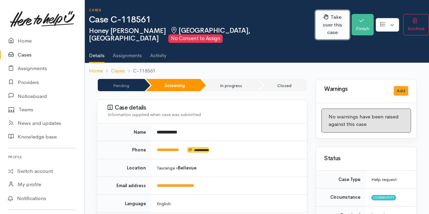
click at [316, 19] on button "Take over this case" at bounding box center [333, 24] width 34 height 29
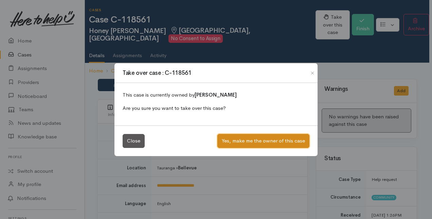
click at [256, 141] on button "Yes, make me the owner of this case" at bounding box center [263, 141] width 92 height 14
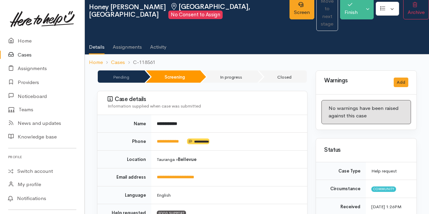
scroll to position [21, 0]
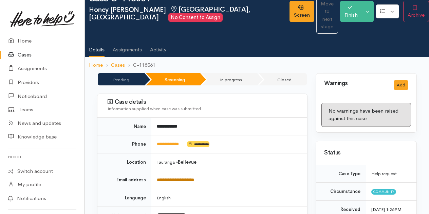
click at [175, 177] on link "**********" at bounding box center [175, 179] width 37 height 4
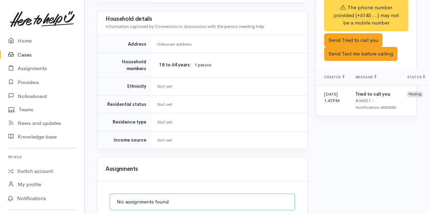
scroll to position [599, 0]
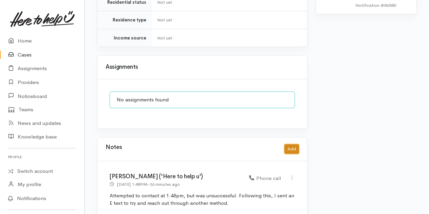
click at [292, 144] on button "Add" at bounding box center [292, 149] width 15 height 10
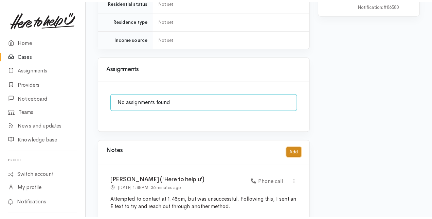
scroll to position [586, 0]
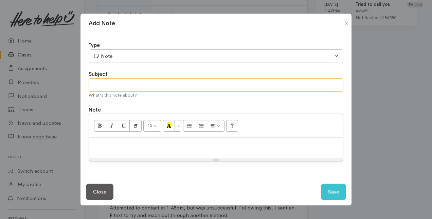
click at [105, 87] on input "text" at bounding box center [216, 85] width 255 height 14
type input "Email Sent"
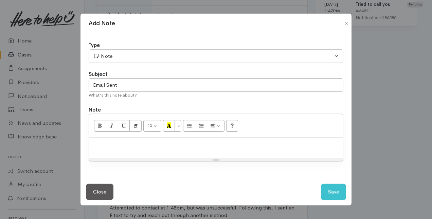
click at [102, 143] on p at bounding box center [215, 145] width 247 height 8
paste div
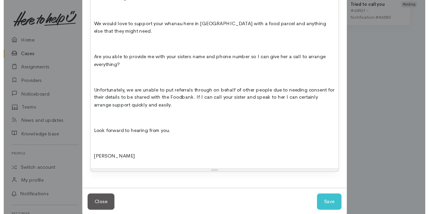
scroll to position [153, 0]
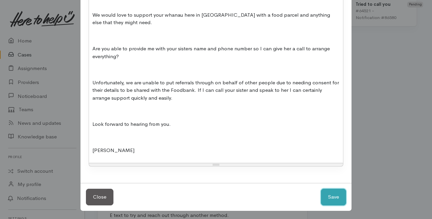
click at [334, 198] on button "Save" at bounding box center [333, 197] width 25 height 17
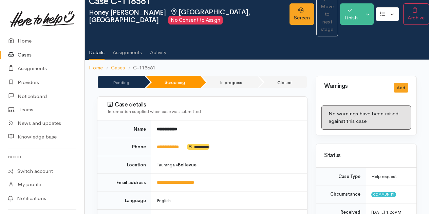
scroll to position [0, 0]
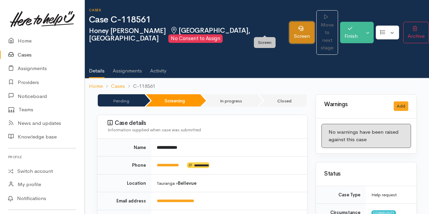
click at [290, 22] on link "Screen" at bounding box center [302, 32] width 25 height 21
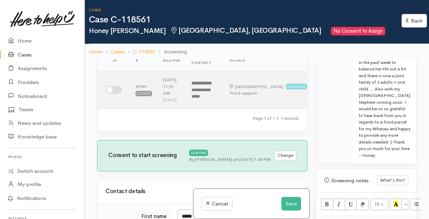
scroll to position [679, 0]
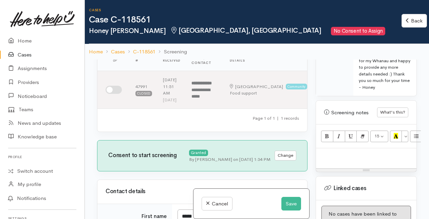
click at [332, 152] on p at bounding box center [367, 156] width 94 height 8
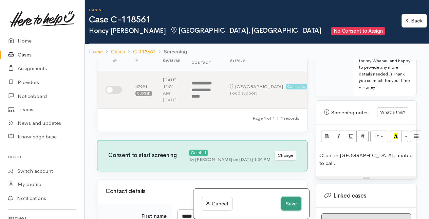
click at [289, 204] on button "Save" at bounding box center [292, 204] width 20 height 14
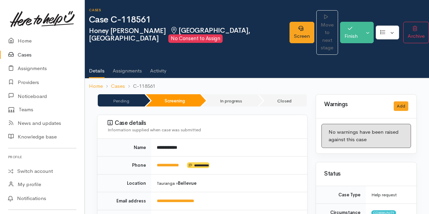
click at [21, 51] on link "Cases" at bounding box center [42, 55] width 85 height 14
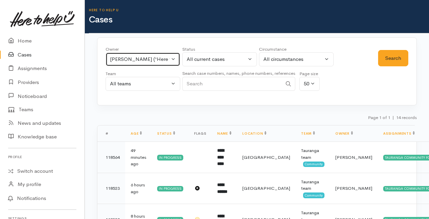
click at [173, 59] on button "[PERSON_NAME] ('Here to help u')" at bounding box center [143, 59] width 75 height 14
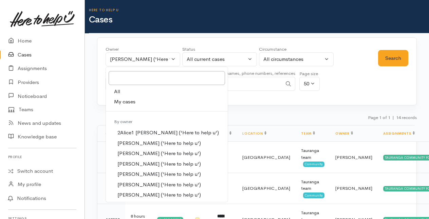
click at [122, 100] on span "My cases" at bounding box center [124, 102] width 21 height 8
select select "205"
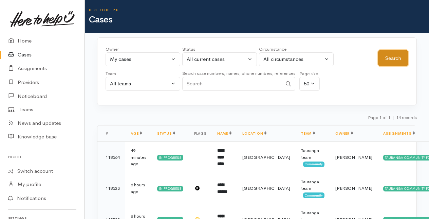
click at [399, 56] on button "Search" at bounding box center [393, 58] width 30 height 17
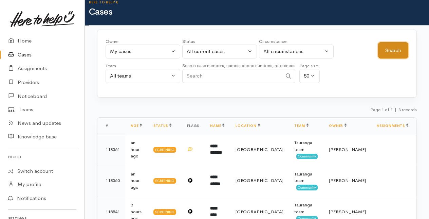
scroll to position [15, 0]
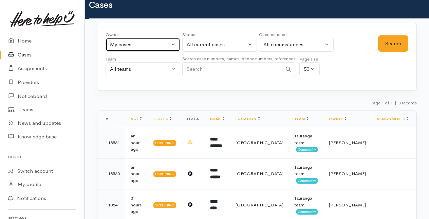
click at [171, 42] on button "My cases" at bounding box center [143, 45] width 75 height 14
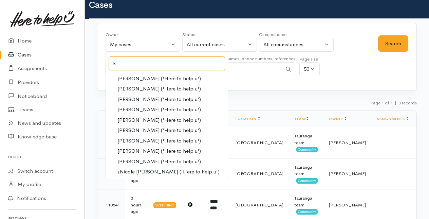
scroll to position [0, 0]
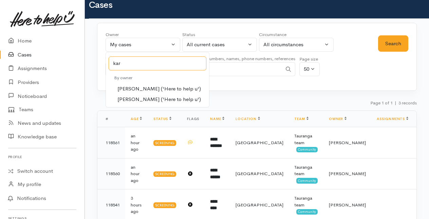
type input "kar"
click at [132, 86] on span "Karli Morris ('Here to help u')" at bounding box center [160, 89] width 84 height 8
select select "435"
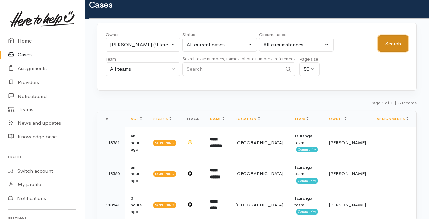
click at [397, 39] on button "Search" at bounding box center [393, 43] width 30 height 17
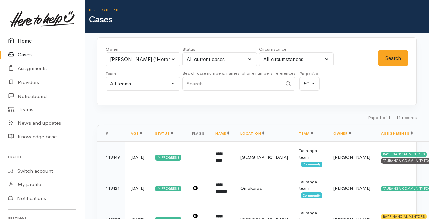
click at [25, 41] on link "Home" at bounding box center [42, 41] width 85 height 14
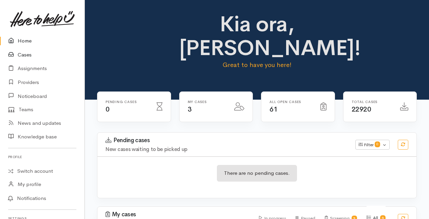
click at [23, 52] on link "Cases" at bounding box center [42, 55] width 85 height 14
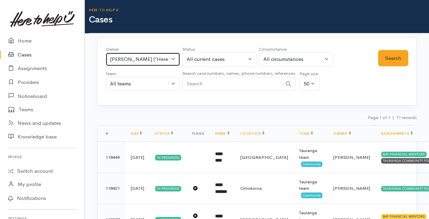
click at [170, 59] on button "[PERSON_NAME] ('Here to help u')" at bounding box center [143, 59] width 75 height 14
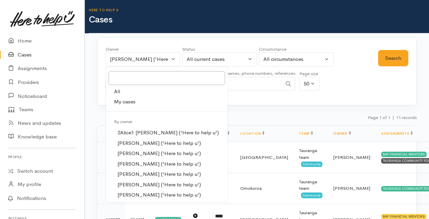
click at [120, 99] on span "My cases" at bounding box center [124, 102] width 21 height 8
select select "205"
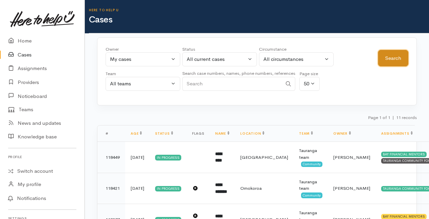
click at [391, 56] on button "Search" at bounding box center [393, 58] width 30 height 17
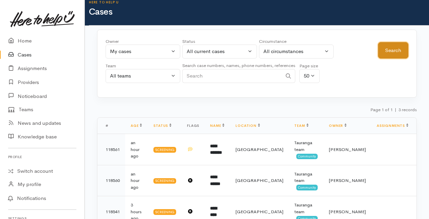
scroll to position [15, 0]
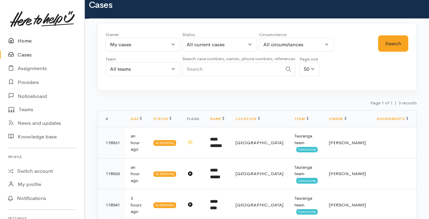
click at [23, 43] on link "Home" at bounding box center [42, 41] width 85 height 14
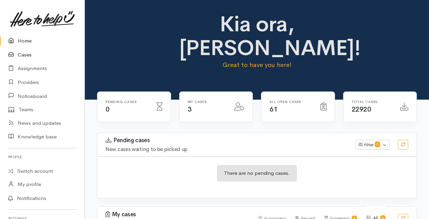
click at [24, 56] on link "Cases" at bounding box center [42, 55] width 85 height 14
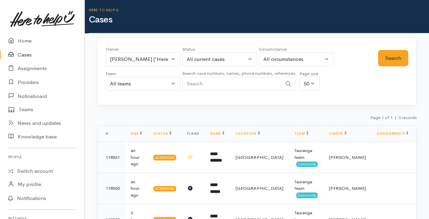
click at [22, 55] on link "Cases" at bounding box center [42, 55] width 85 height 14
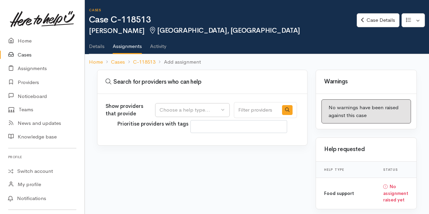
select select
click at [28, 54] on link "Cases" at bounding box center [42, 55] width 85 height 14
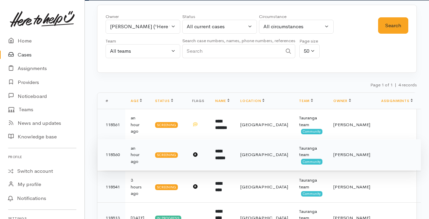
scroll to position [66, 0]
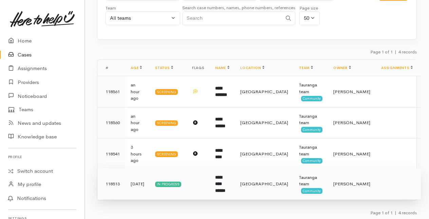
click at [226, 184] on b "**********" at bounding box center [220, 184] width 10 height 18
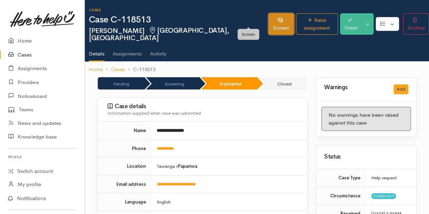
click at [269, 18] on link "Screen" at bounding box center [281, 23] width 25 height 21
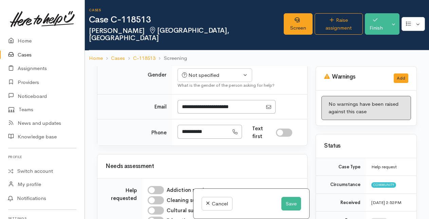
scroll to position [544, 0]
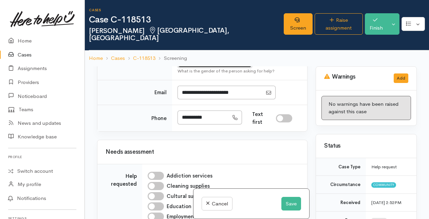
click at [210, 65] on div "Not specified" at bounding box center [212, 61] width 60 height 8
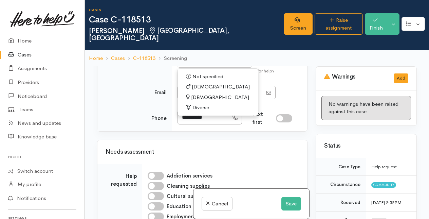
click at [196, 101] on span "[DEMOGRAPHIC_DATA]" at bounding box center [220, 97] width 58 height 8
select select "[DEMOGRAPHIC_DATA]"
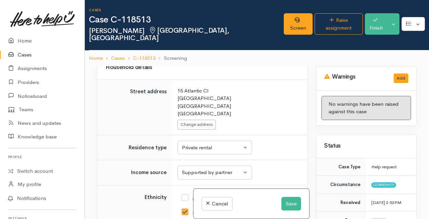
scroll to position [1257, 0]
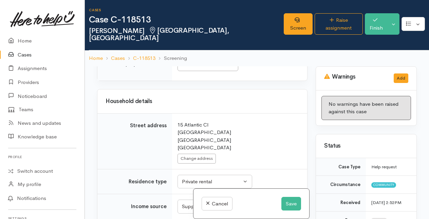
click at [230, 71] on div "Choose... Choose..." at bounding box center [208, 64] width 61 height 14
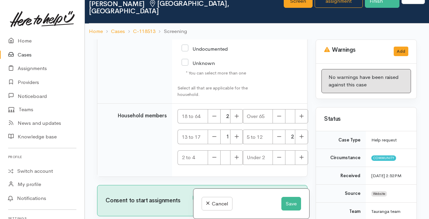
scroll to position [58, 0]
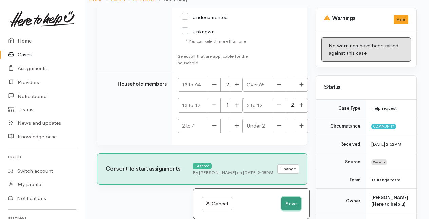
click at [290, 203] on button "Save" at bounding box center [292, 204] width 20 height 14
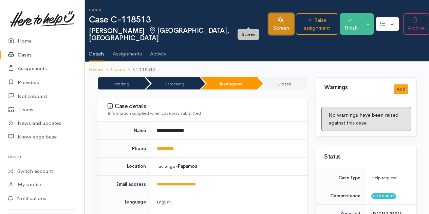
click at [269, 22] on link "Screen" at bounding box center [281, 23] width 25 height 21
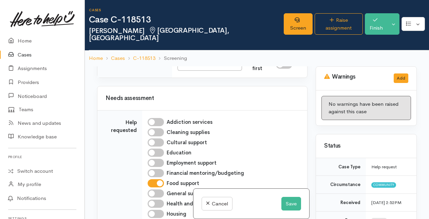
scroll to position [612, 0]
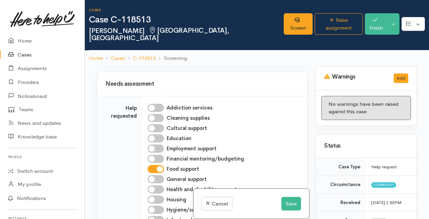
drag, startPoint x: 181, startPoint y: 116, endPoint x: 213, endPoint y: 116, distance: 31.3
click at [213, 56] on input "**********" at bounding box center [203, 49] width 51 height 14
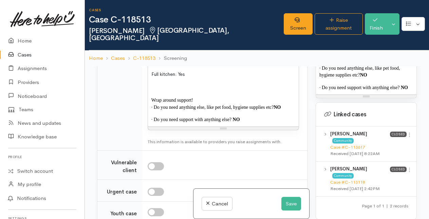
scroll to position [679, 0]
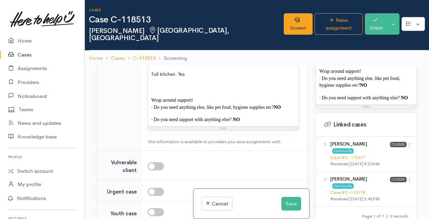
click at [410, 100] on p "· Do you need support with anything else? NO" at bounding box center [367, 97] width 94 height 7
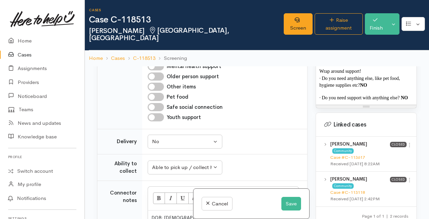
scroll to position [713, 0]
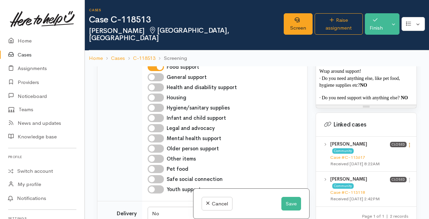
click at [407, 144] on icon at bounding box center [410, 145] width 6 height 6
click at [376, 158] on link "View case" at bounding box center [386, 158] width 54 height 11
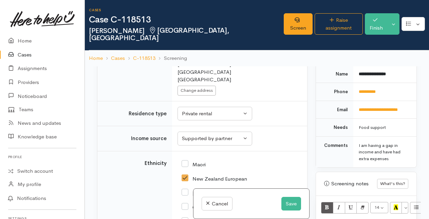
scroll to position [342, 0]
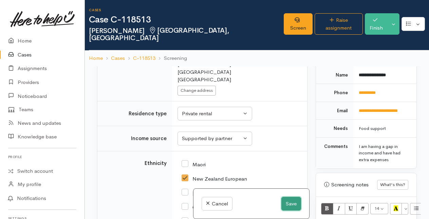
click at [289, 203] on button "Save" at bounding box center [292, 204] width 20 height 14
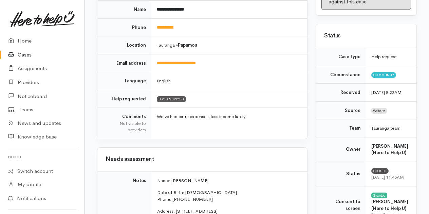
scroll to position [68, 0]
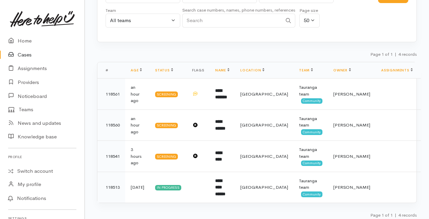
scroll to position [66, 0]
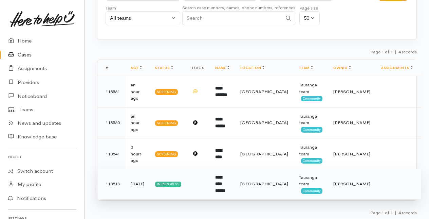
click at [187, 183] on td "In progress" at bounding box center [168, 183] width 37 height 31
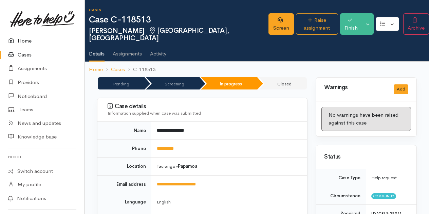
click at [22, 41] on link "Home" at bounding box center [42, 41] width 85 height 14
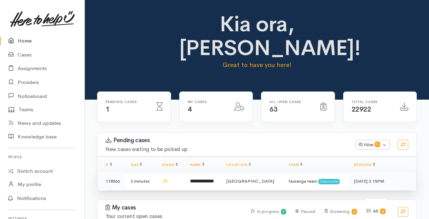
click at [214, 179] on b "**********" at bounding box center [202, 181] width 24 height 4
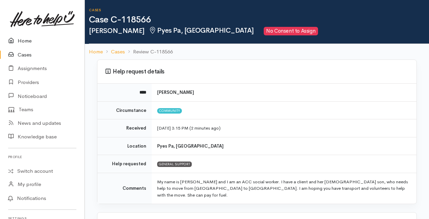
click at [24, 38] on link "Home" at bounding box center [42, 41] width 85 height 14
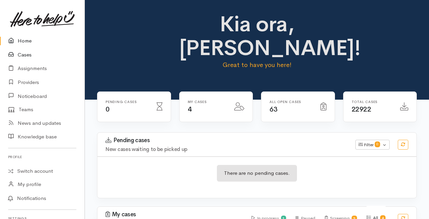
click at [25, 55] on link "Cases" at bounding box center [42, 55] width 85 height 14
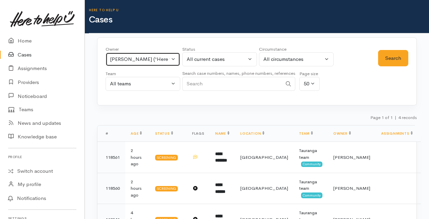
click at [175, 58] on button "Amanda Gabb ('Here to help u')" at bounding box center [143, 59] width 75 height 14
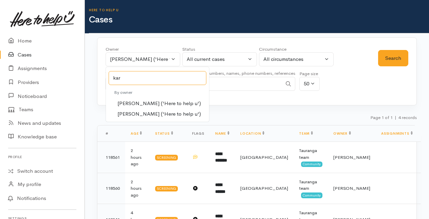
type input "kar"
click at [127, 102] on span "Karli Morris ('Here to help u')" at bounding box center [160, 104] width 84 height 8
select select "435"
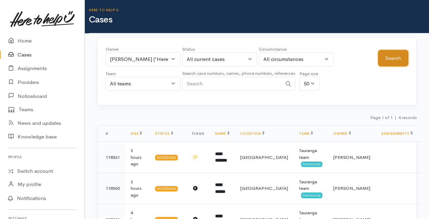
click at [386, 56] on button "Search" at bounding box center [393, 58] width 30 height 17
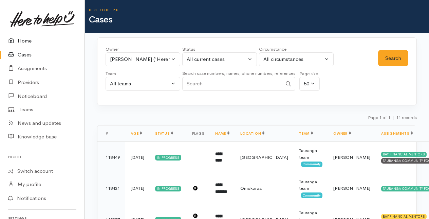
click at [25, 41] on link "Home" at bounding box center [42, 41] width 85 height 14
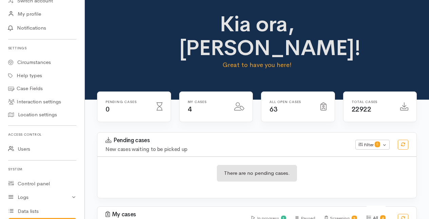
scroll to position [209, 0]
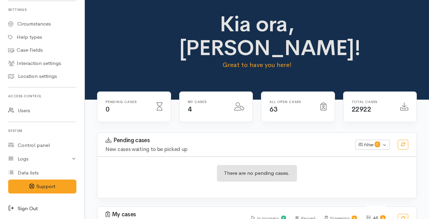
click at [12, 207] on icon at bounding box center [13, 208] width 10 height 8
